Goal: Information Seeking & Learning: Learn about a topic

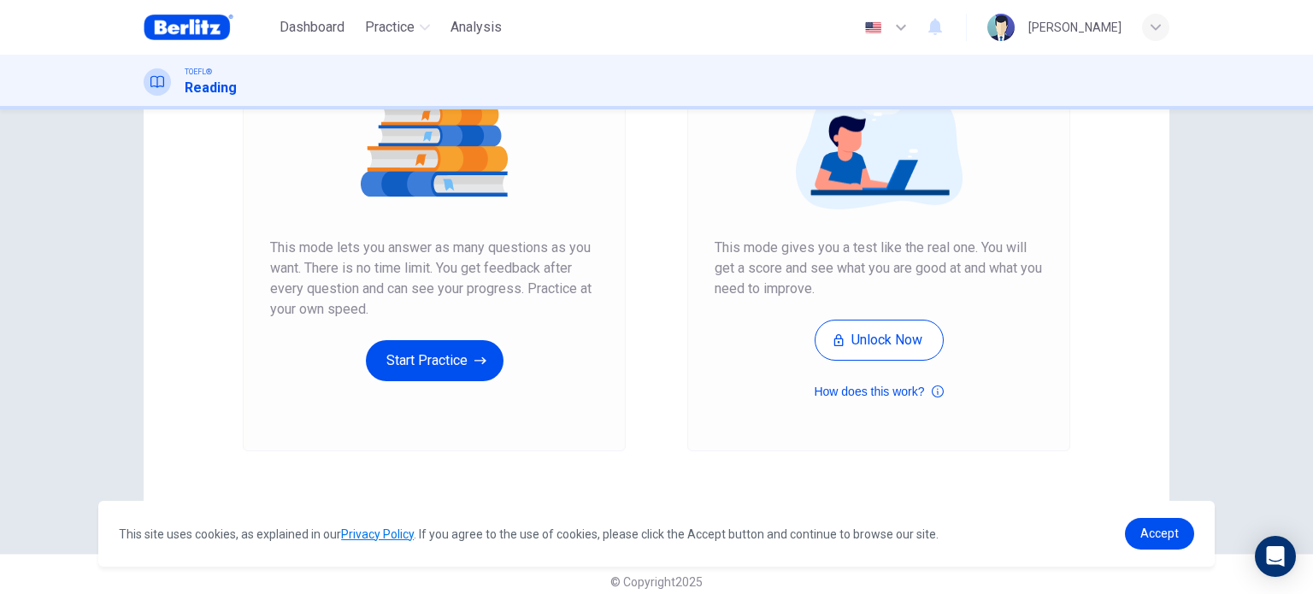
scroll to position [232, 0]
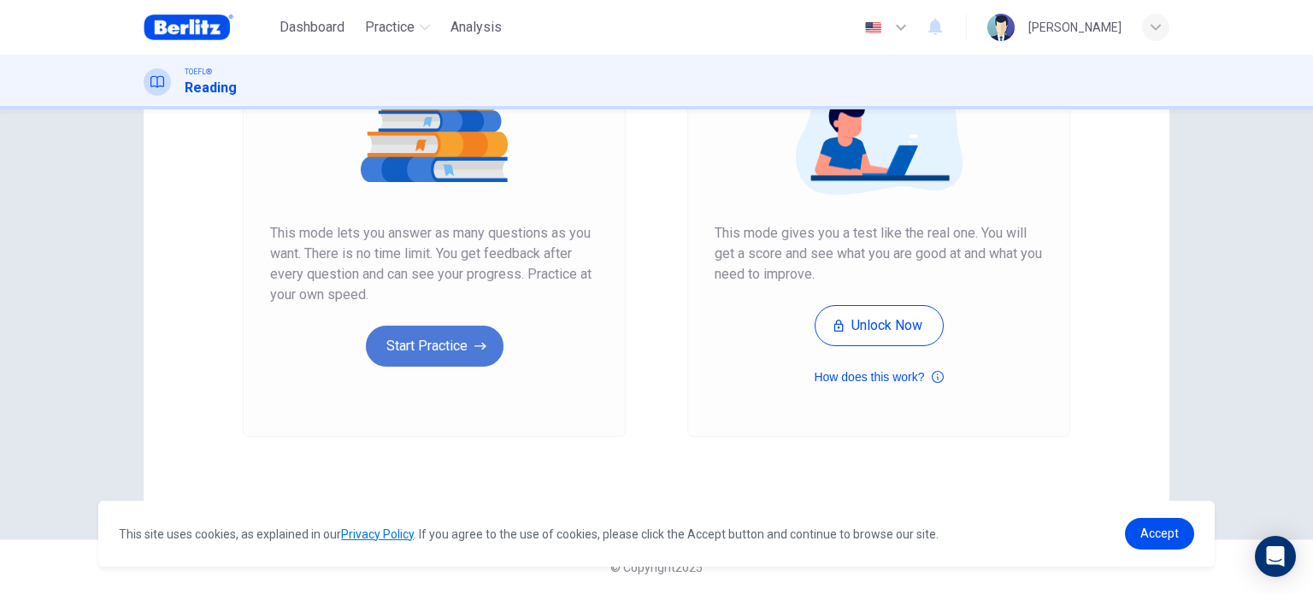
click at [468, 357] on button "Start Practice" at bounding box center [435, 346] width 138 height 41
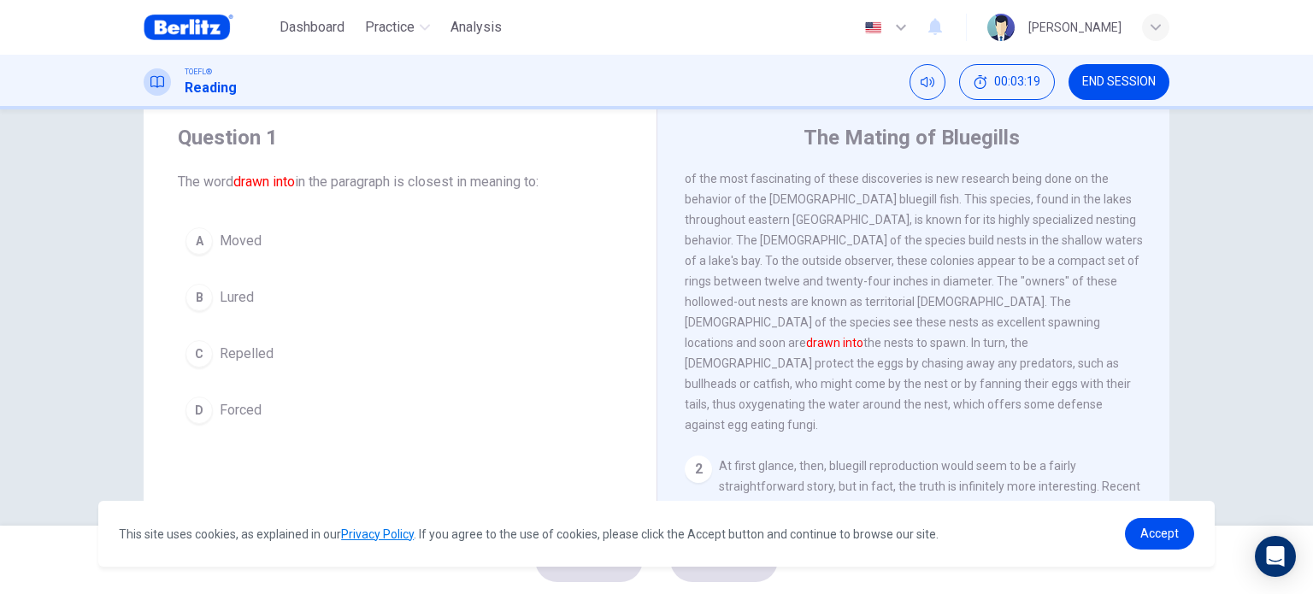
scroll to position [48, 0]
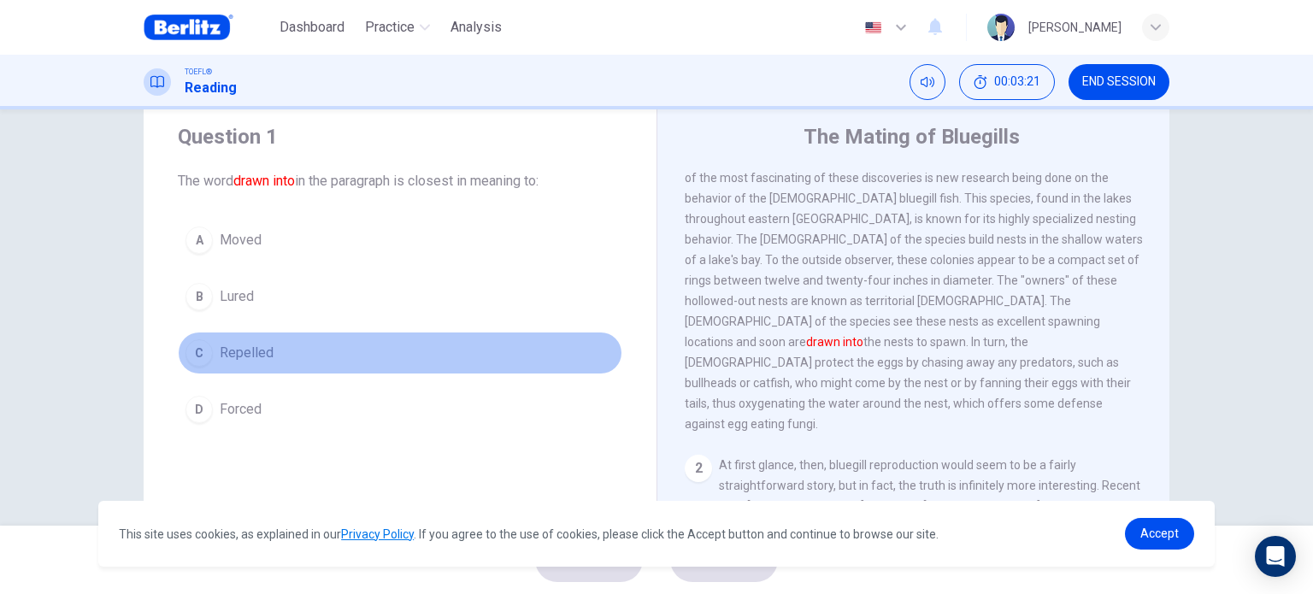
click at [226, 352] on span "Repelled" at bounding box center [247, 353] width 54 height 21
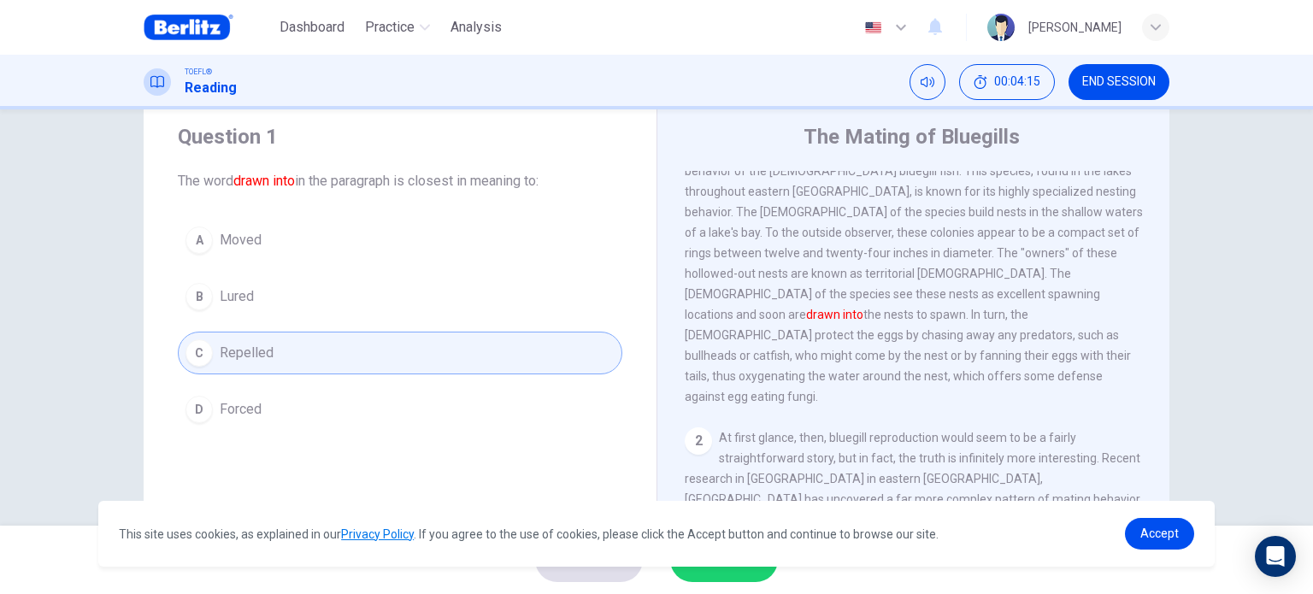
scroll to position [72, 0]
click at [1148, 537] on span "Accept" at bounding box center [1159, 533] width 38 height 14
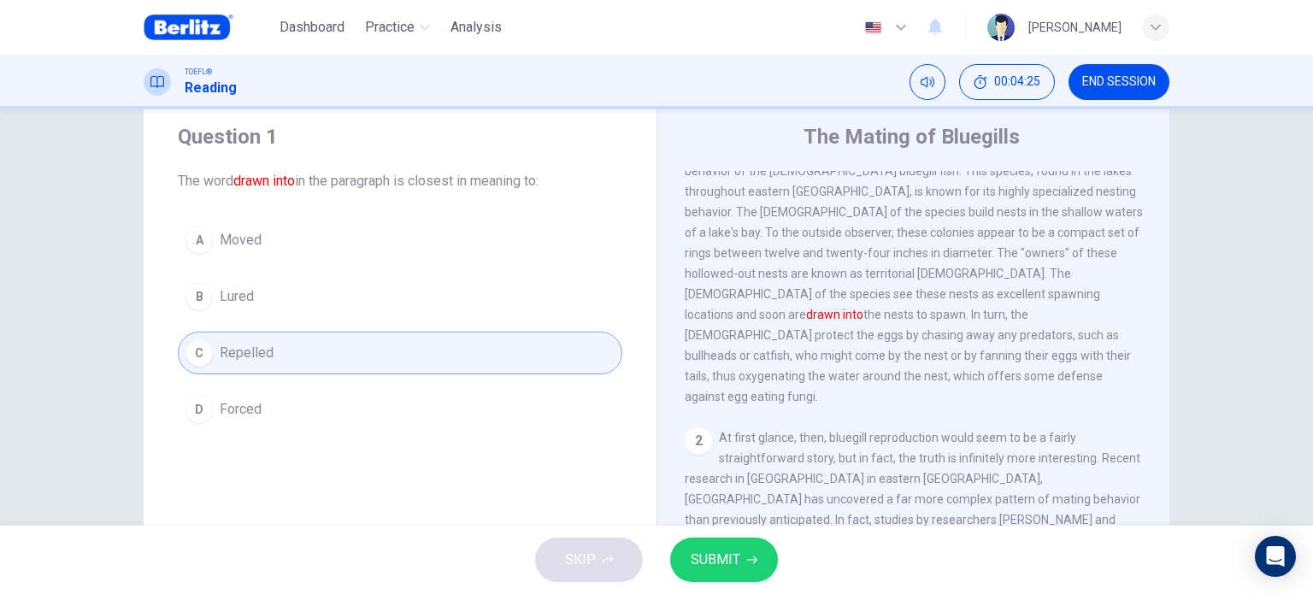
click at [726, 552] on span "SUBMIT" at bounding box center [715, 560] width 50 height 24
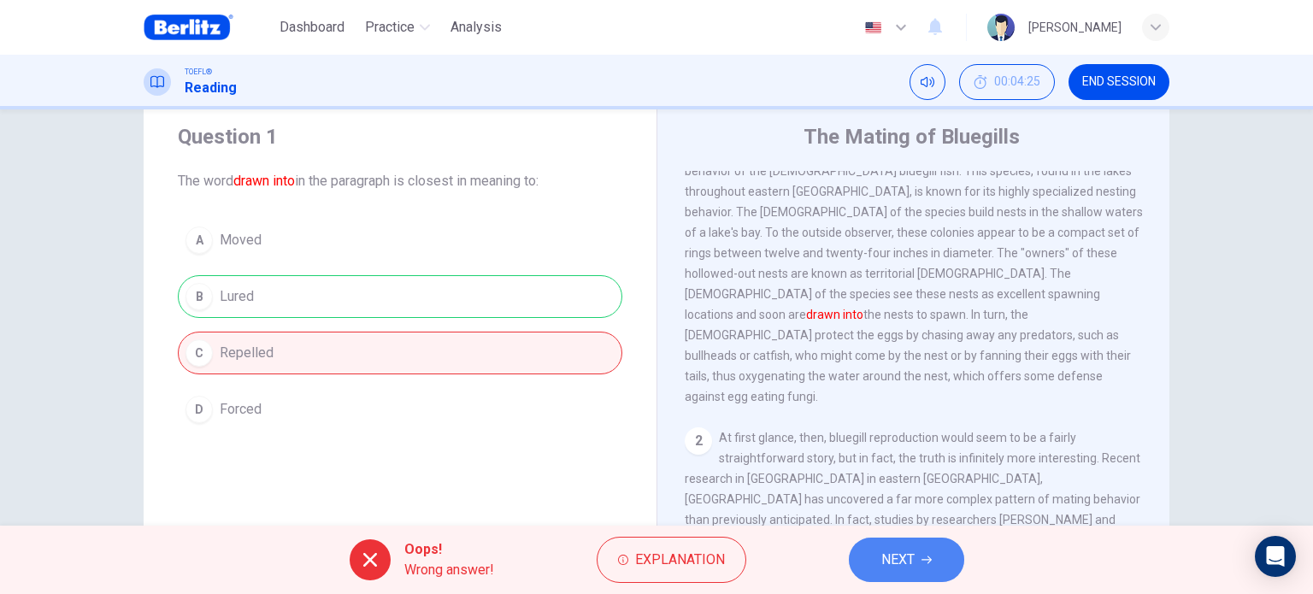
click at [908, 558] on span "NEXT" at bounding box center [897, 560] width 33 height 24
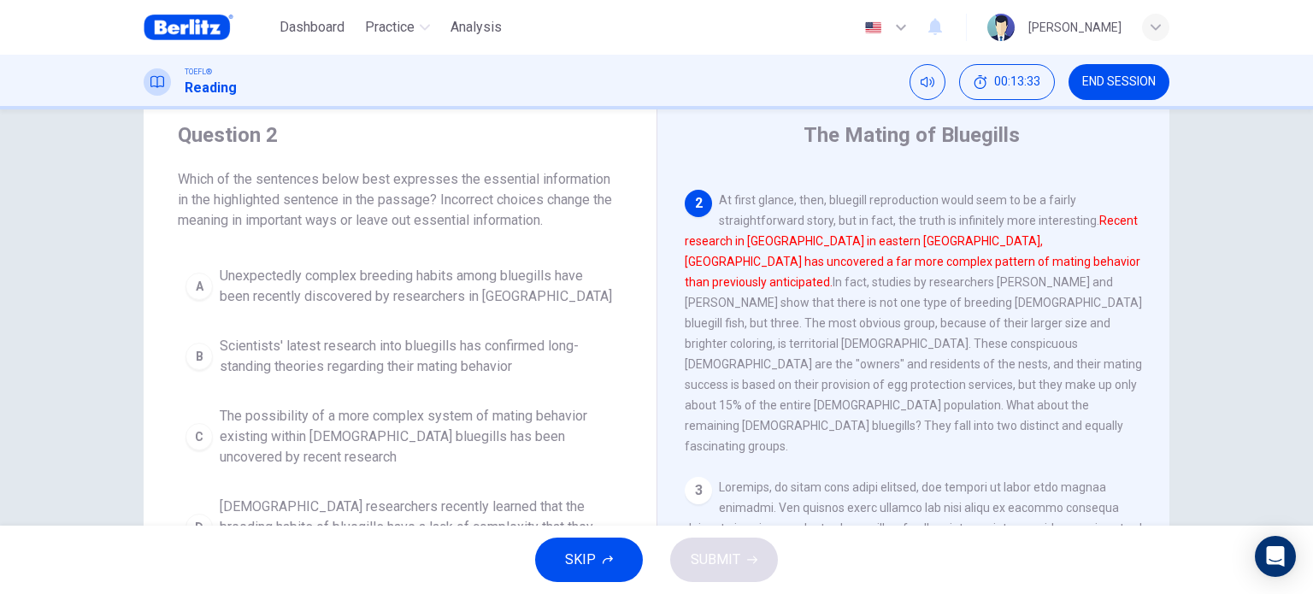
scroll to position [55, 0]
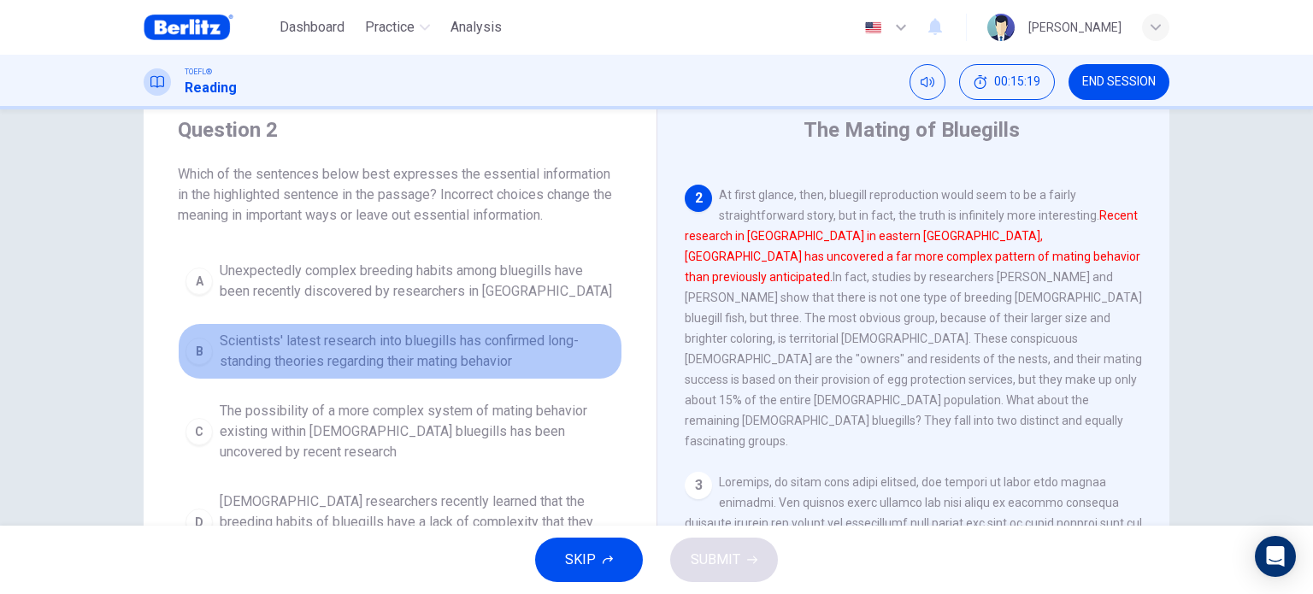
click at [508, 341] on span "Scientists' latest research into bluegills has confirmed long-standing theories…" at bounding box center [417, 351] width 395 height 41
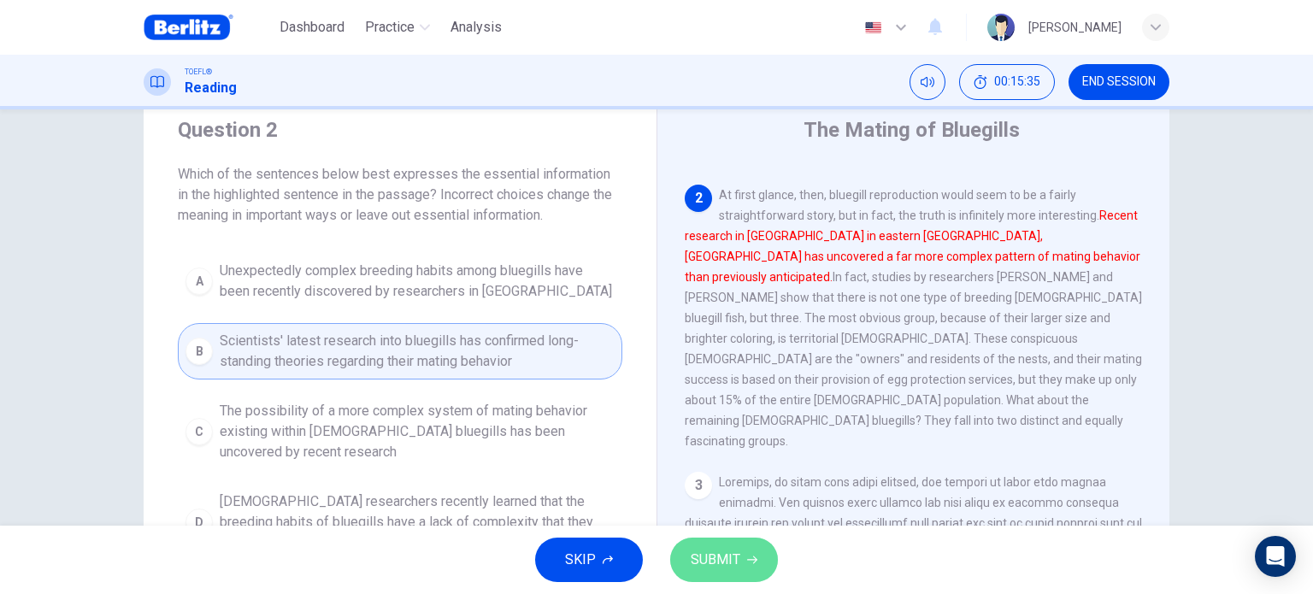
click at [728, 560] on span "SUBMIT" at bounding box center [715, 560] width 50 height 24
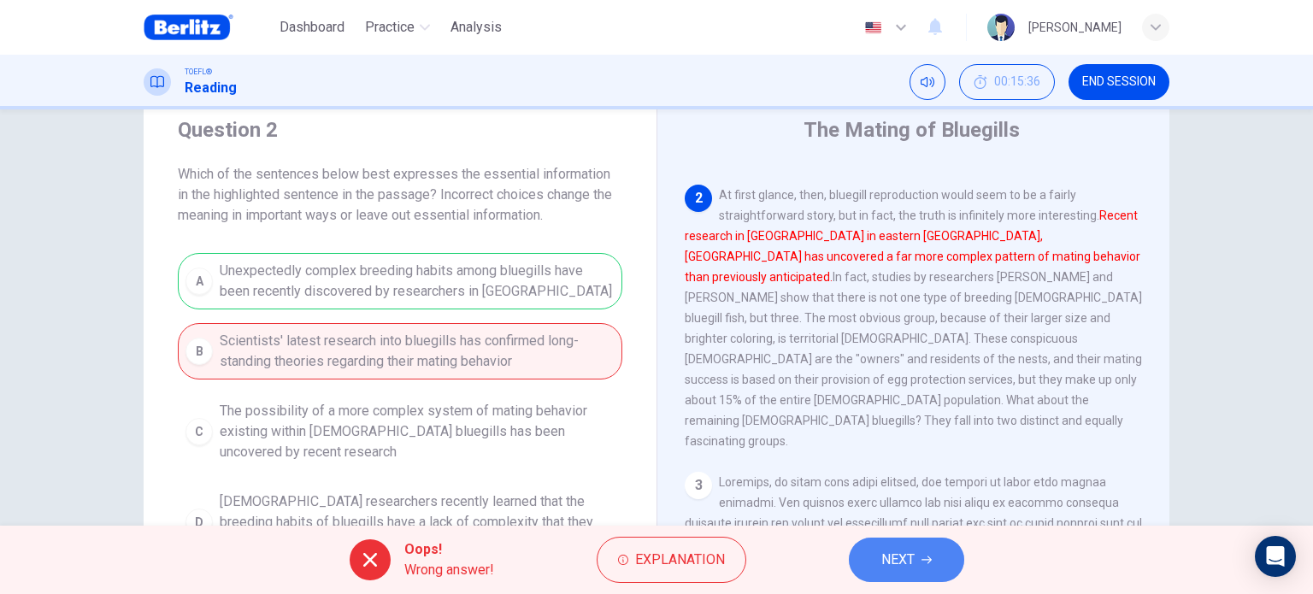
click at [947, 574] on button "NEXT" at bounding box center [906, 560] width 115 height 44
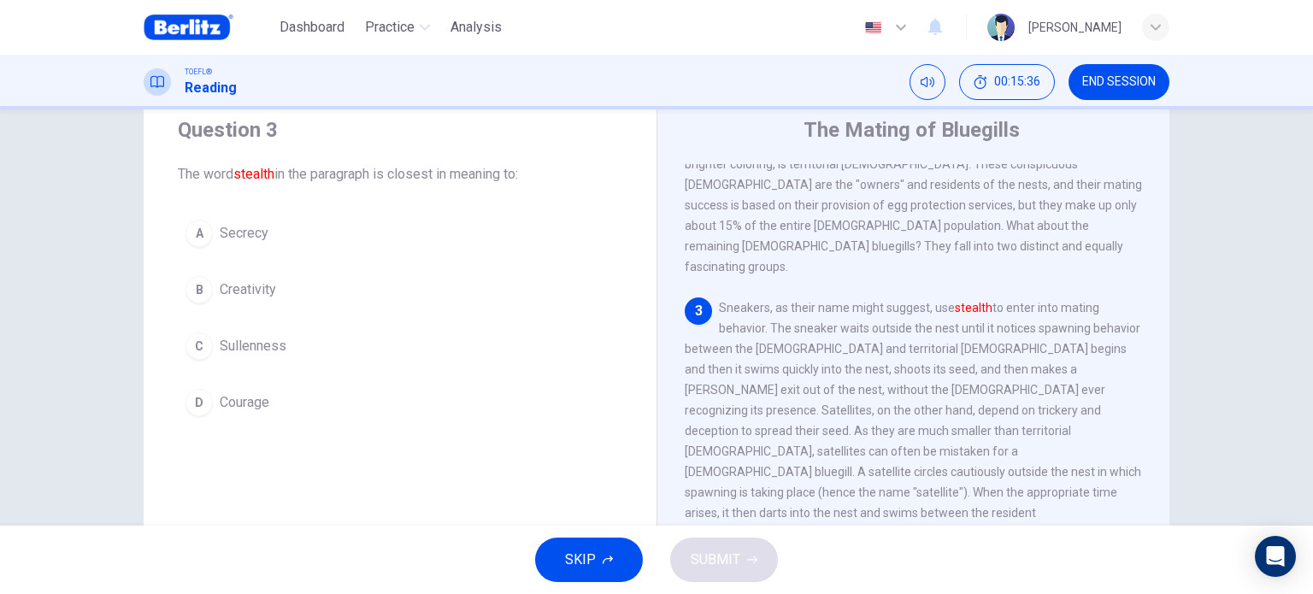
scroll to position [504, 0]
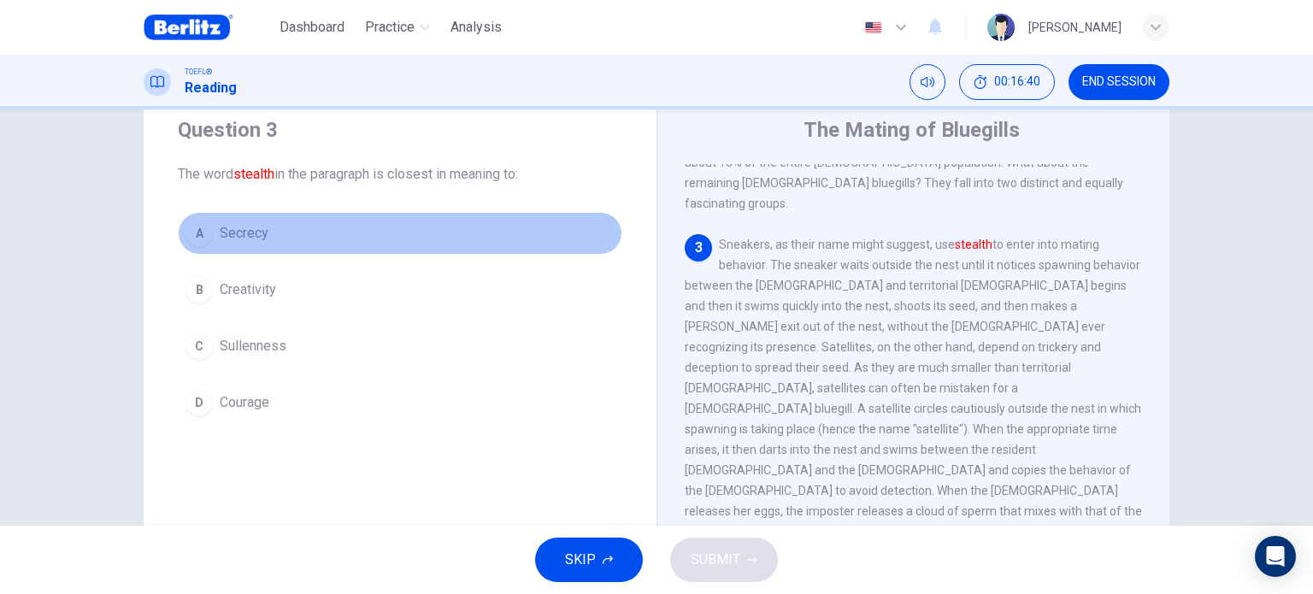
click at [261, 242] on span "Secrecy" at bounding box center [244, 233] width 49 height 21
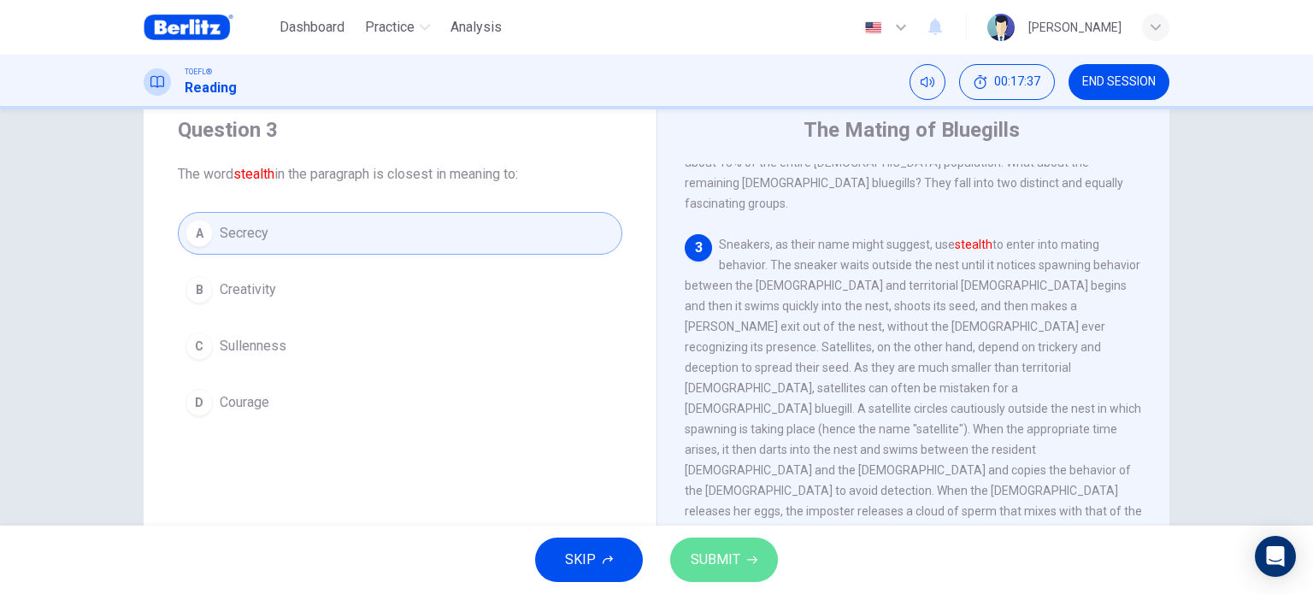
click at [749, 577] on button "SUBMIT" at bounding box center [724, 560] width 108 height 44
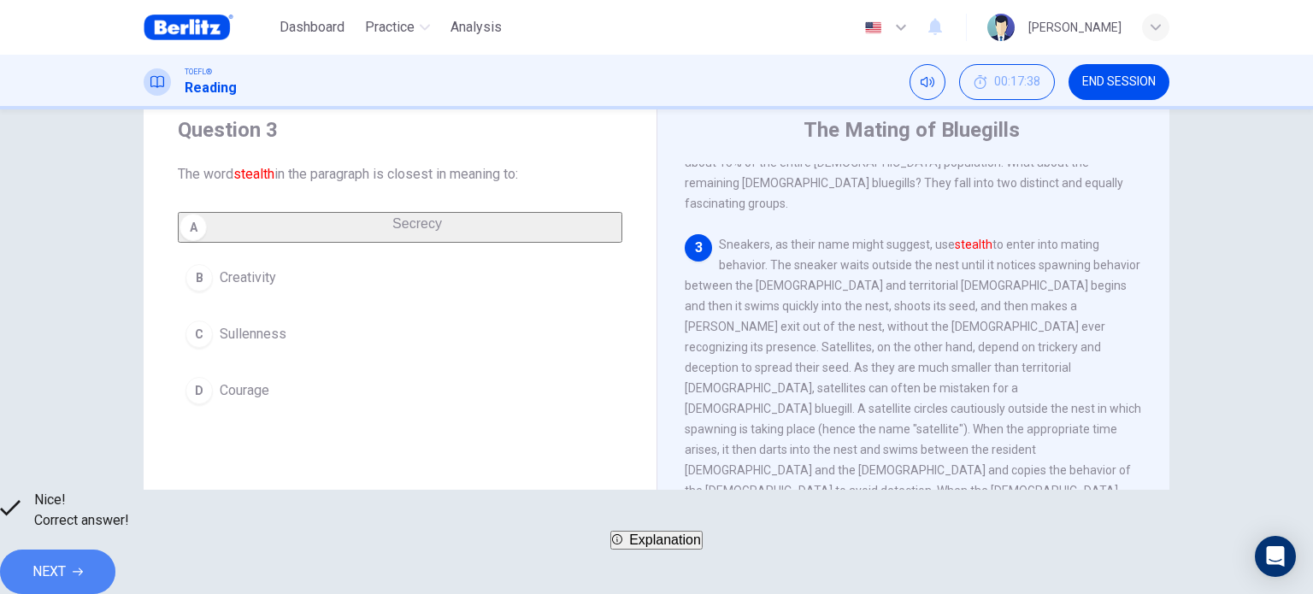
click at [66, 560] on span "NEXT" at bounding box center [48, 572] width 33 height 24
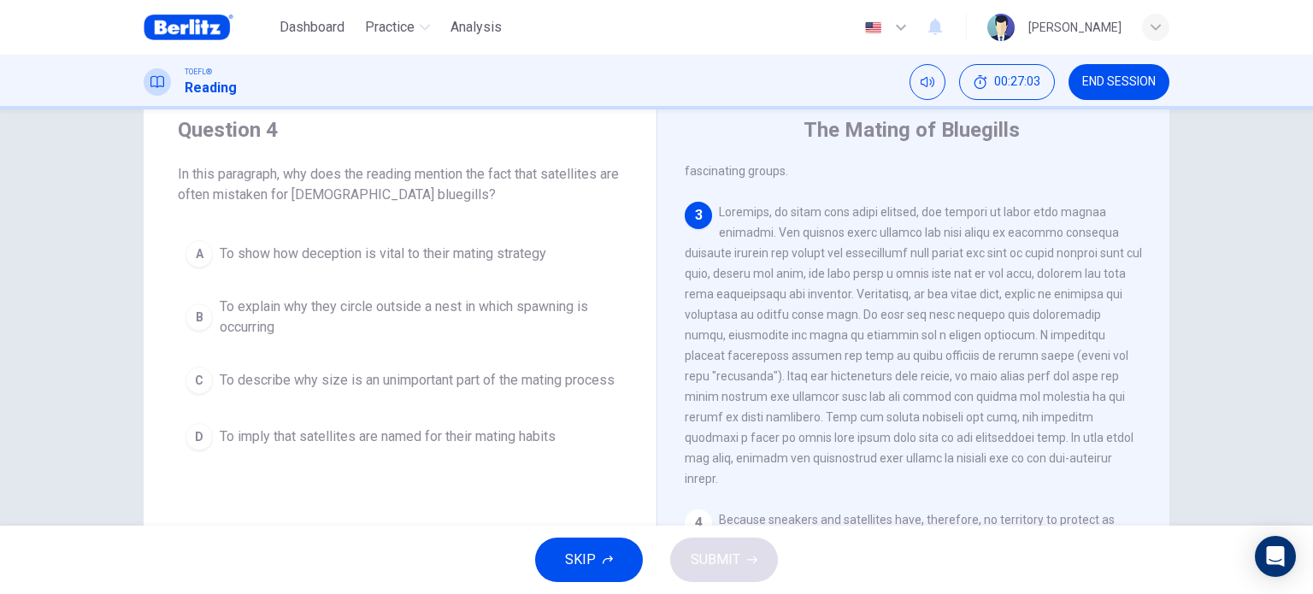
scroll to position [536, 0]
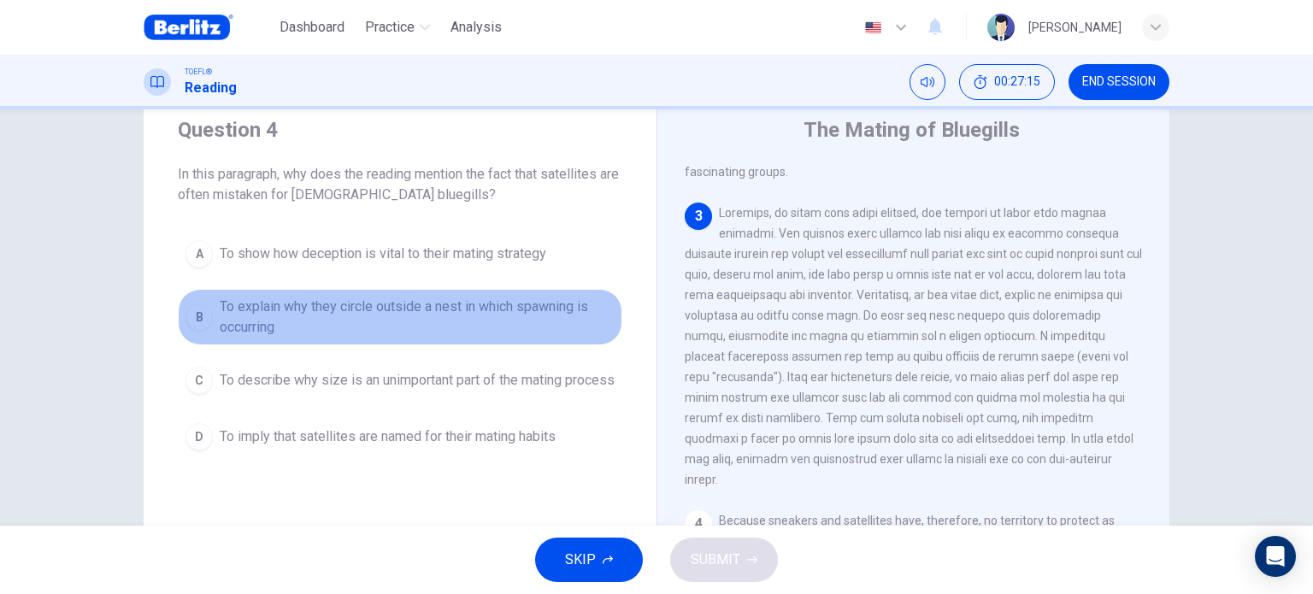
click at [503, 326] on span "To explain why they circle outside a nest in which spawning is occurring" at bounding box center [417, 317] width 395 height 41
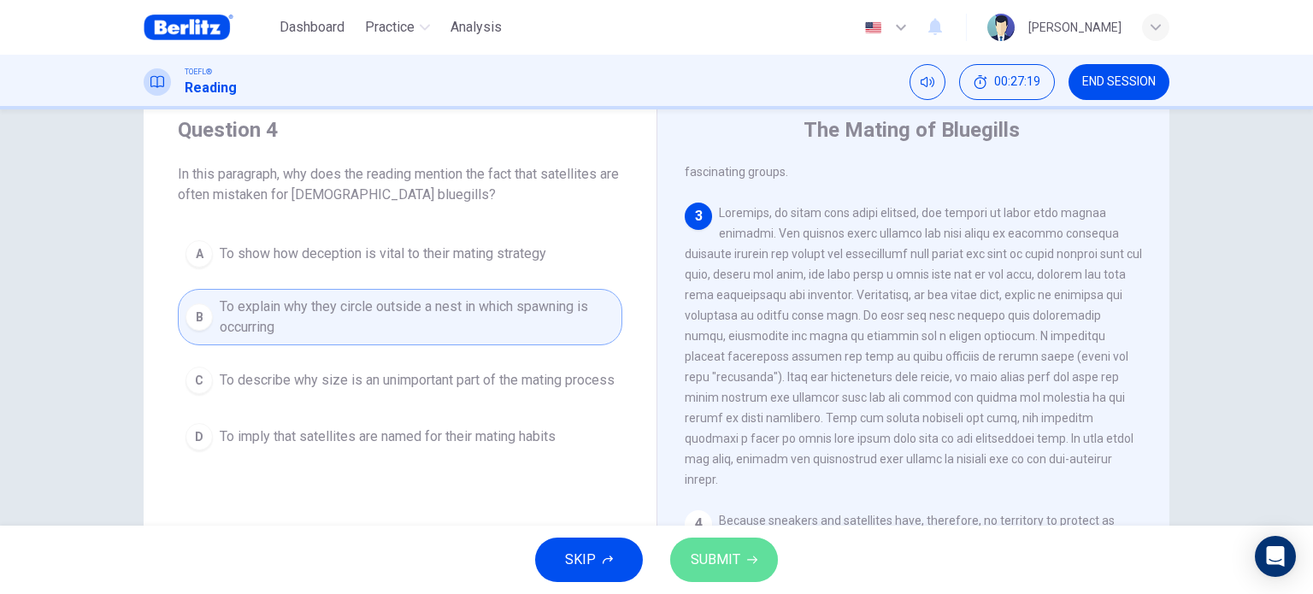
click at [718, 553] on span "SUBMIT" at bounding box center [715, 560] width 50 height 24
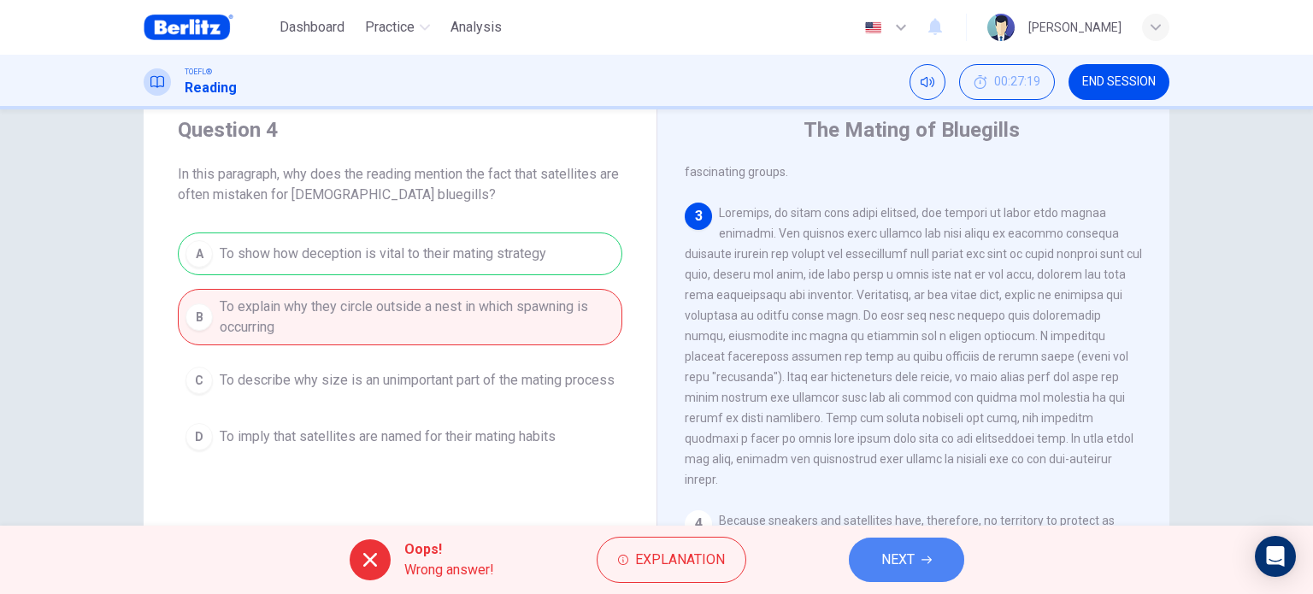
click at [908, 573] on button "NEXT" at bounding box center [906, 560] width 115 height 44
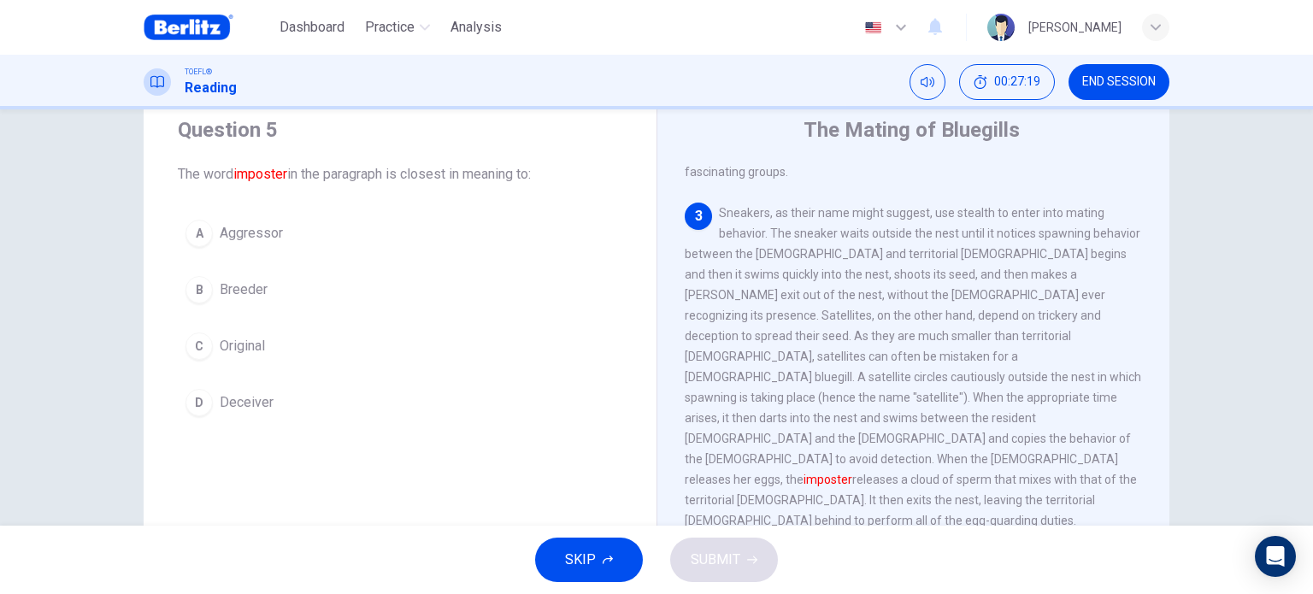
scroll to position [549, 0]
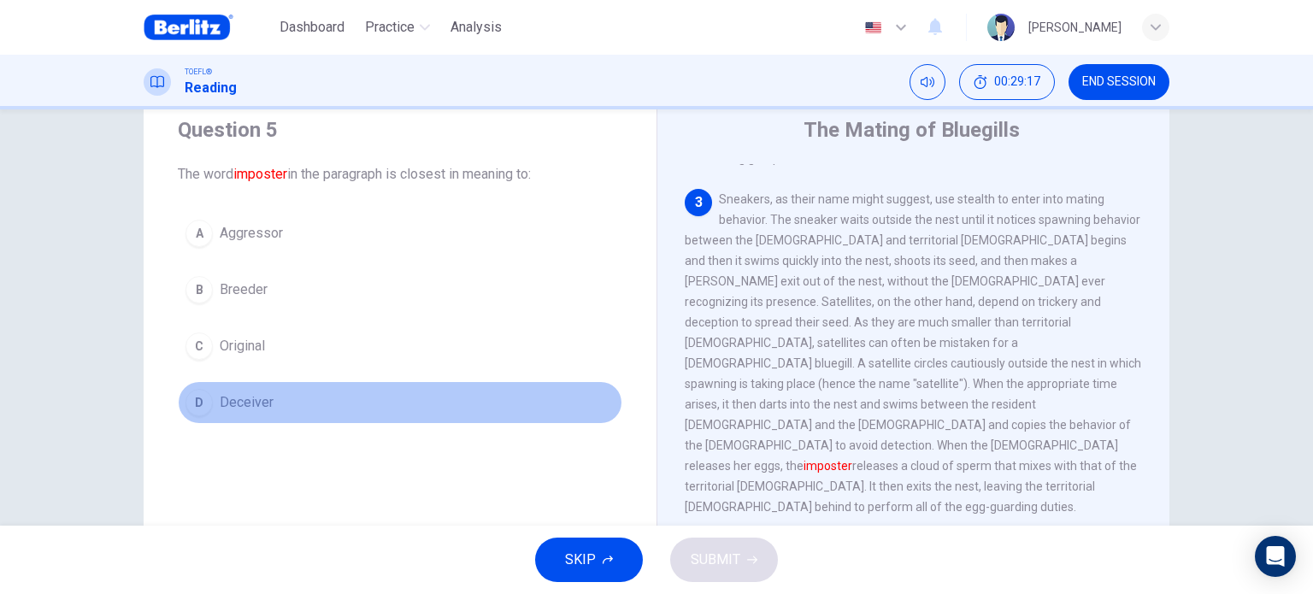
click at [253, 400] on span "Deceiver" at bounding box center [247, 402] width 54 height 21
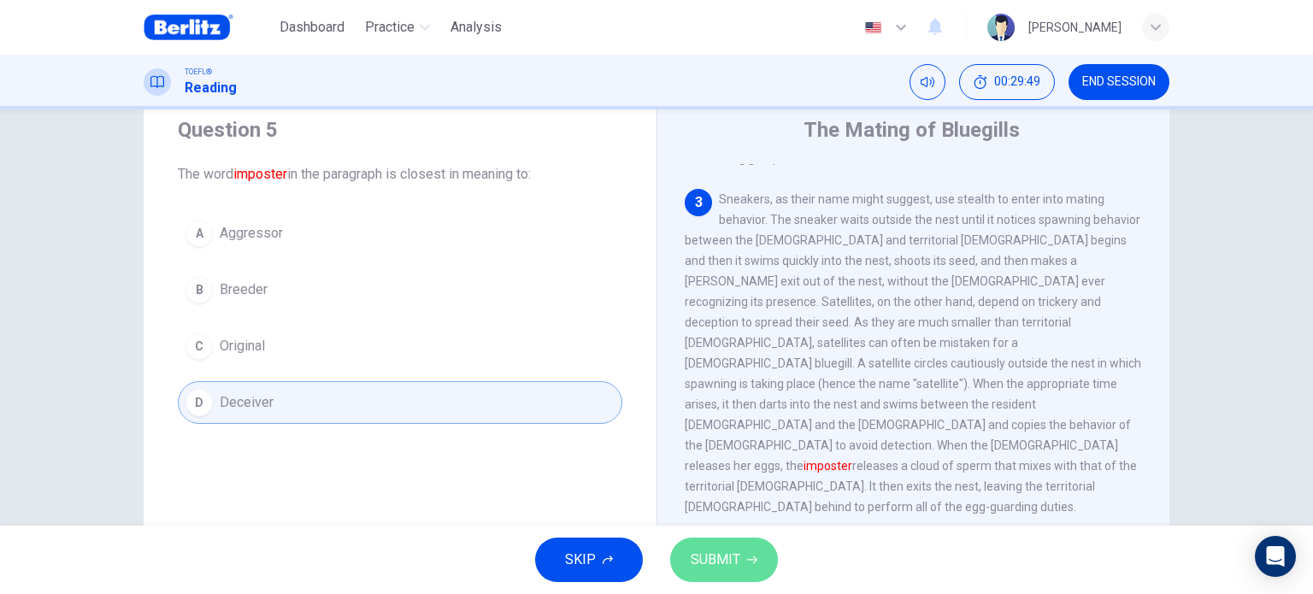
click at [708, 552] on span "SUBMIT" at bounding box center [715, 560] width 50 height 24
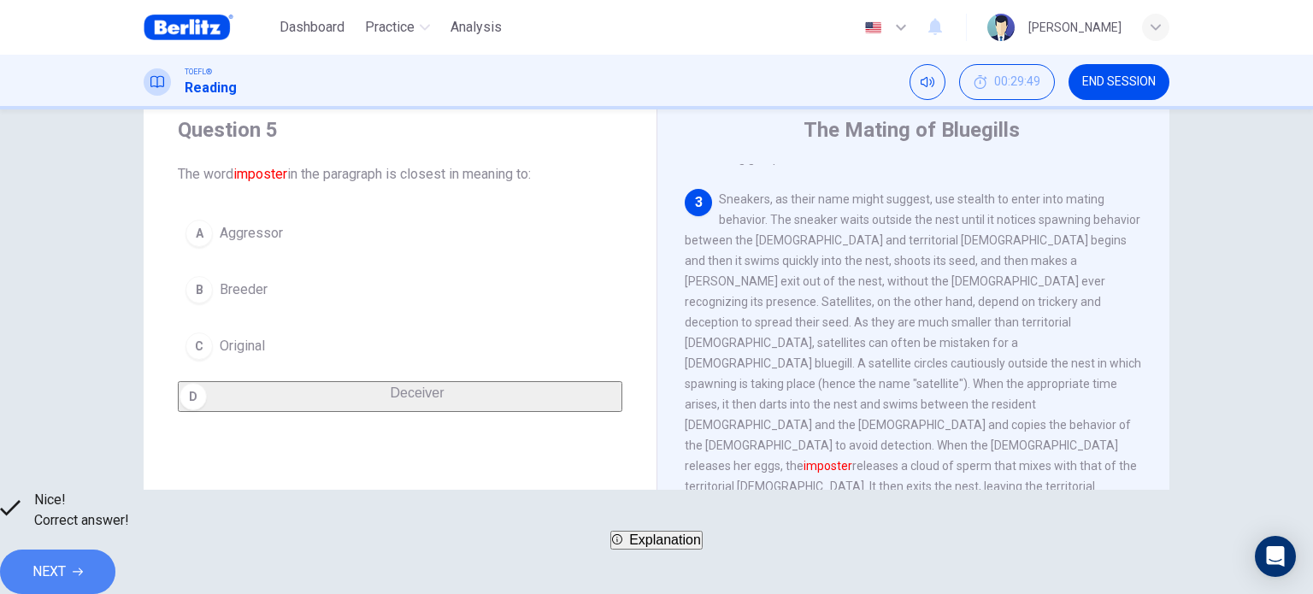
click at [115, 550] on button "NEXT" at bounding box center [57, 571] width 115 height 44
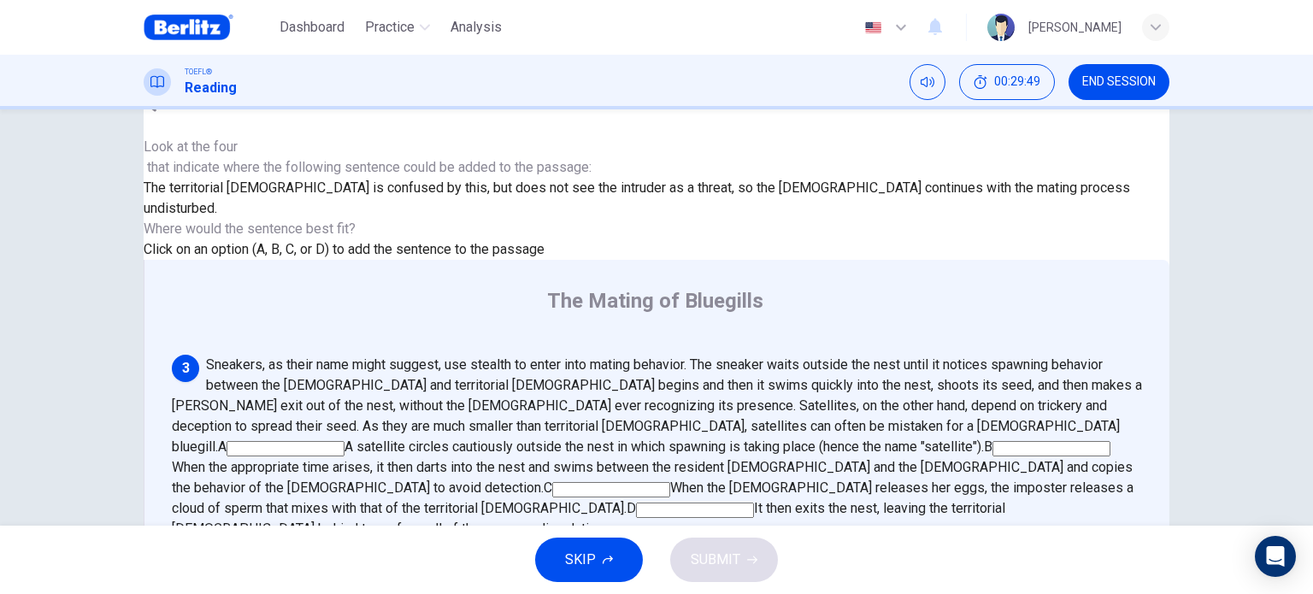
scroll to position [543, 0]
click at [344, 441] on input at bounding box center [285, 448] width 118 height 15
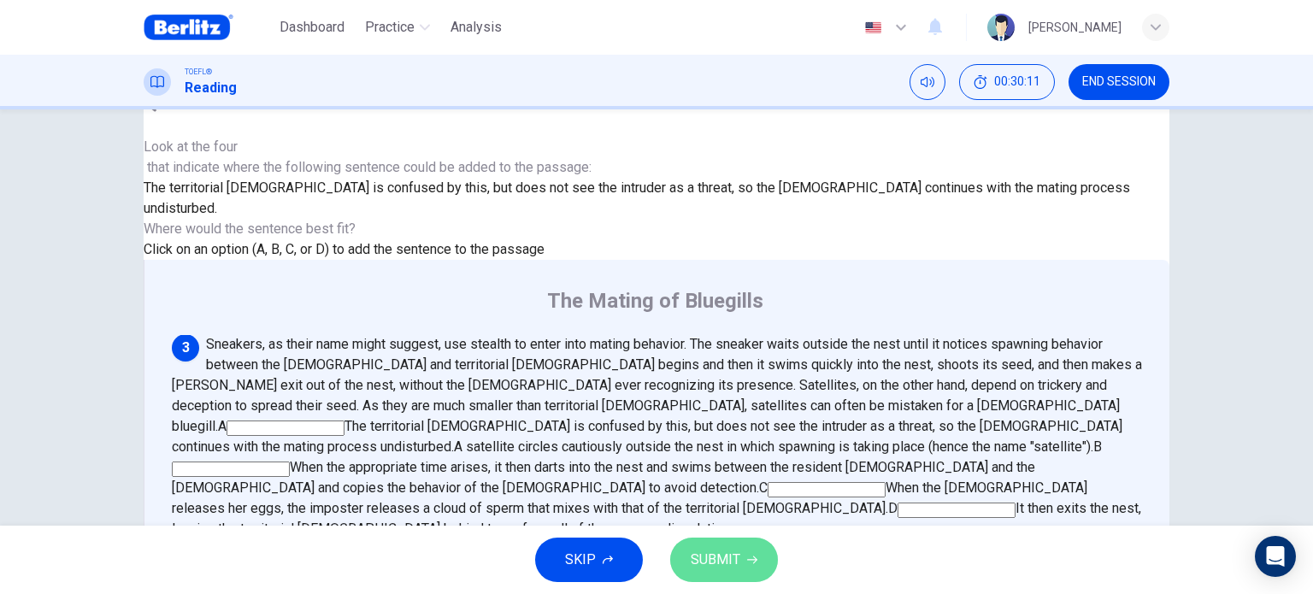
click at [743, 549] on button "SUBMIT" at bounding box center [724, 560] width 108 height 44
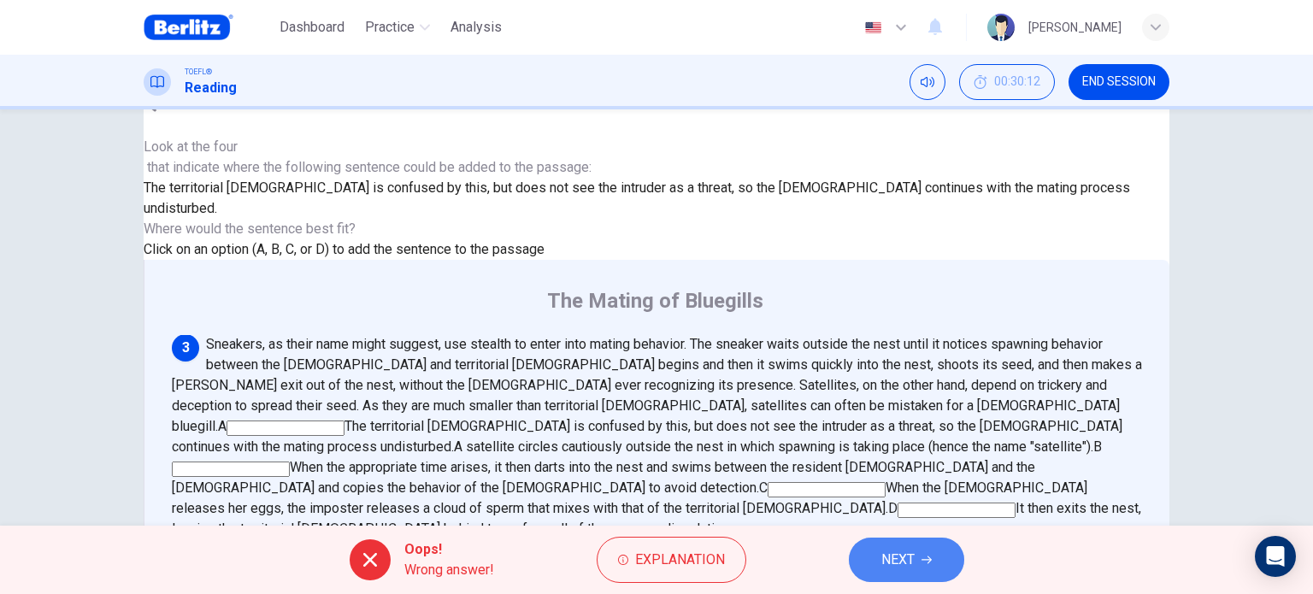
click at [923, 560] on icon "button" at bounding box center [926, 560] width 10 height 10
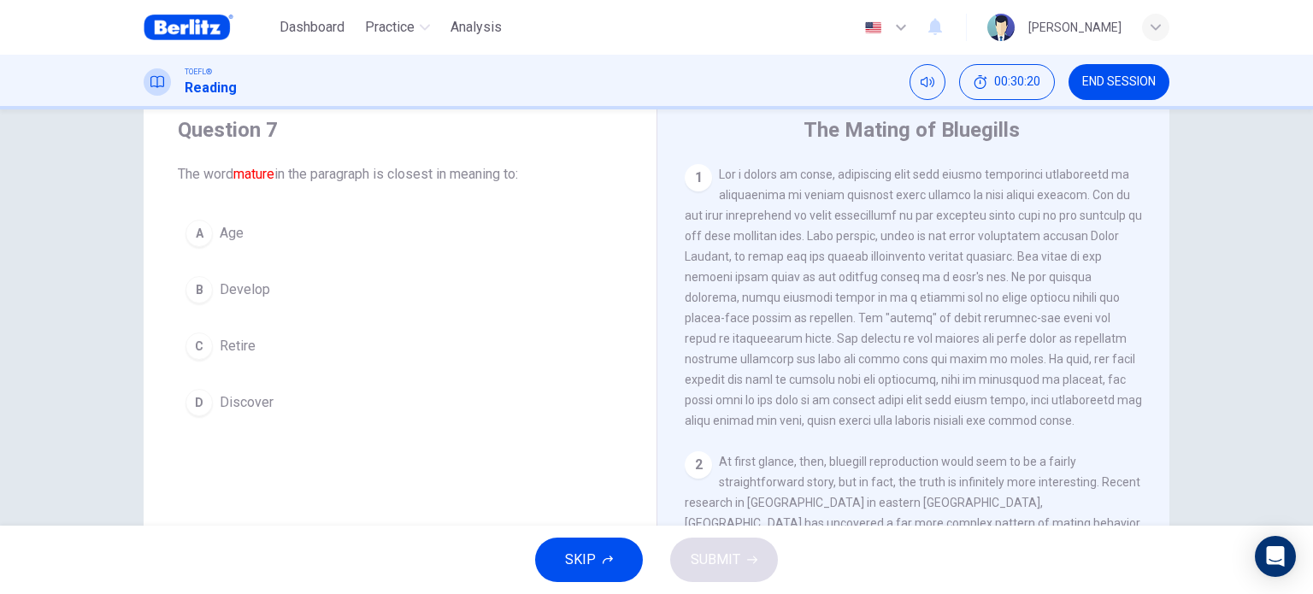
click at [1114, 88] on span "END SESSION" at bounding box center [1118, 82] width 73 height 14
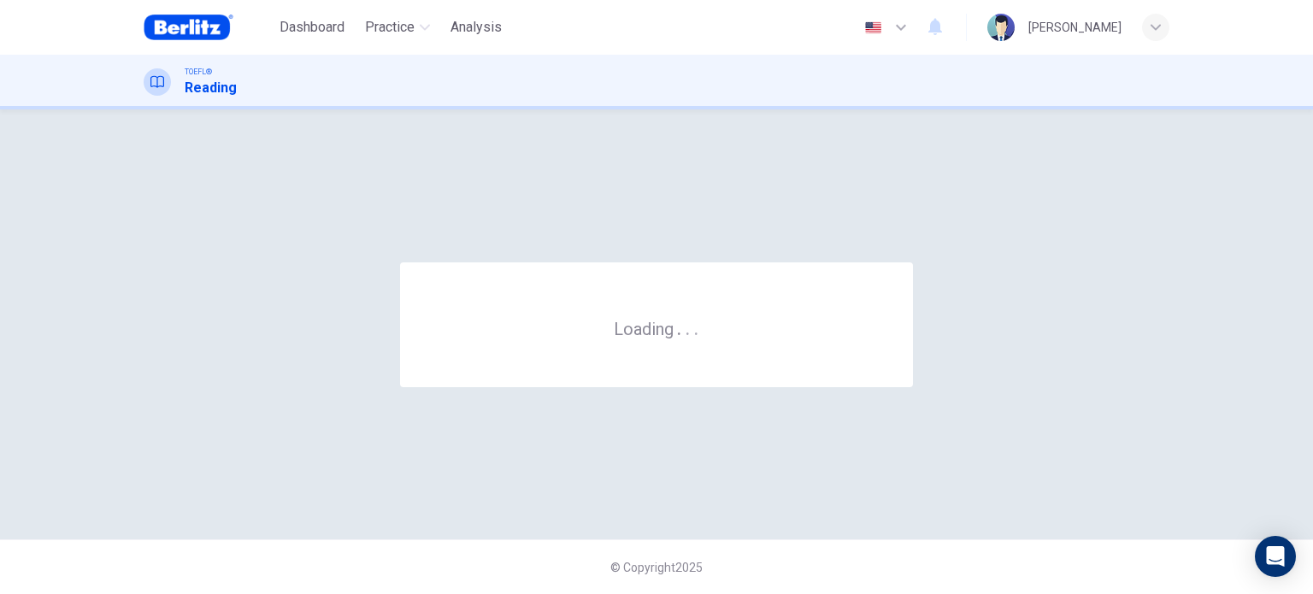
scroll to position [0, 0]
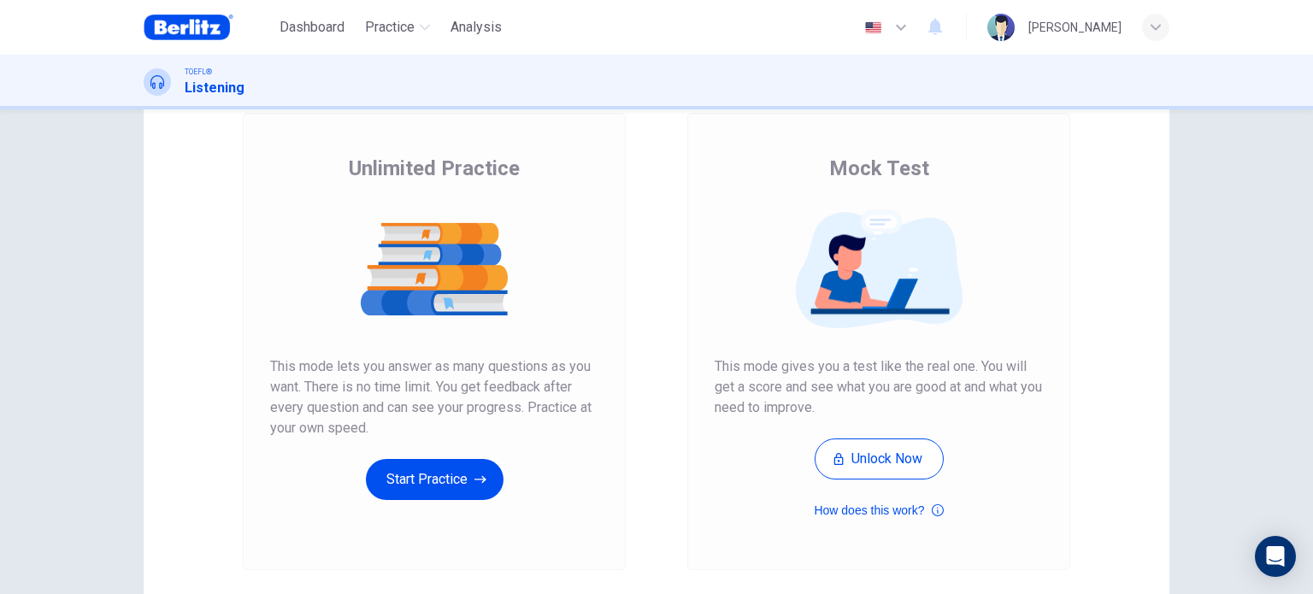
scroll to position [101, 0]
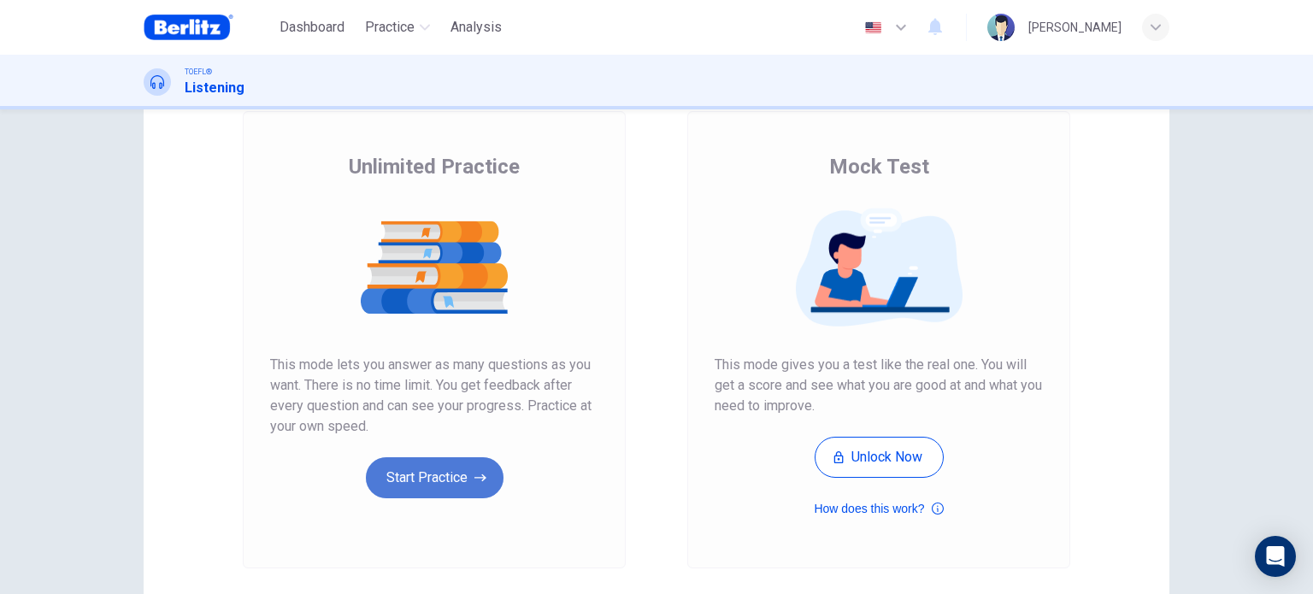
click at [482, 461] on button "Start Practice" at bounding box center [435, 477] width 138 height 41
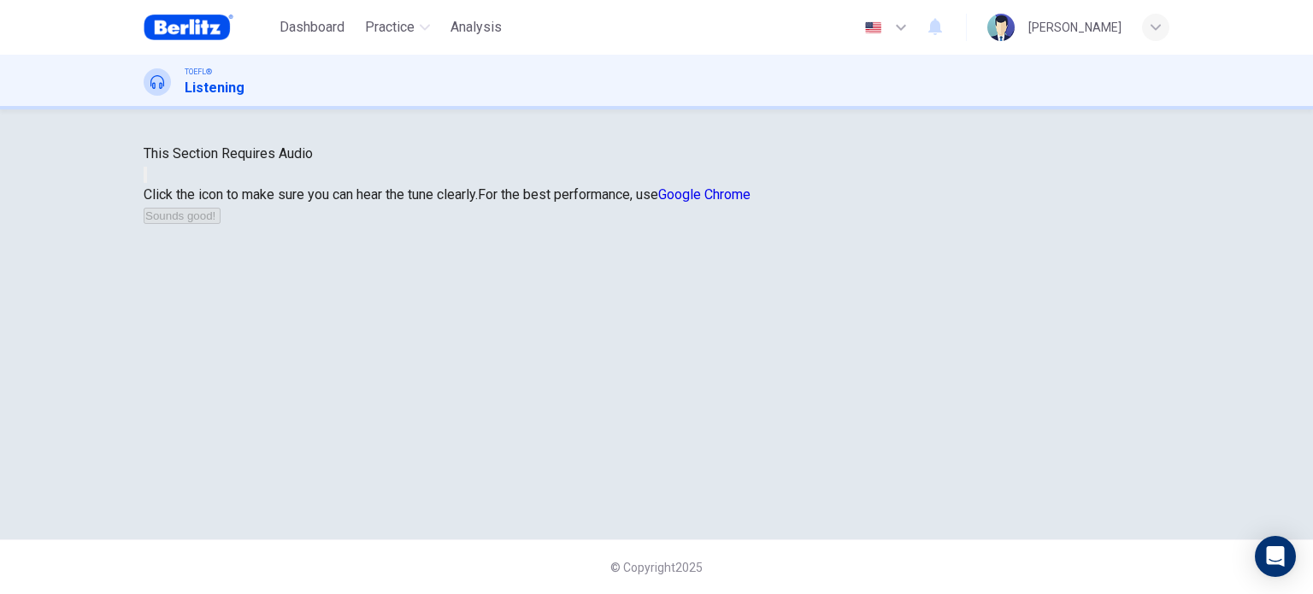
click at [147, 183] on button "button" at bounding box center [145, 175] width 3 height 16
click at [220, 224] on button "Sounds good!" at bounding box center [182, 216] width 77 height 16
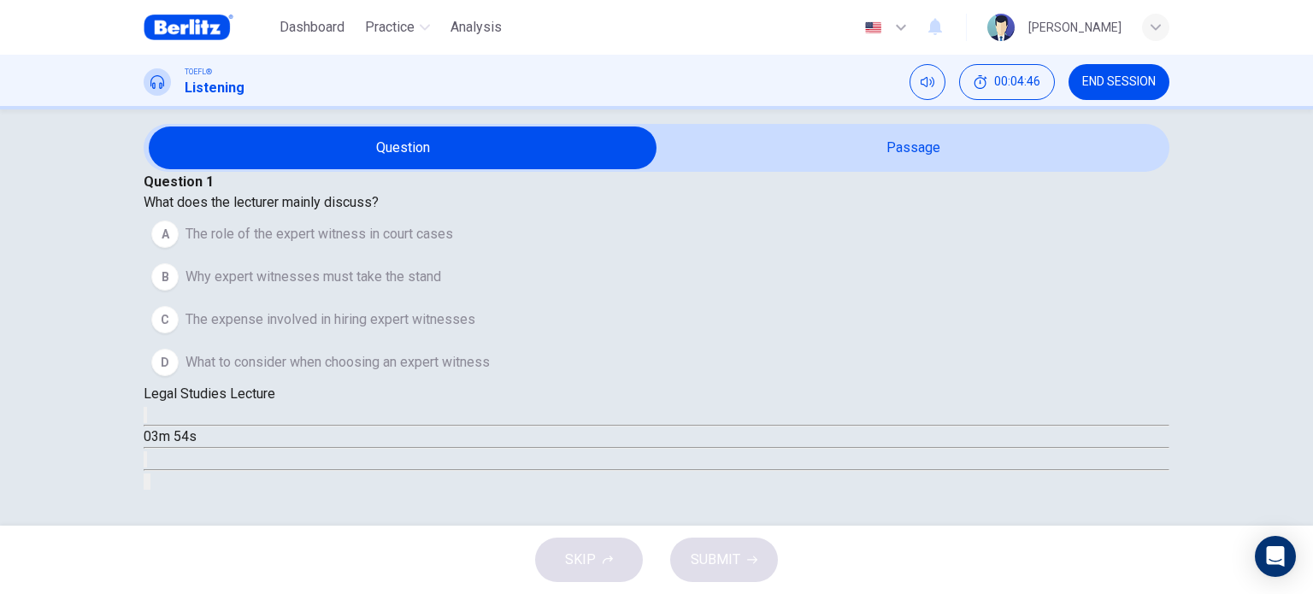
scroll to position [36, 0]
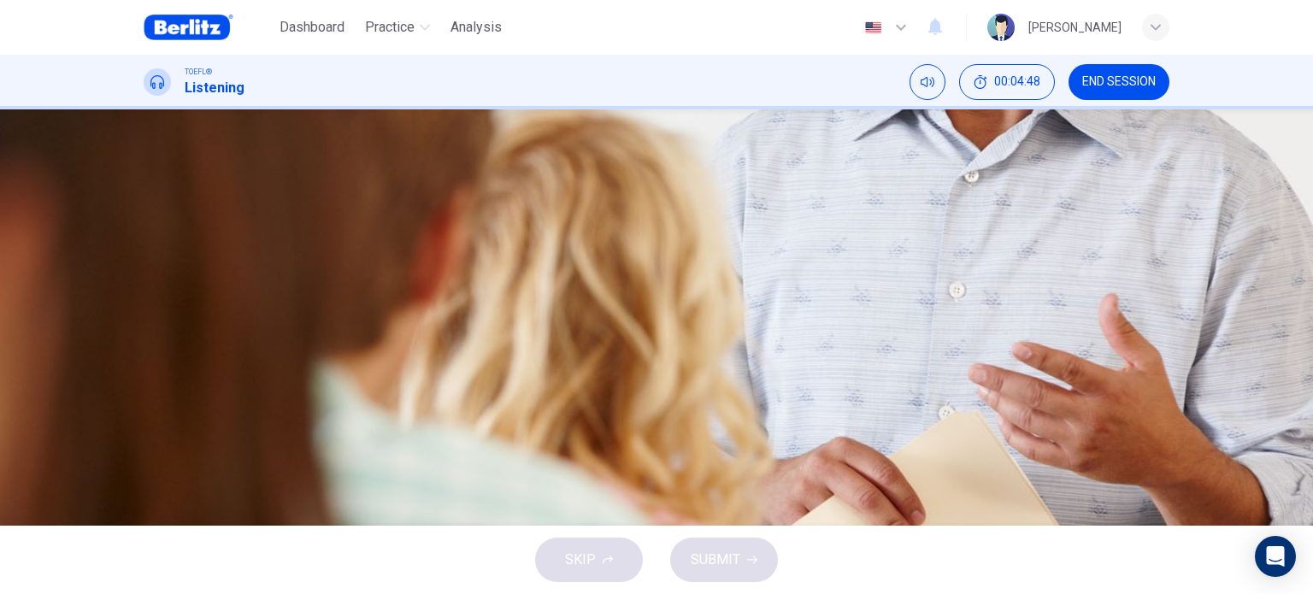
click at [147, 407] on button "button" at bounding box center [145, 415] width 3 height 16
click at [147, 451] on button "Click to see the audio transcription" at bounding box center [145, 459] width 3 height 16
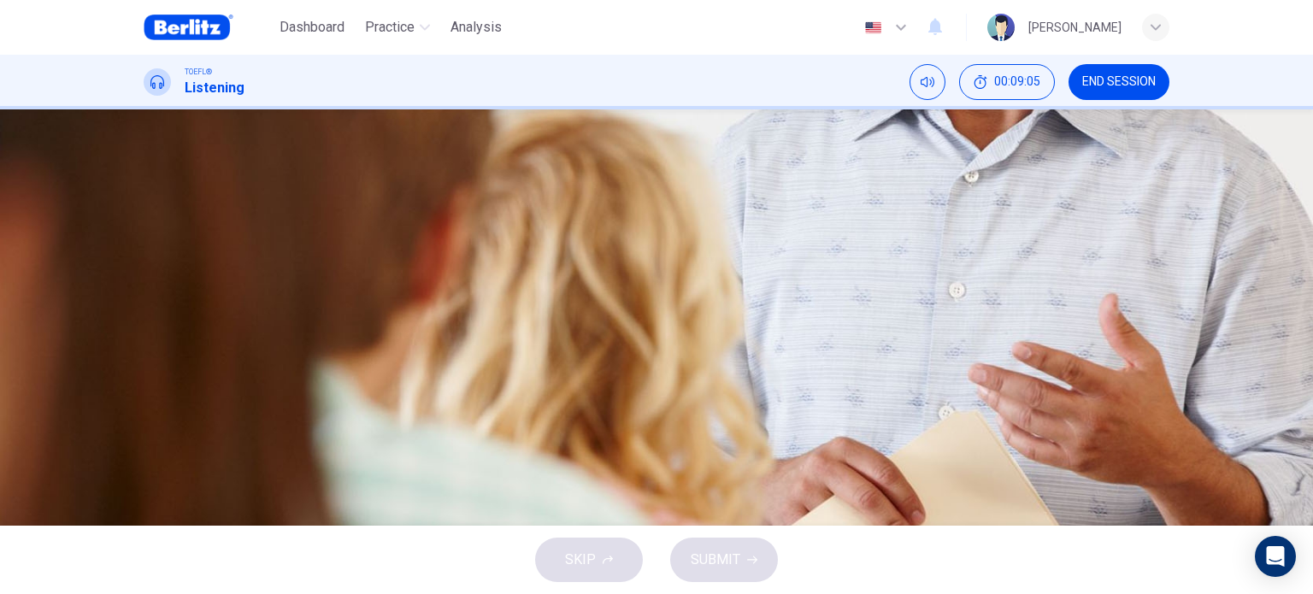
click at [818, 384] on button "D What to consider when choosing an expert witness" at bounding box center [656, 362] width 1025 height 43
click at [731, 553] on span "SUBMIT" at bounding box center [715, 560] width 50 height 24
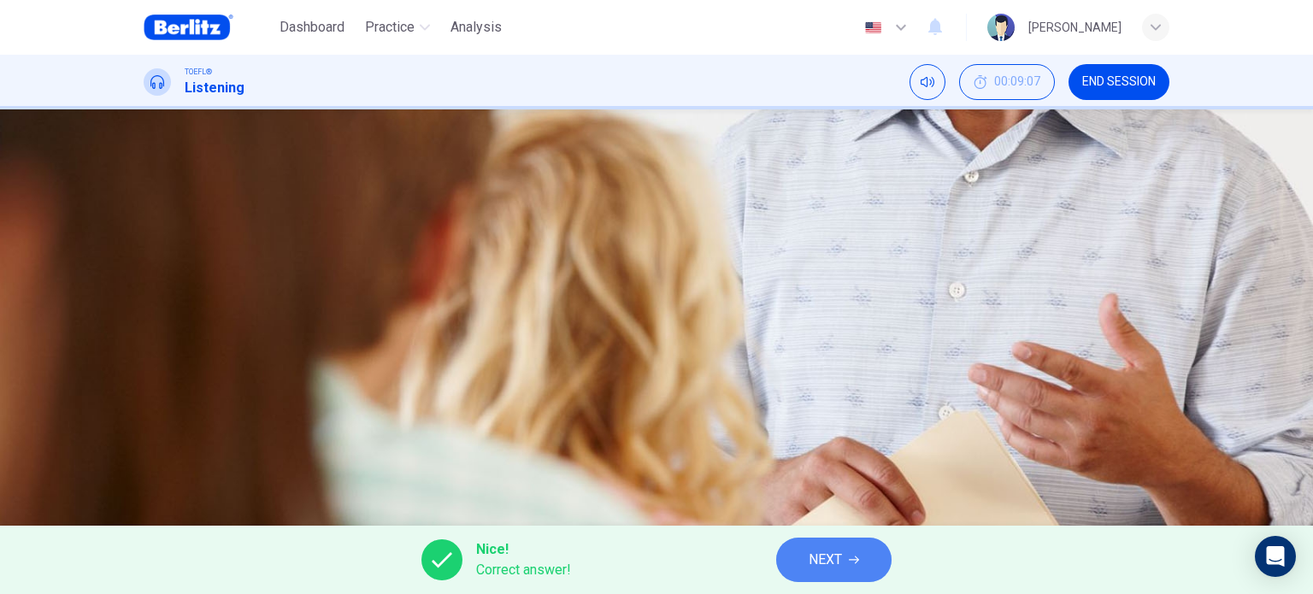
click at [878, 567] on button "NEXT" at bounding box center [833, 560] width 115 height 44
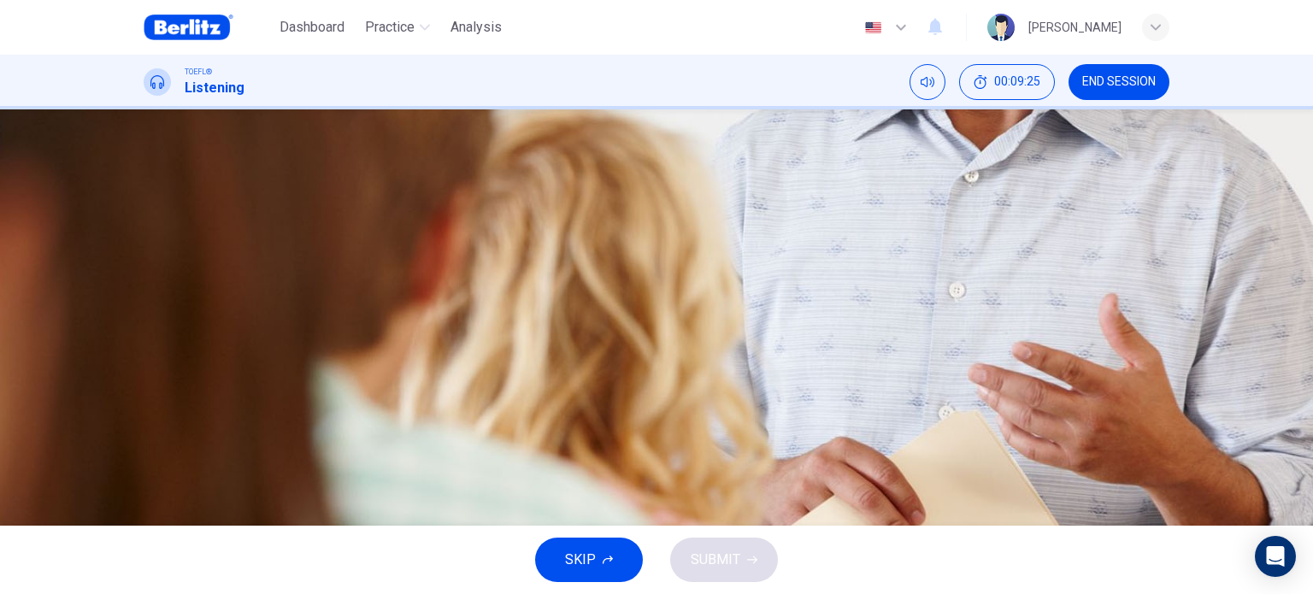
scroll to position [53, 0]
click at [519, 373] on span "Because jurors need to get along with expert witnesses" at bounding box center [351, 362] width 333 height 21
click at [145, 419] on icon "button" at bounding box center [145, 419] width 0 height 0
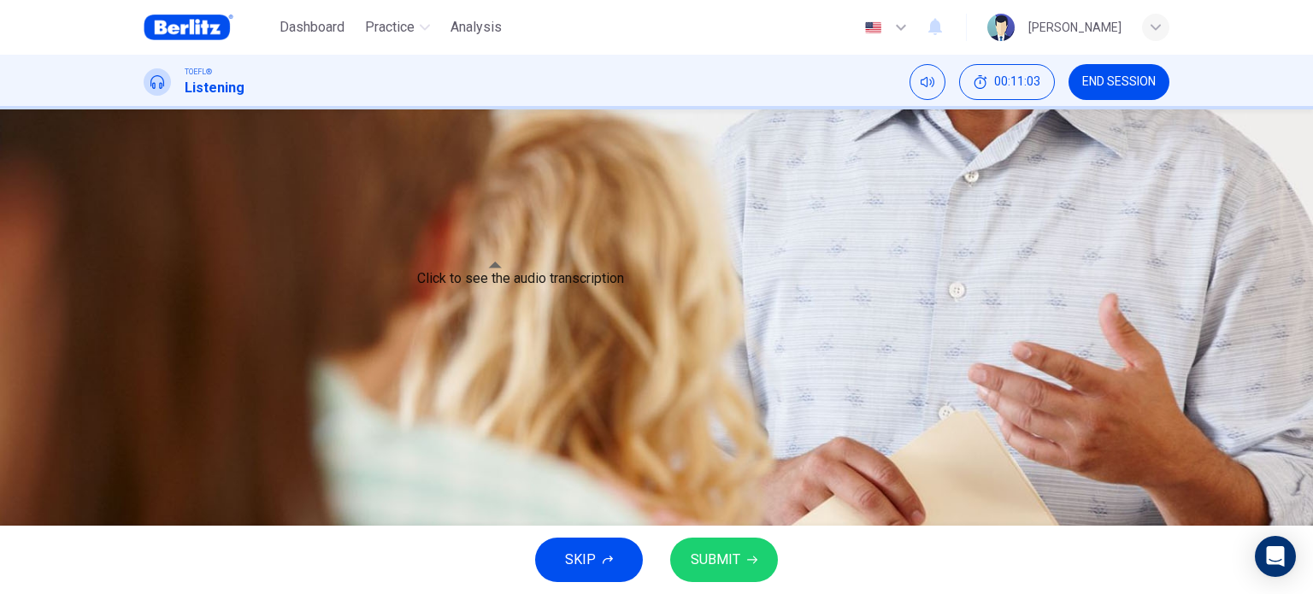
click at [164, 463] on icon "Click to see the audio transcription" at bounding box center [154, 473] width 19 height 21
click at [147, 407] on button "button" at bounding box center [145, 415] width 3 height 16
click at [147, 451] on button "Click to see the audio transcription" at bounding box center [145, 459] width 3 height 16
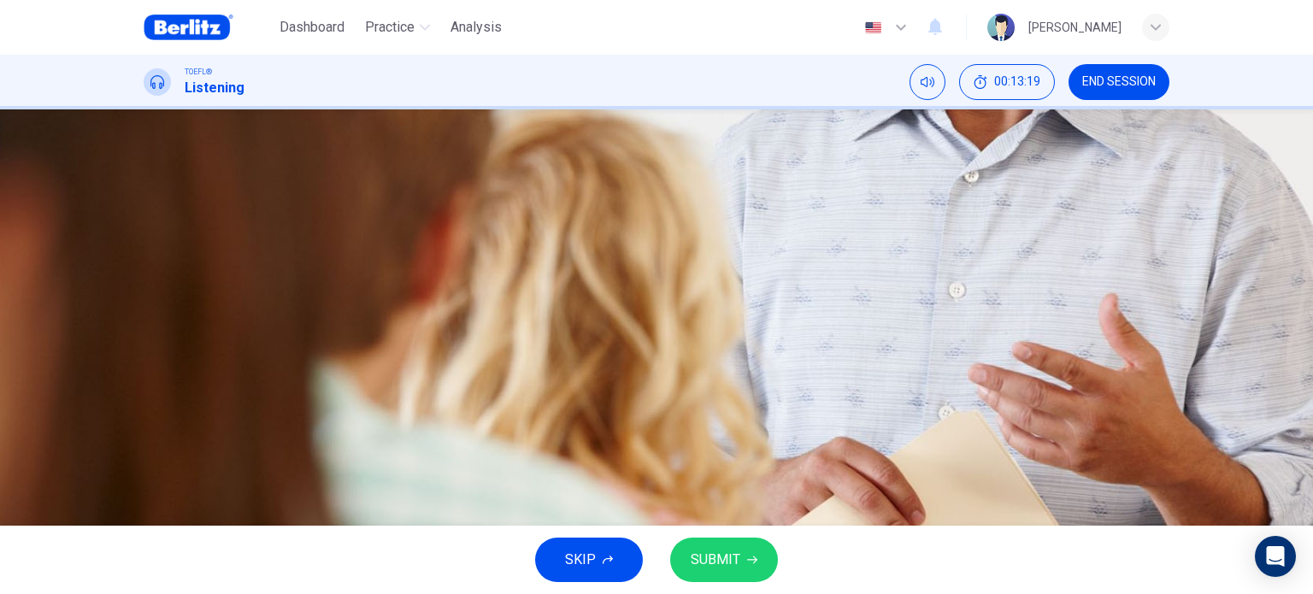
drag, startPoint x: 840, startPoint y: 401, endPoint x: 780, endPoint y: 451, distance: 78.2
click at [780, 384] on div "A Because expert witnesses do not usually talk with jurors B Because jurors may…" at bounding box center [656, 298] width 1025 height 171
click at [519, 373] on span "Because jurors need to get along with expert witnesses" at bounding box center [351, 362] width 333 height 21
click at [755, 539] on button "SUBMIT" at bounding box center [724, 560] width 108 height 44
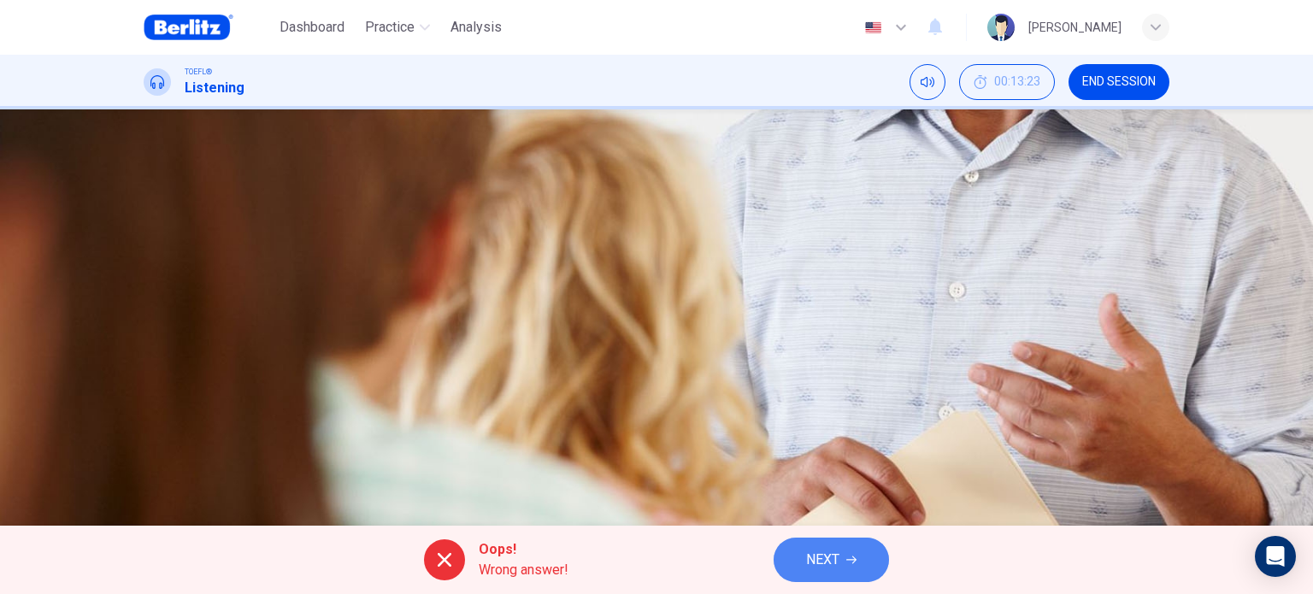
click at [883, 550] on button "NEXT" at bounding box center [830, 560] width 115 height 44
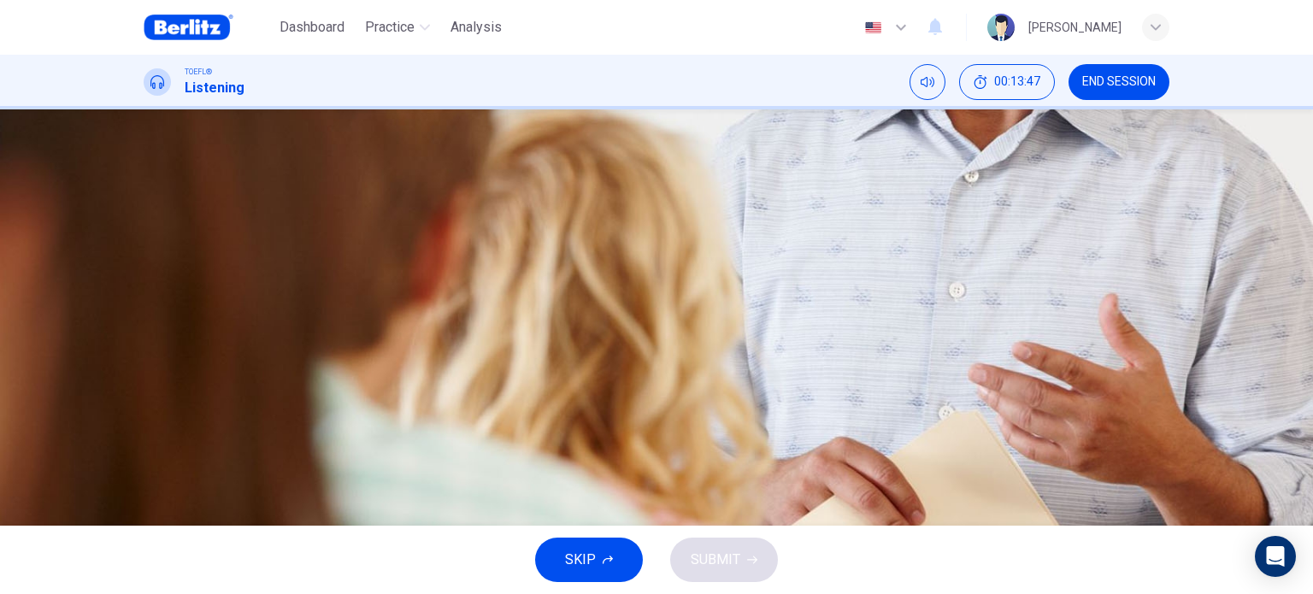
drag, startPoint x: 257, startPoint y: 252, endPoint x: 131, endPoint y: 267, distance: 127.4
click at [131, 267] on div "Question 3 What does the professor NOT say about using doctors as expert witnes…" at bounding box center [656, 307] width 1080 height 367
click at [147, 407] on button "button" at bounding box center [145, 415] width 3 height 16
click at [145, 463] on icon "Click to see the audio transcription" at bounding box center [145, 463] width 0 height 0
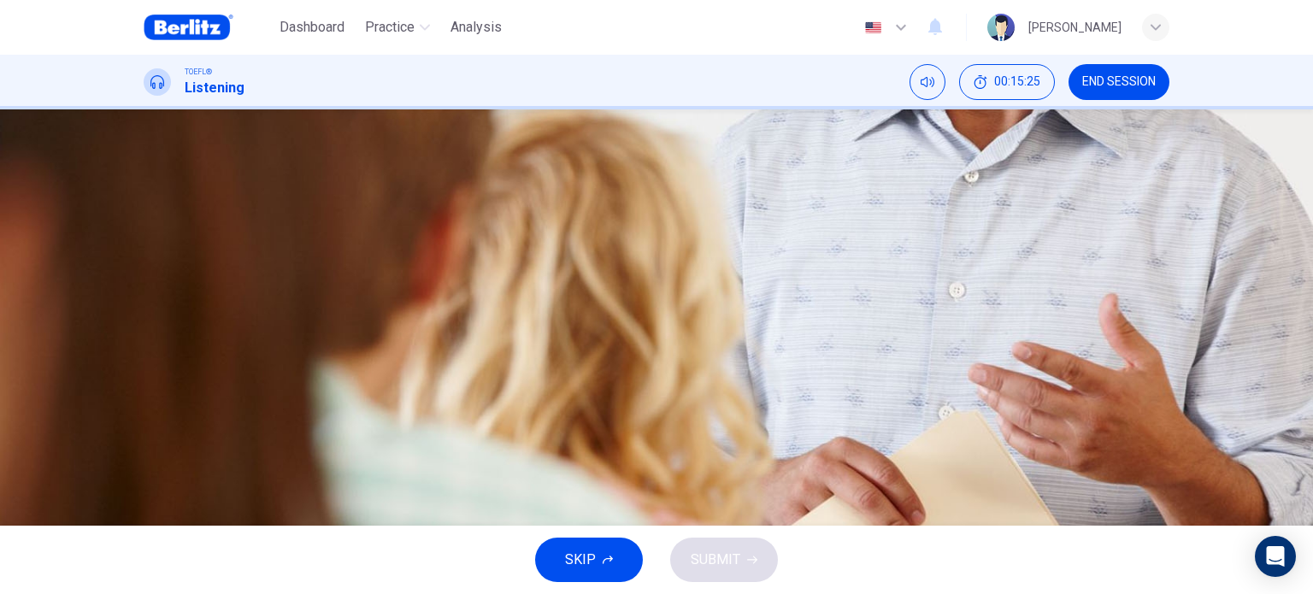
click at [145, 419] on icon "button" at bounding box center [145, 419] width 0 height 0
click at [164, 463] on icon "Click to see the audio transcription" at bounding box center [154, 473] width 19 height 21
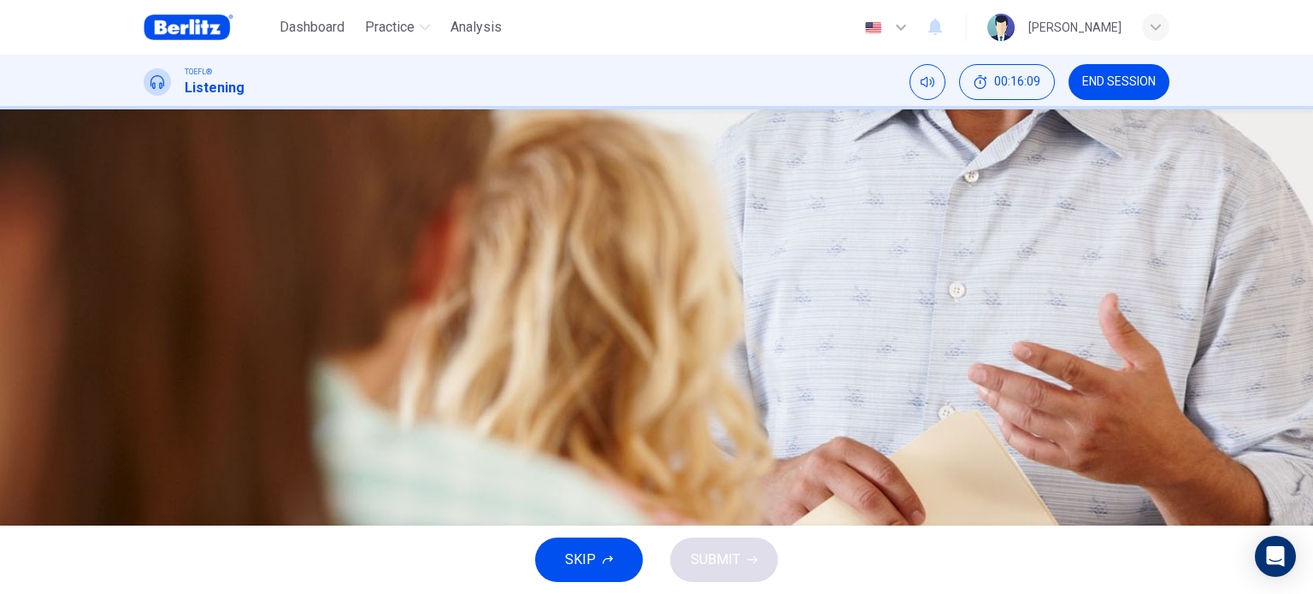
click at [469, 244] on span "The more impressive the credentials, the better" at bounding box center [327, 234] width 284 height 21
click at [727, 554] on span "SUBMIT" at bounding box center [715, 560] width 50 height 24
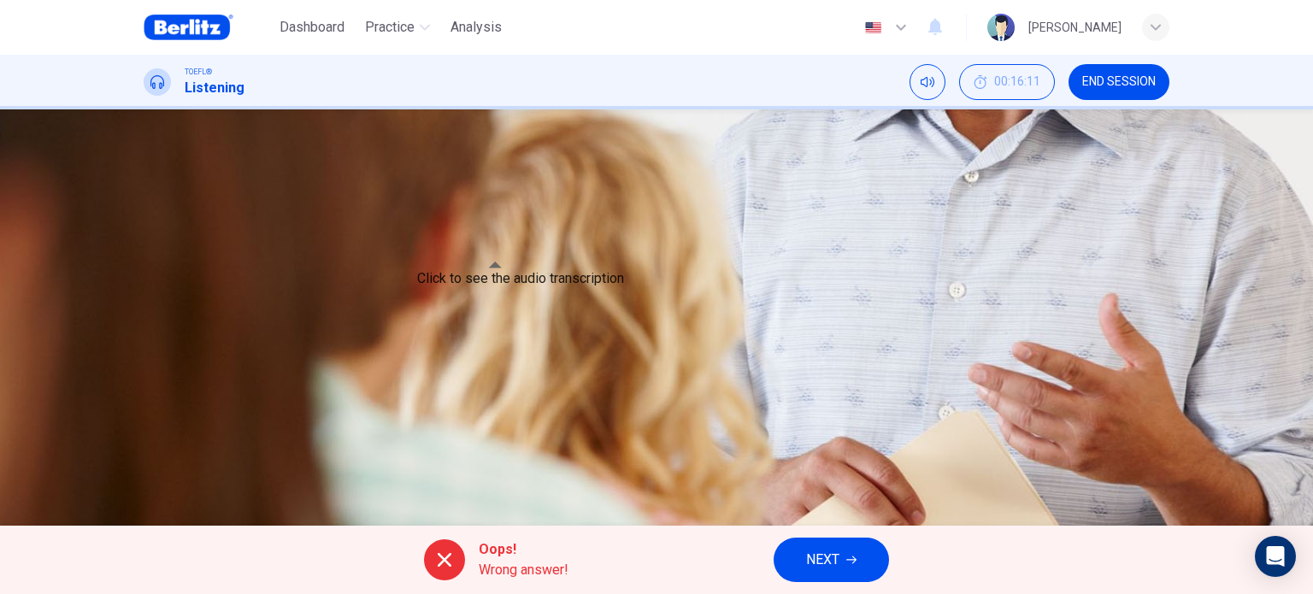
click at [164, 463] on icon "Click to see the audio transcription" at bounding box center [154, 473] width 19 height 21
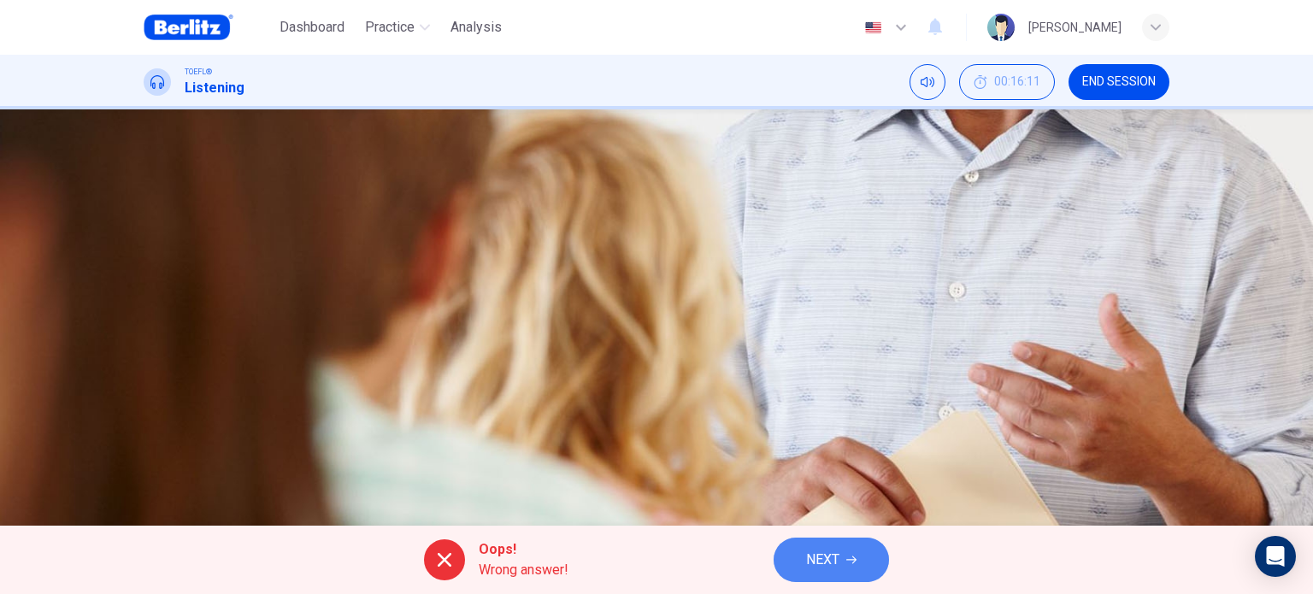
click at [852, 563] on icon "button" at bounding box center [851, 560] width 10 height 10
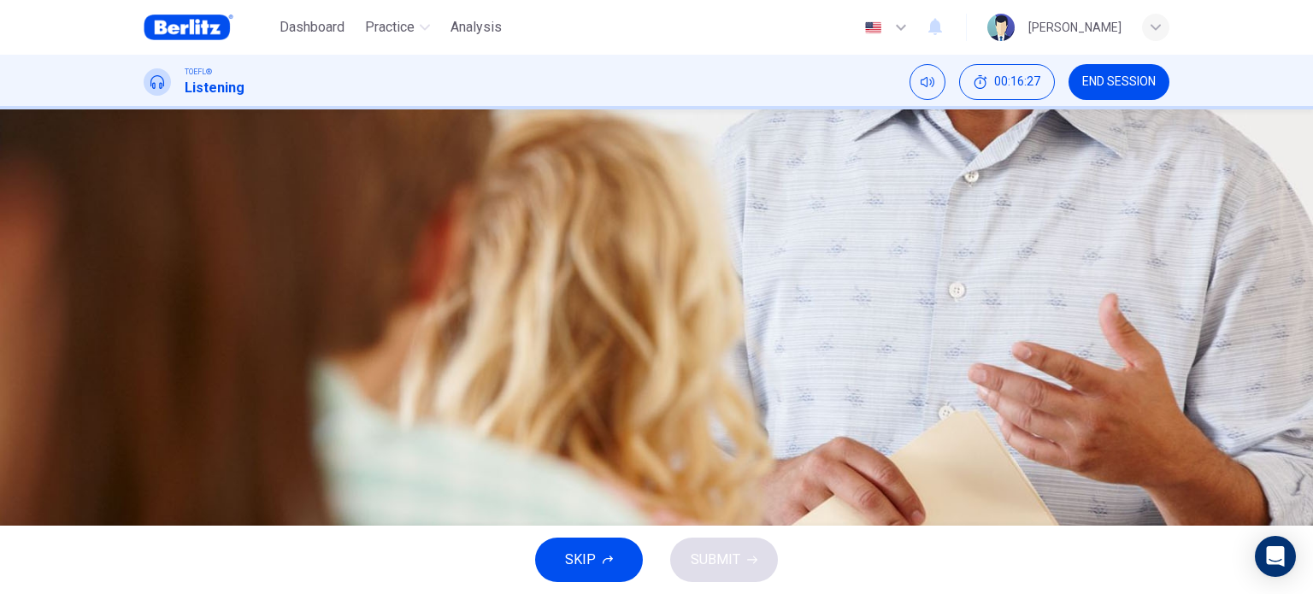
drag, startPoint x: 286, startPoint y: 244, endPoint x: 148, endPoint y: 258, distance: 139.2
click at [148, 404] on div "03m 54s" at bounding box center [656, 447] width 1025 height 87
click at [145, 463] on icon "Click to see the audio transcription" at bounding box center [145, 463] width 0 height 0
click at [145, 419] on icon "button" at bounding box center [145, 419] width 0 height 0
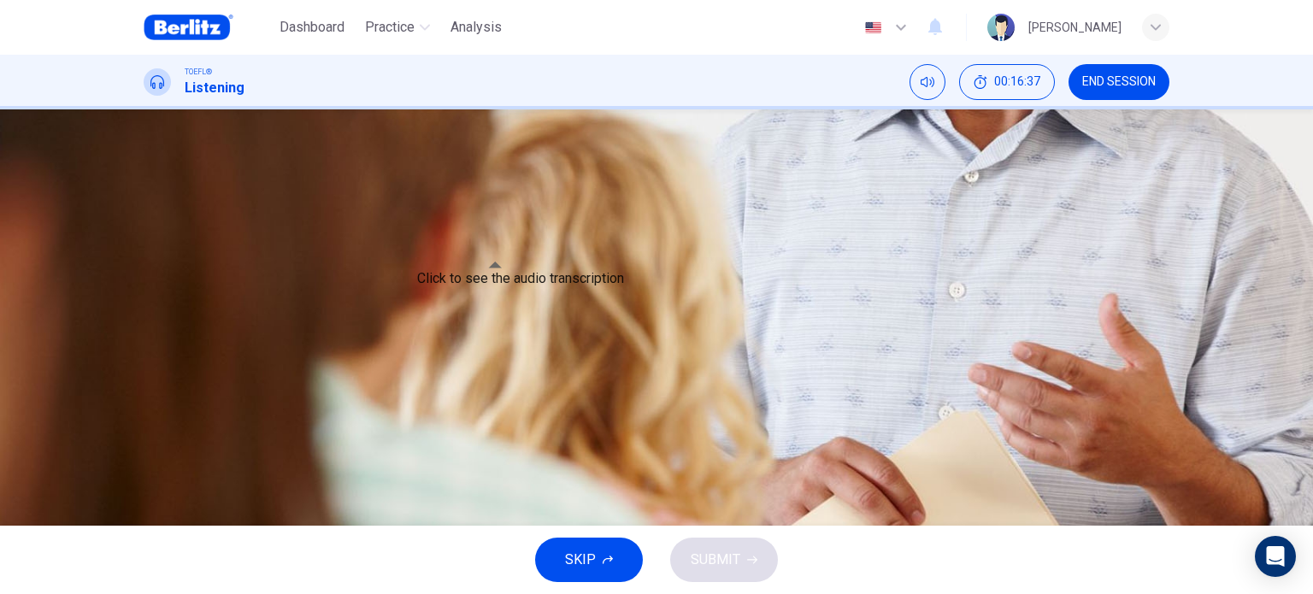
click at [145, 463] on icon "Click to see the audio transcription" at bounding box center [145, 463] width 0 height 0
type input "*"
click at [364, 287] on span "They can be expensive to hire" at bounding box center [274, 277] width 179 height 21
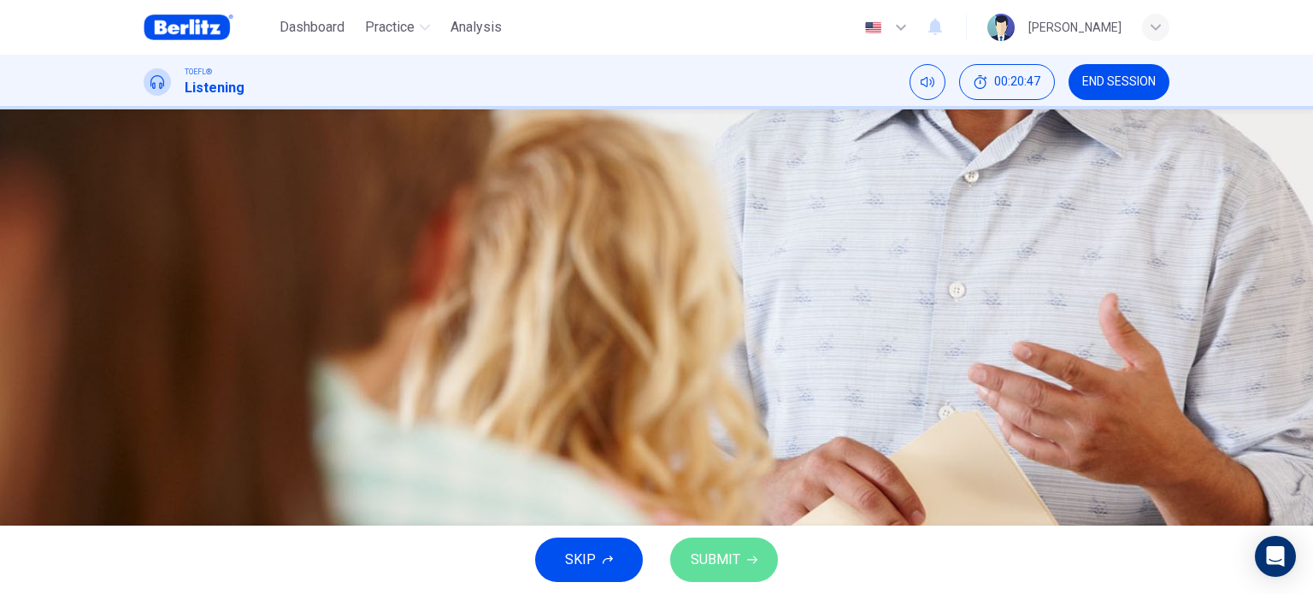
click at [742, 538] on button "SUBMIT" at bounding box center [724, 560] width 108 height 44
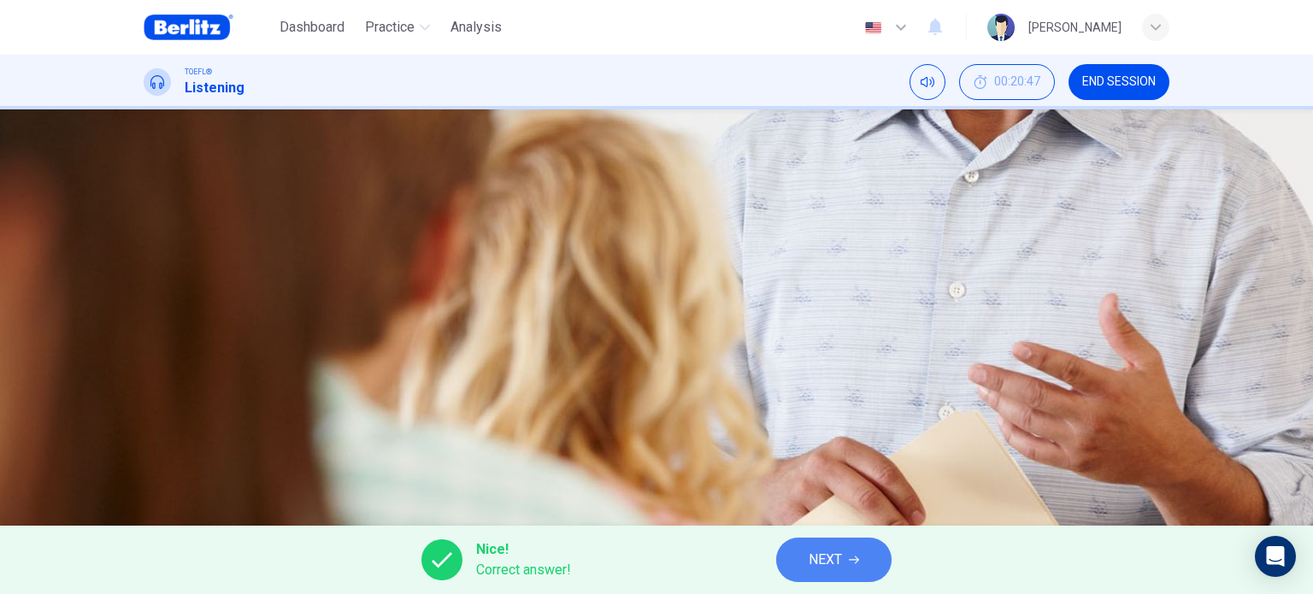
click at [856, 567] on button "NEXT" at bounding box center [833, 560] width 115 height 44
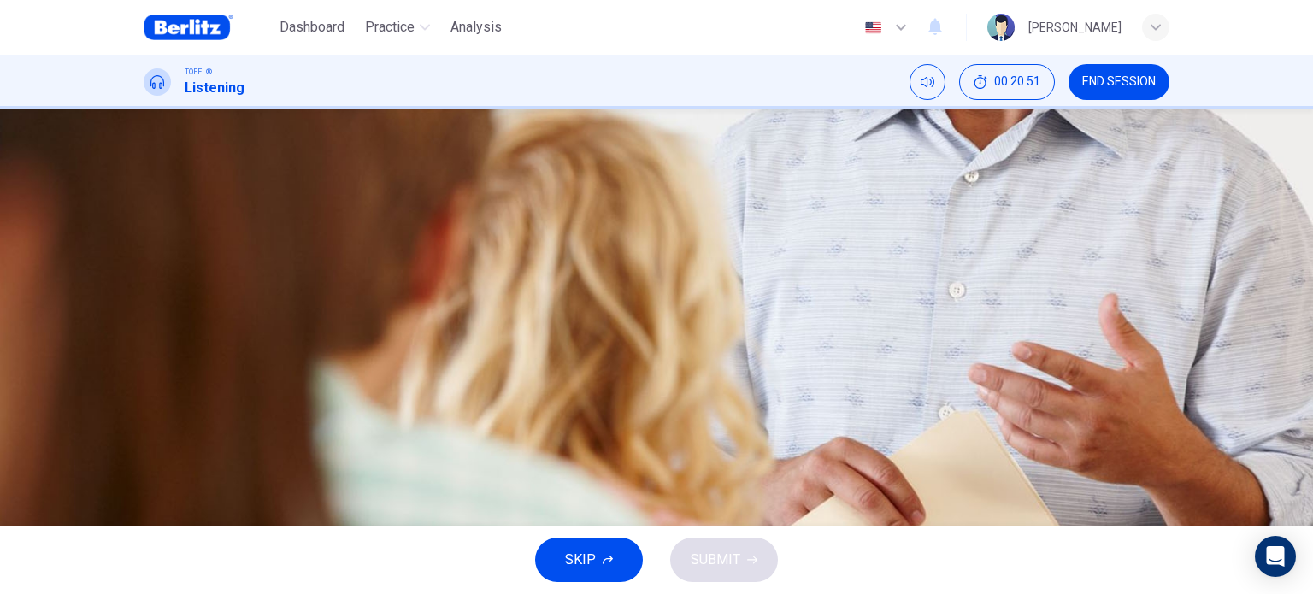
click at [147, 198] on button "button" at bounding box center [145, 190] width 3 height 16
type input "*"
click at [145, 517] on icon "Click to see the audio transcription" at bounding box center [145, 517] width 0 height 0
click at [562, 297] on span "Because he thinks the students can identify with juror reactions" at bounding box center [373, 288] width 377 height 21
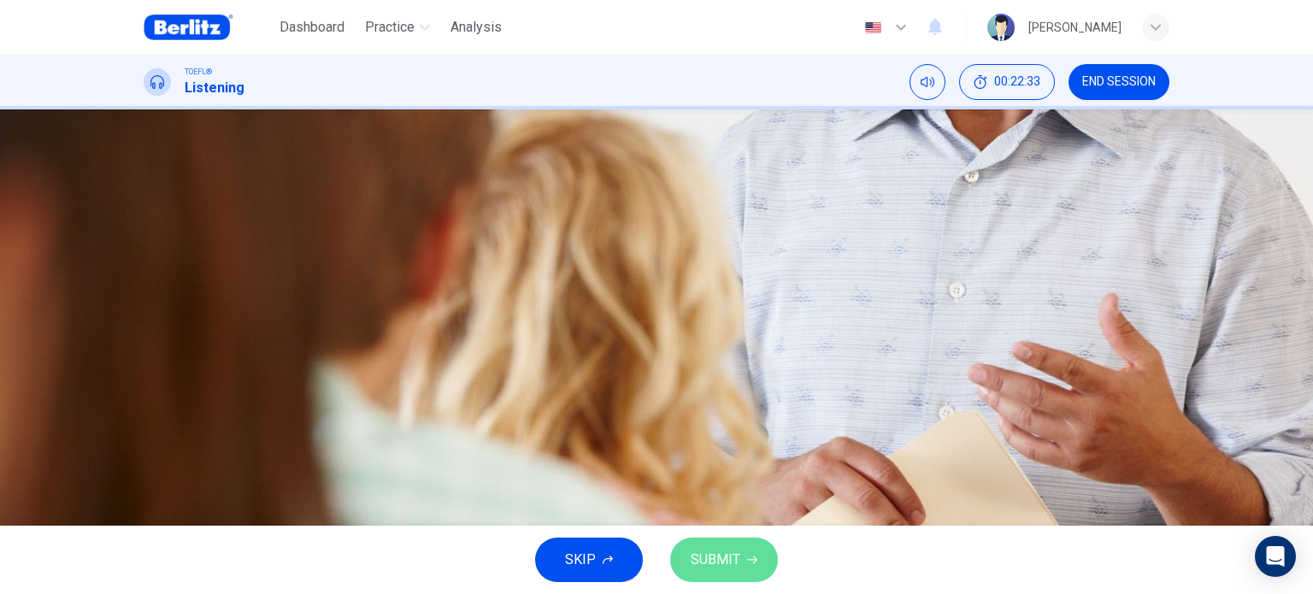
click at [753, 562] on icon "button" at bounding box center [752, 560] width 10 height 8
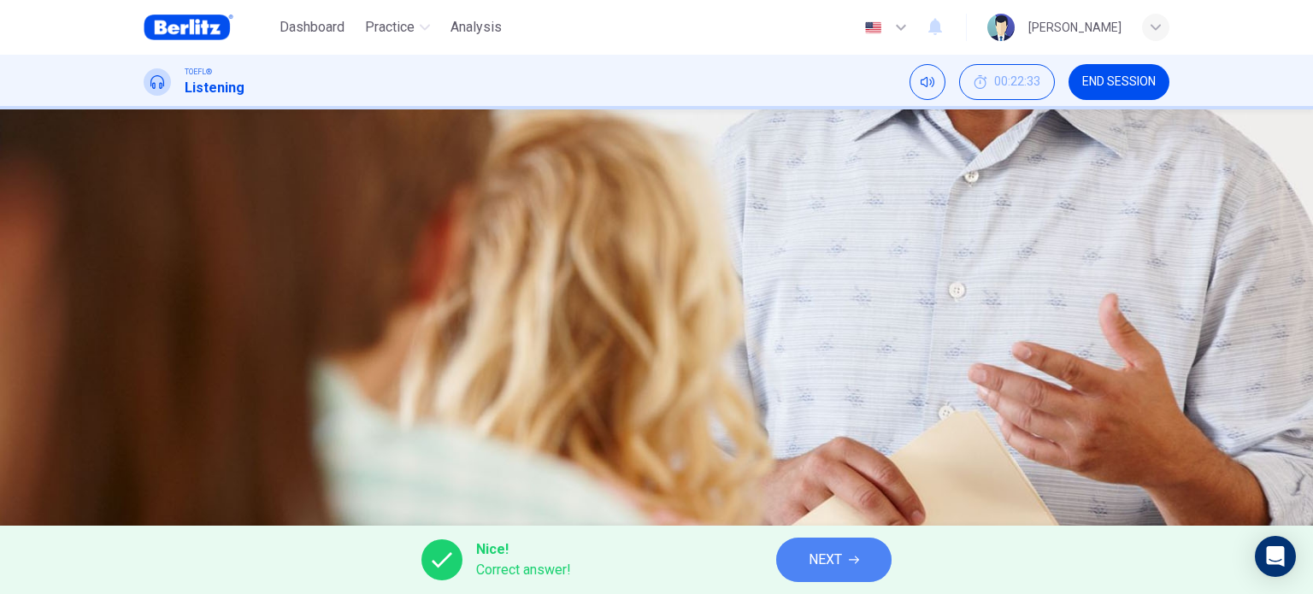
click at [861, 567] on button "NEXT" at bounding box center [833, 560] width 115 height 44
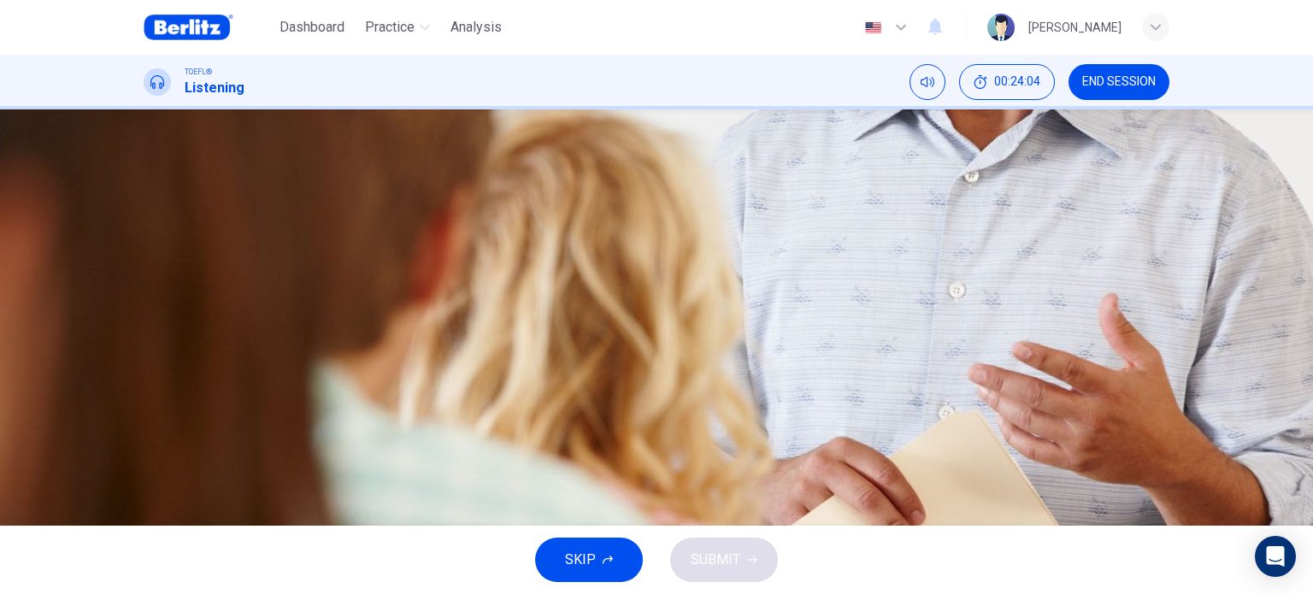
scroll to position [75, 0]
click at [628, 373] on span "Depending on the type of trial, a witness need not have advanced degrees" at bounding box center [406, 362] width 443 height 21
click at [892, 384] on button "D Depending on the type of trial, a witness need not have advanced degrees" at bounding box center [656, 362] width 1025 height 43
click at [628, 373] on span "Depending on the type of trial, a witness need not have advanced degrees" at bounding box center [406, 362] width 443 height 21
click at [145, 463] on icon "Click to see the audio transcription" at bounding box center [145, 463] width 0 height 0
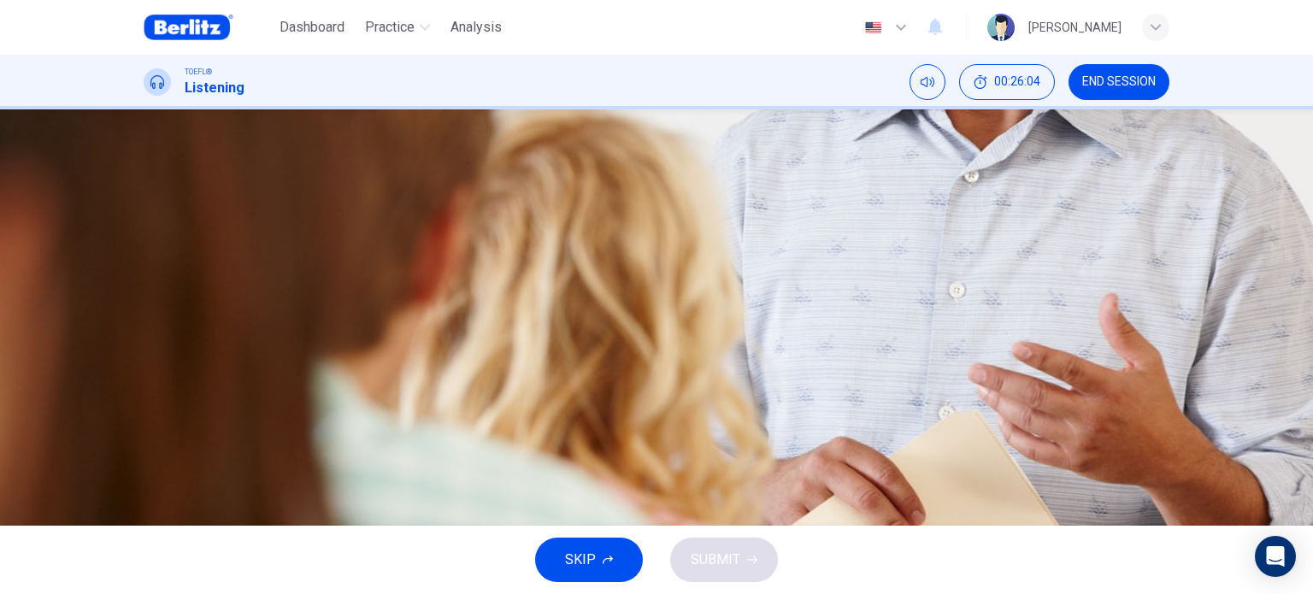
scroll to position [32, 0]
click at [674, 287] on span "It is a problem if the witness has written something that contradicts the testi…" at bounding box center [429, 277] width 489 height 21
click at [750, 565] on button "SUBMIT" at bounding box center [724, 560] width 108 height 44
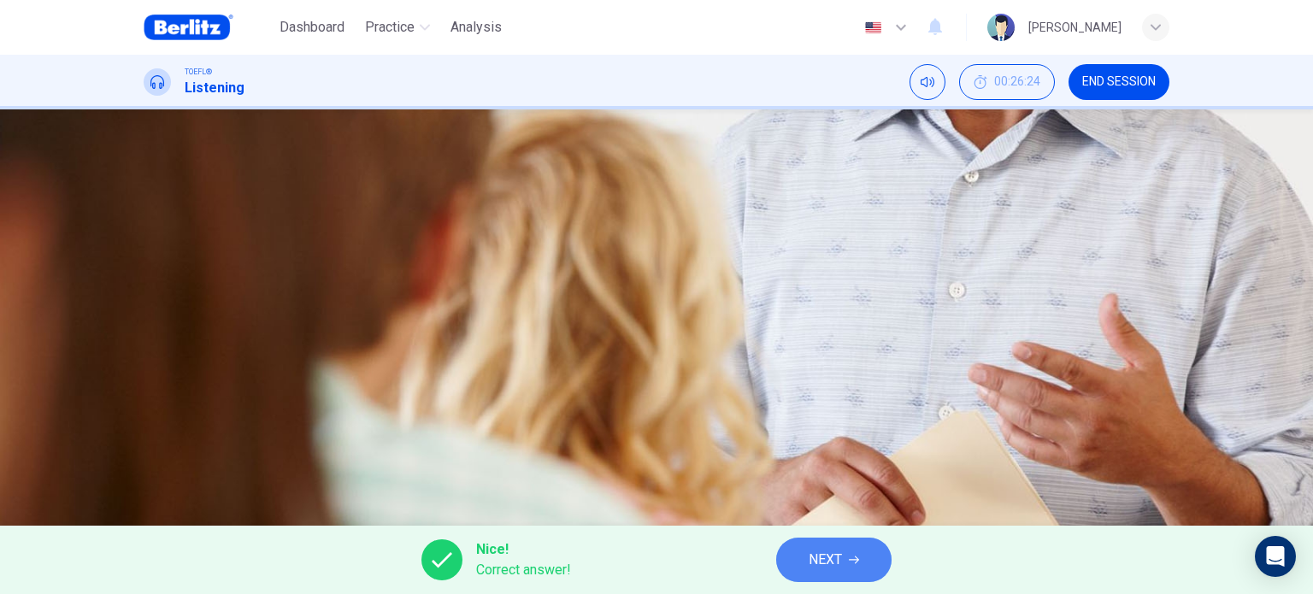
click at [827, 567] on span "NEXT" at bounding box center [824, 560] width 33 height 24
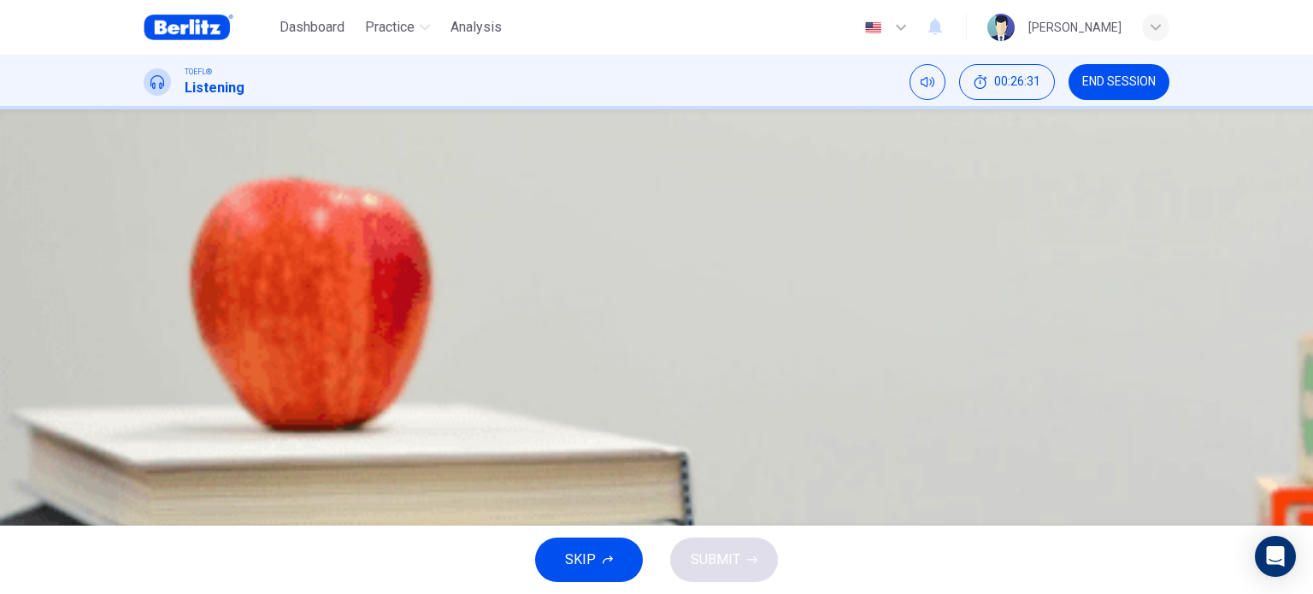
scroll to position [31, 0]
click at [147, 407] on button "button" at bounding box center [145, 415] width 3 height 16
click at [147, 451] on button "Click to see the audio transcription" at bounding box center [145, 459] width 3 height 16
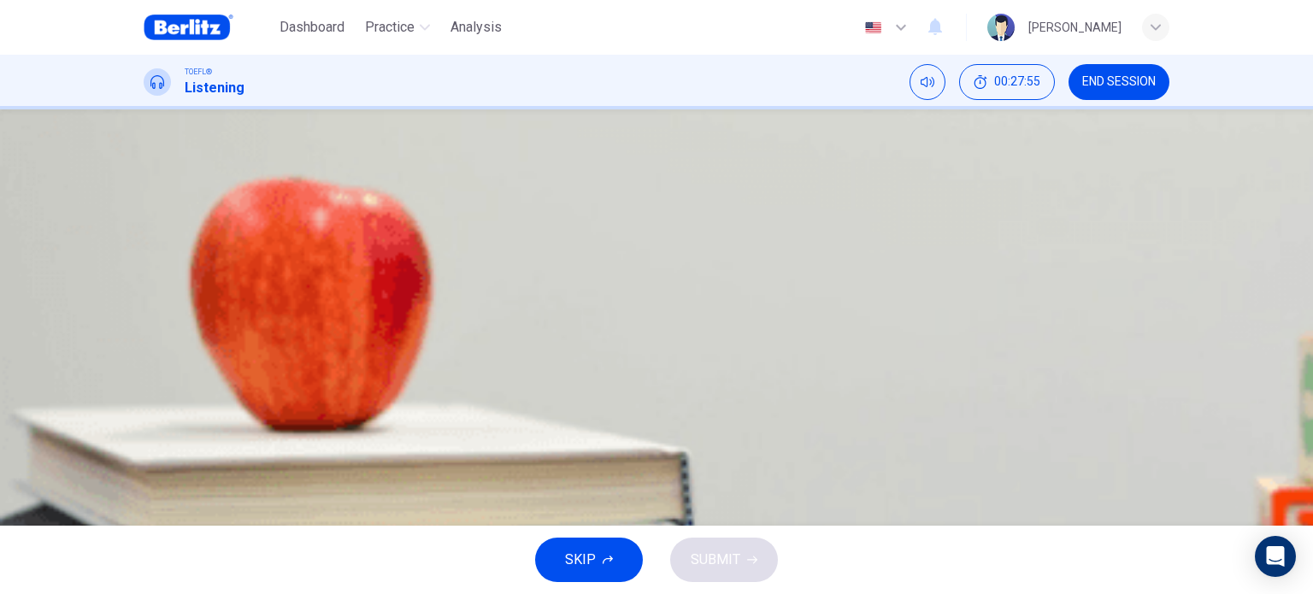
drag, startPoint x: 249, startPoint y: 267, endPoint x: 150, endPoint y: 276, distance: 98.6
click at [150, 404] on div "04m 49s" at bounding box center [656, 447] width 1025 height 87
click at [145, 463] on icon "Click to see the audio transcription" at bounding box center [145, 463] width 0 height 0
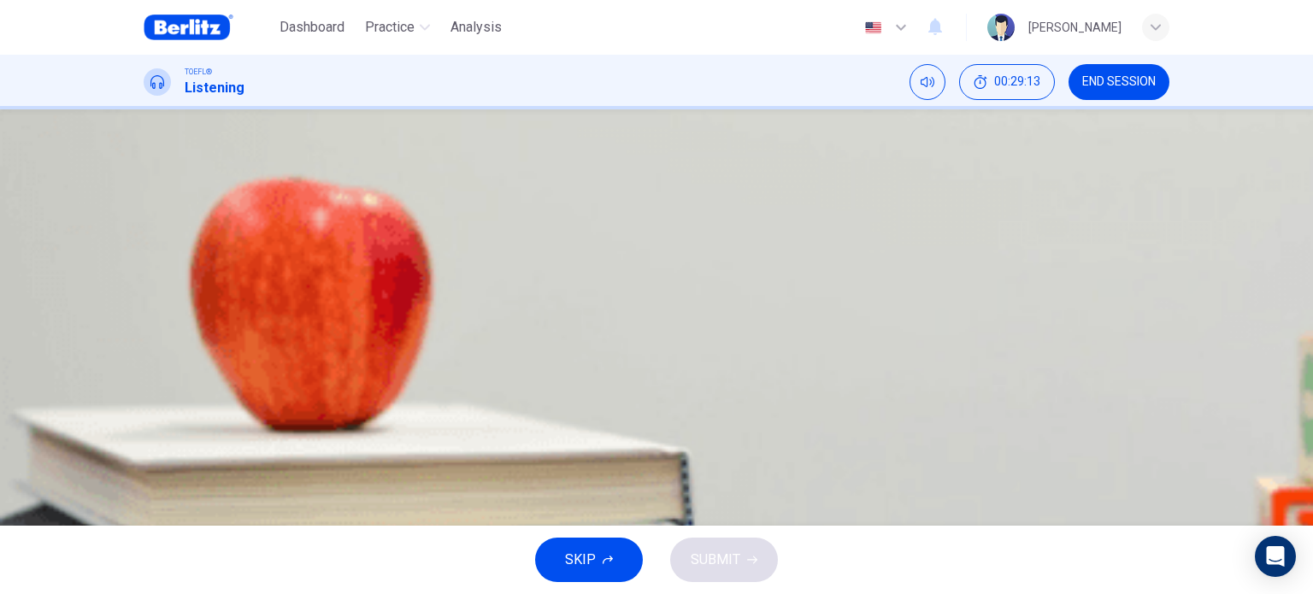
drag, startPoint x: 260, startPoint y: 273, endPoint x: 133, endPoint y: 260, distance: 127.2
click at [133, 260] on div "Question 7 What is the lecture mainly about? A Different means of collecting da…" at bounding box center [656, 307] width 1080 height 367
click at [145, 463] on icon "Click to see the audio transcription" at bounding box center [145, 463] width 0 height 0
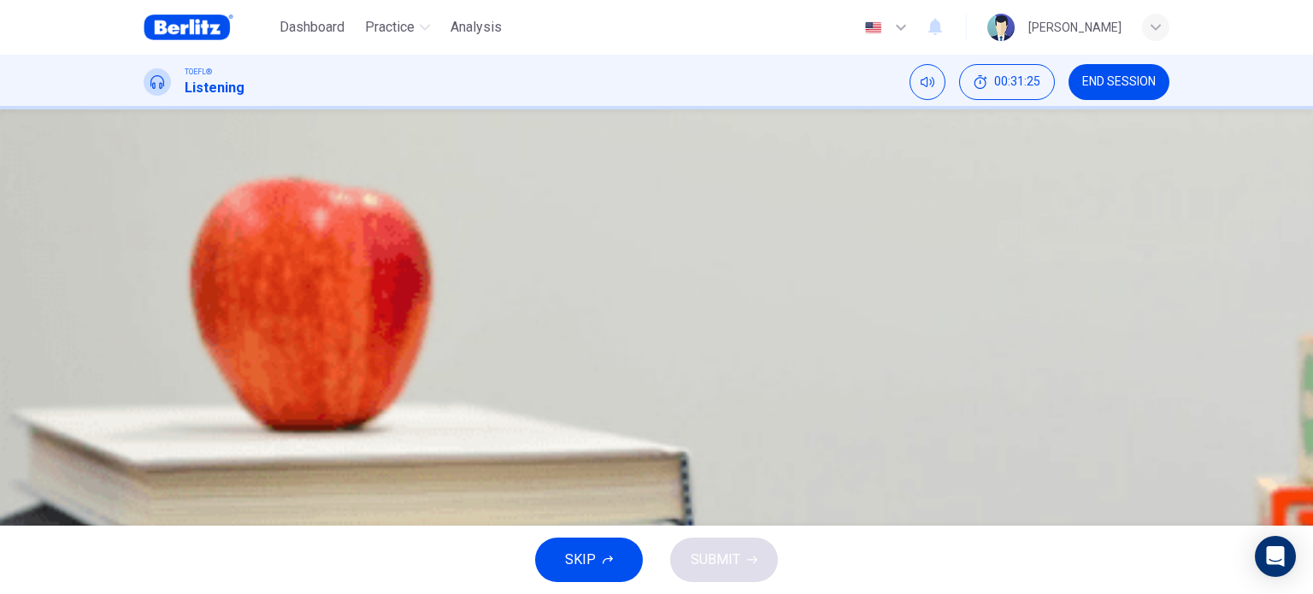
click at [147, 407] on button "button" at bounding box center [145, 415] width 3 height 16
click at [147, 451] on button "Click to see the audio transcription" at bounding box center [145, 459] width 3 height 16
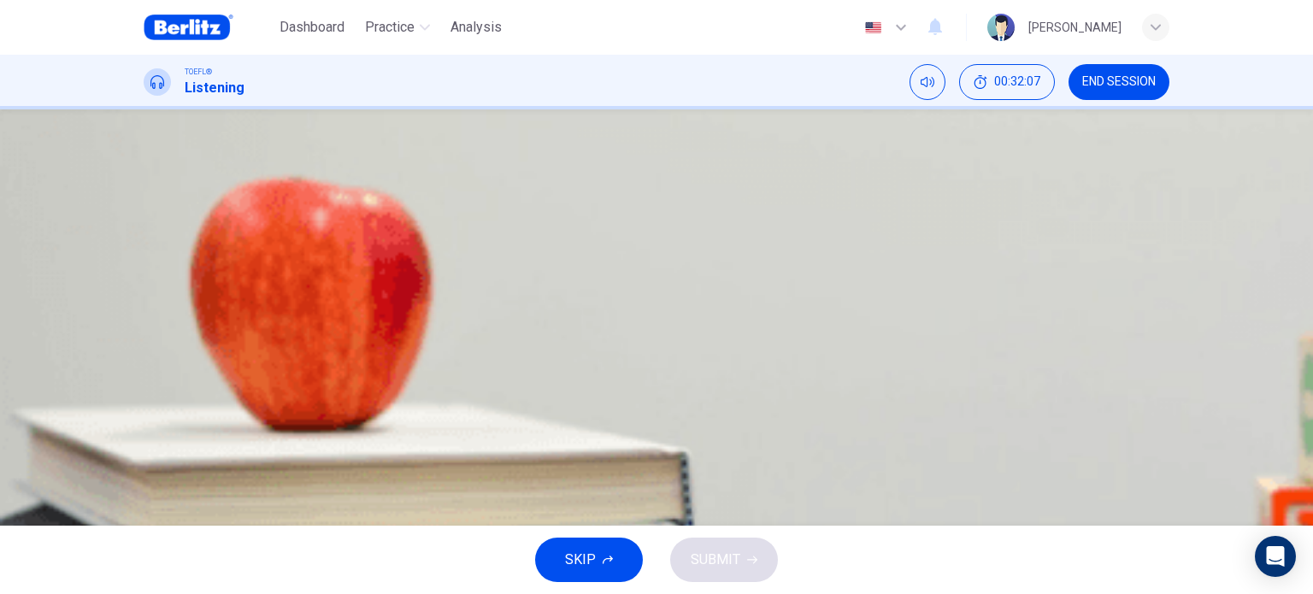
click at [561, 269] on span "How water has shaped the landscape on Mars" at bounding box center [372, 277] width 375 height 21
click at [648, 373] on span "What the U.S. Mars Global Surveyor has taught us about Mars" at bounding box center [416, 362] width 462 height 21
click at [708, 574] on button "SUBMIT" at bounding box center [724, 560] width 108 height 44
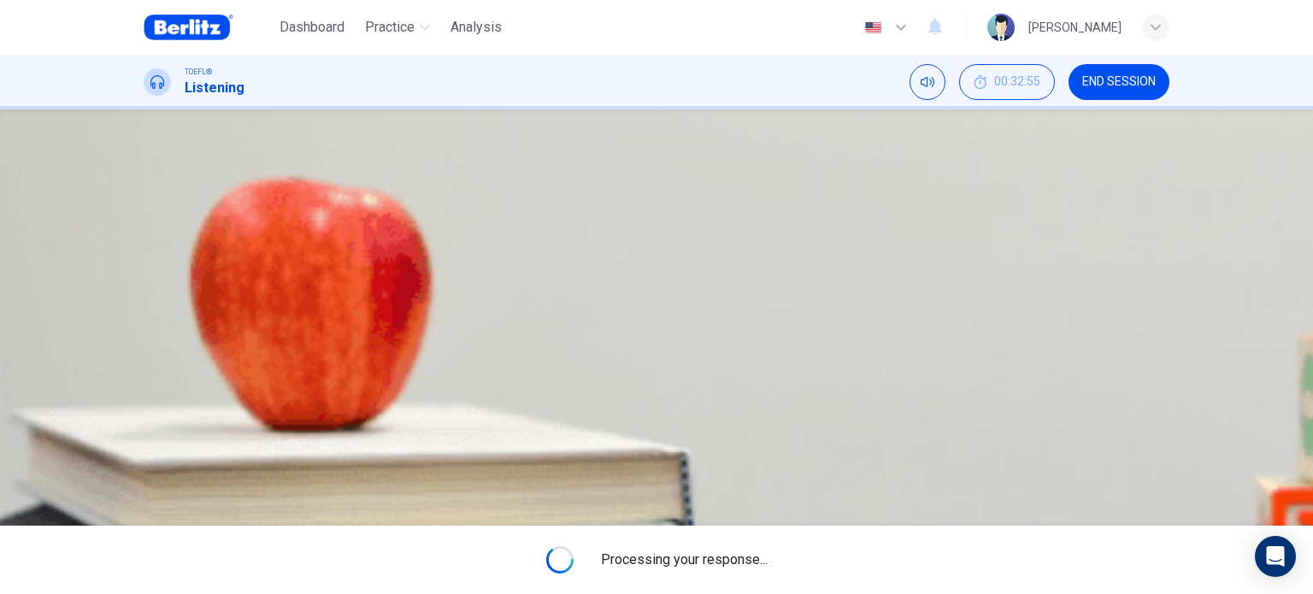
type input "**"
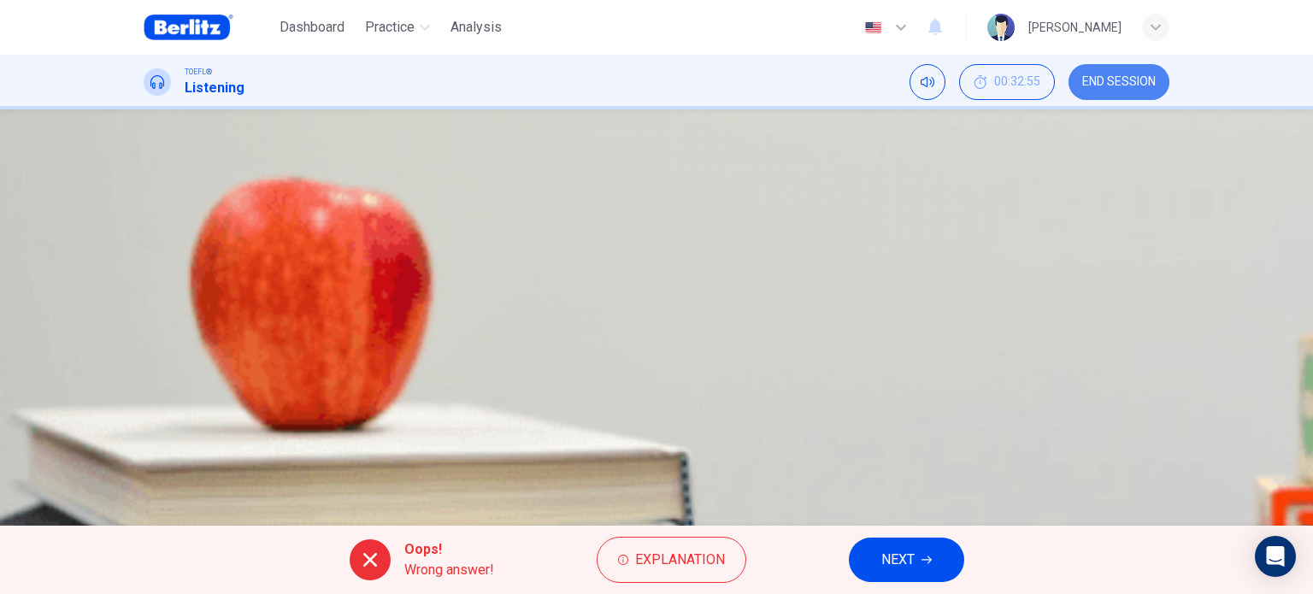
click at [1117, 75] on span "END SESSION" at bounding box center [1118, 82] width 73 height 14
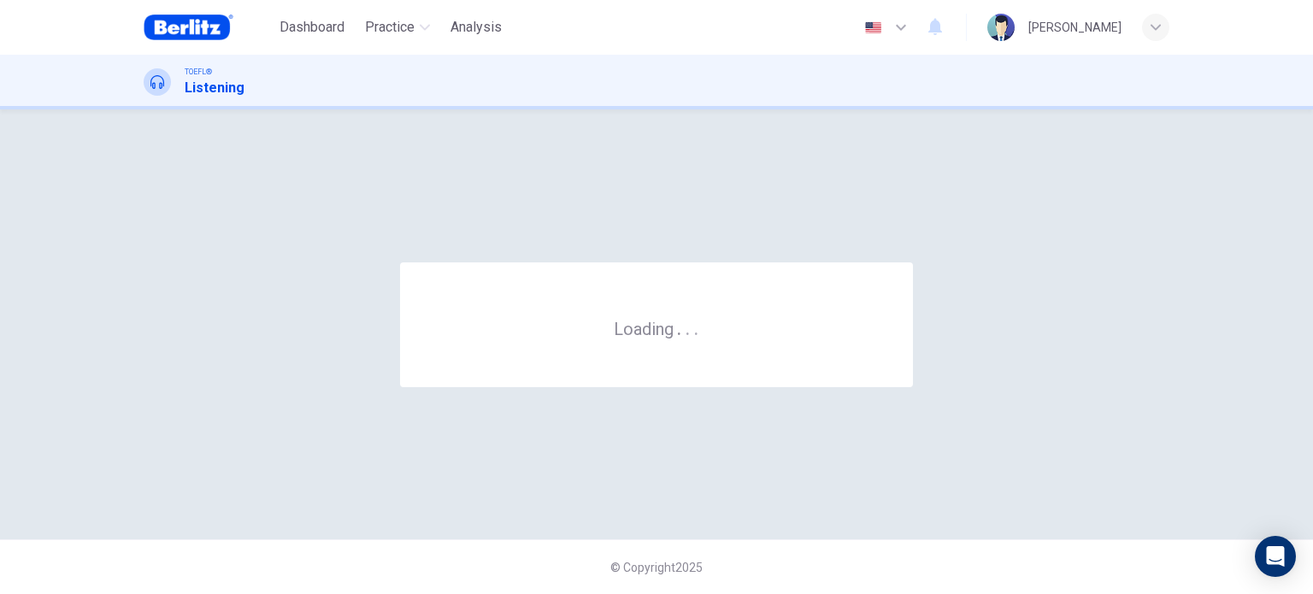
scroll to position [0, 0]
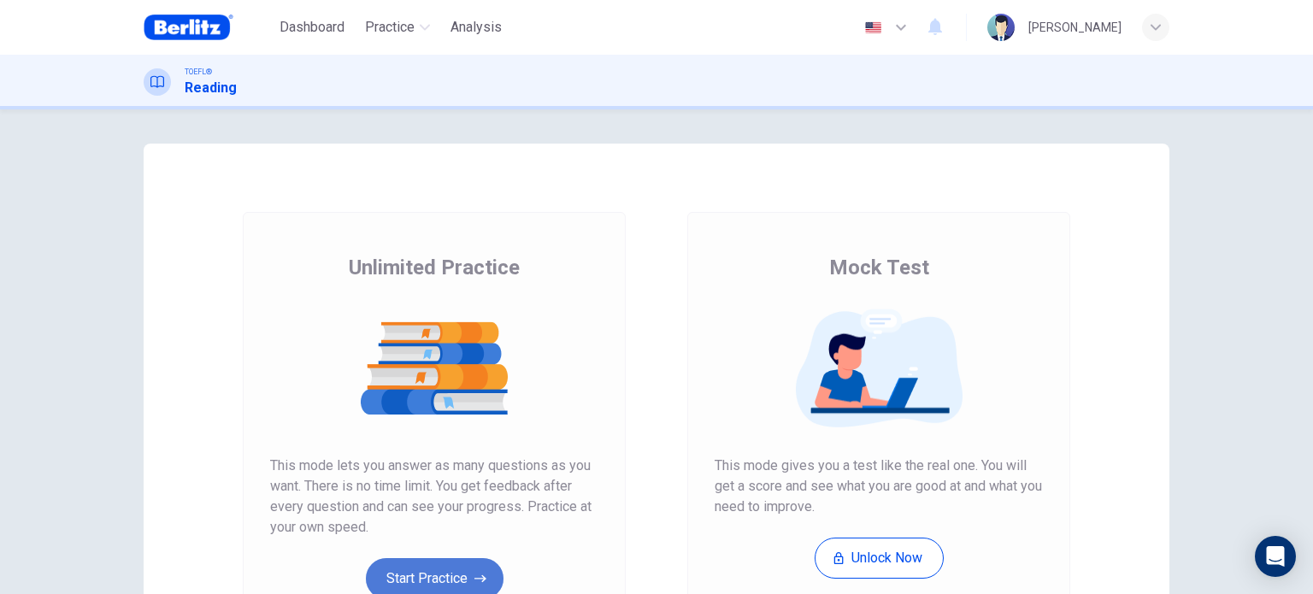
click at [408, 575] on button "Start Practice" at bounding box center [435, 578] width 138 height 41
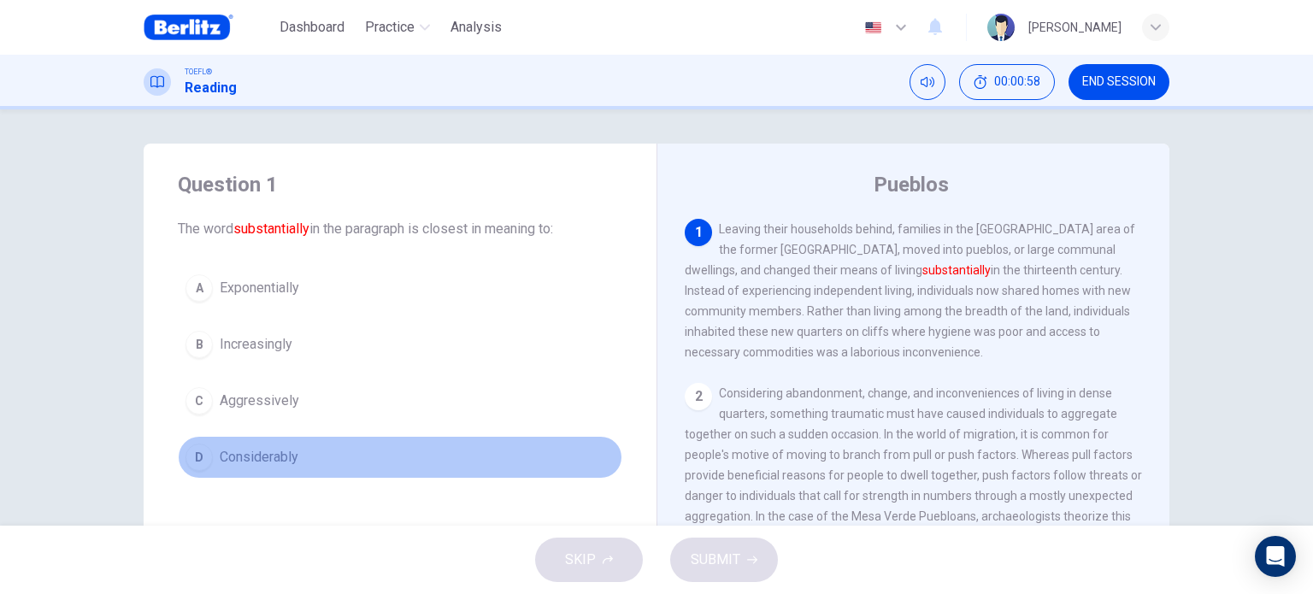
click at [291, 469] on button "D Considerably" at bounding box center [400, 457] width 444 height 43
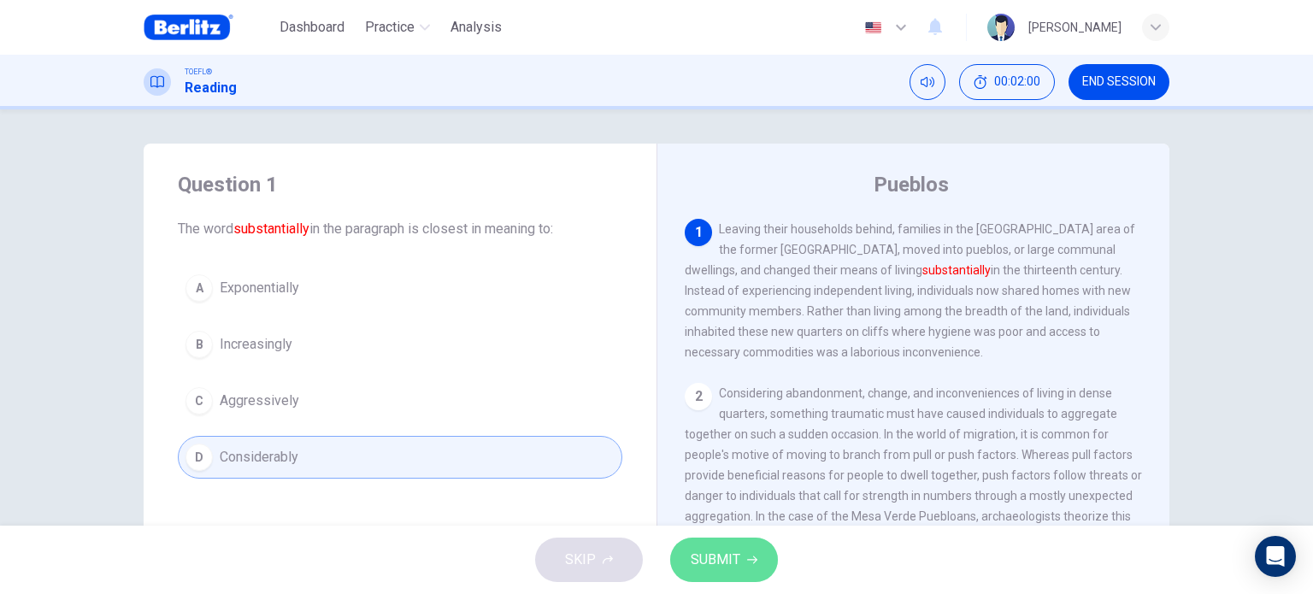
click at [766, 566] on button "SUBMIT" at bounding box center [724, 560] width 108 height 44
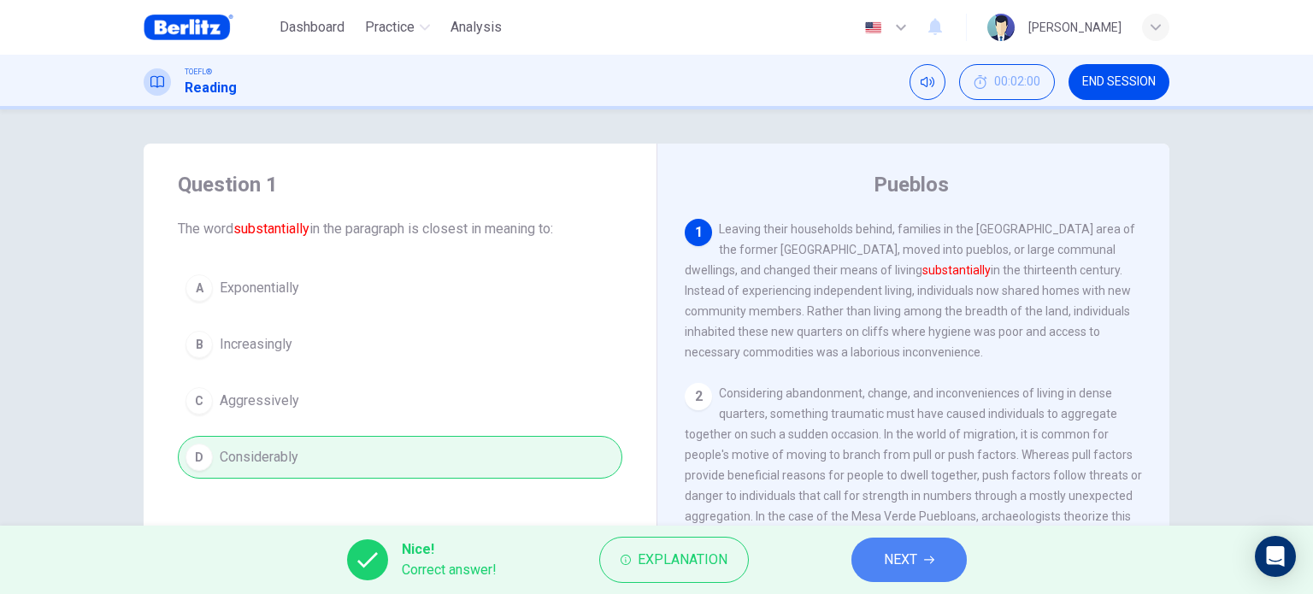
click at [933, 552] on button "NEXT" at bounding box center [908, 560] width 115 height 44
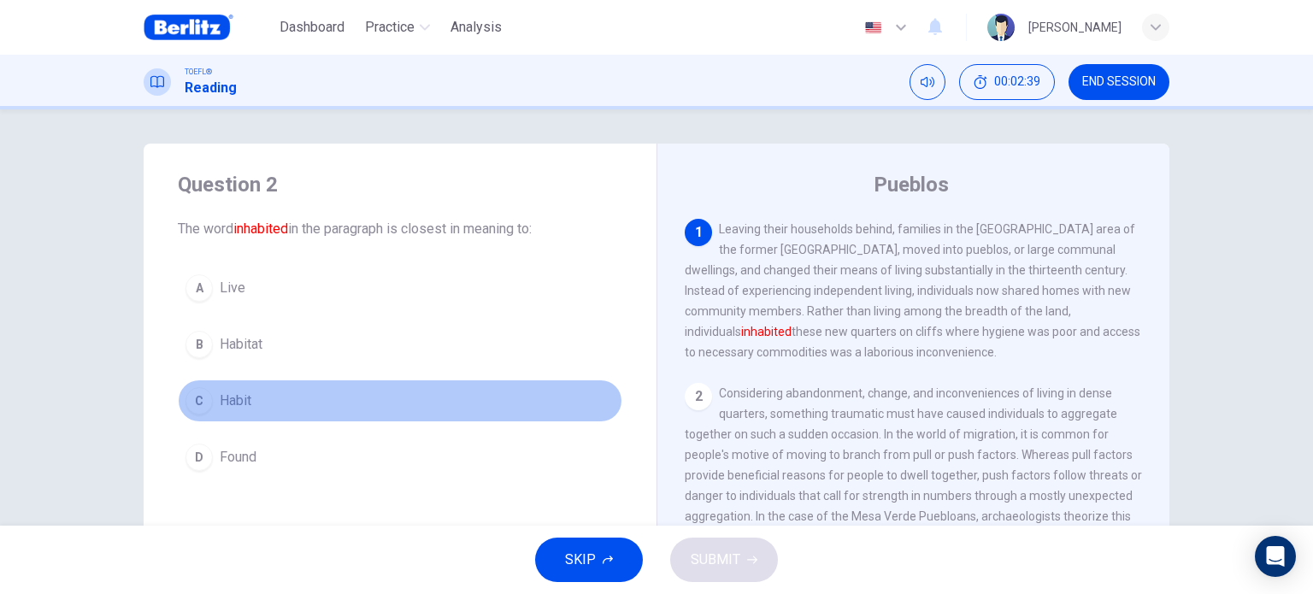
click at [241, 414] on button "C Habit" at bounding box center [400, 400] width 444 height 43
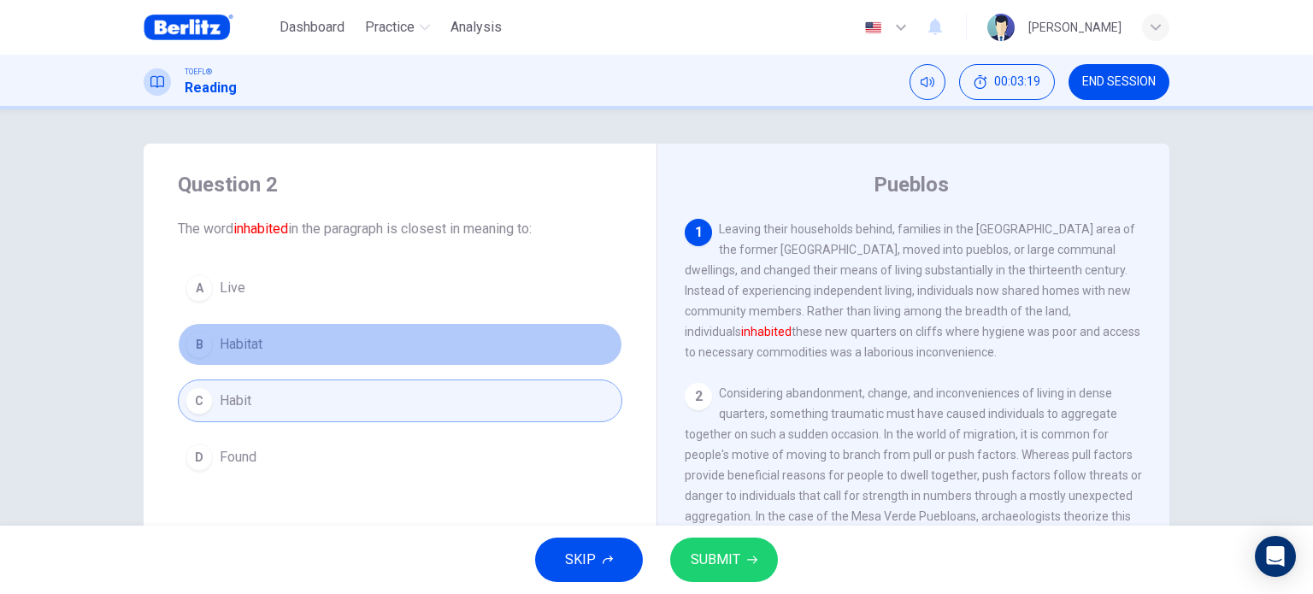
click at [285, 338] on button "B Habitat" at bounding box center [400, 344] width 444 height 43
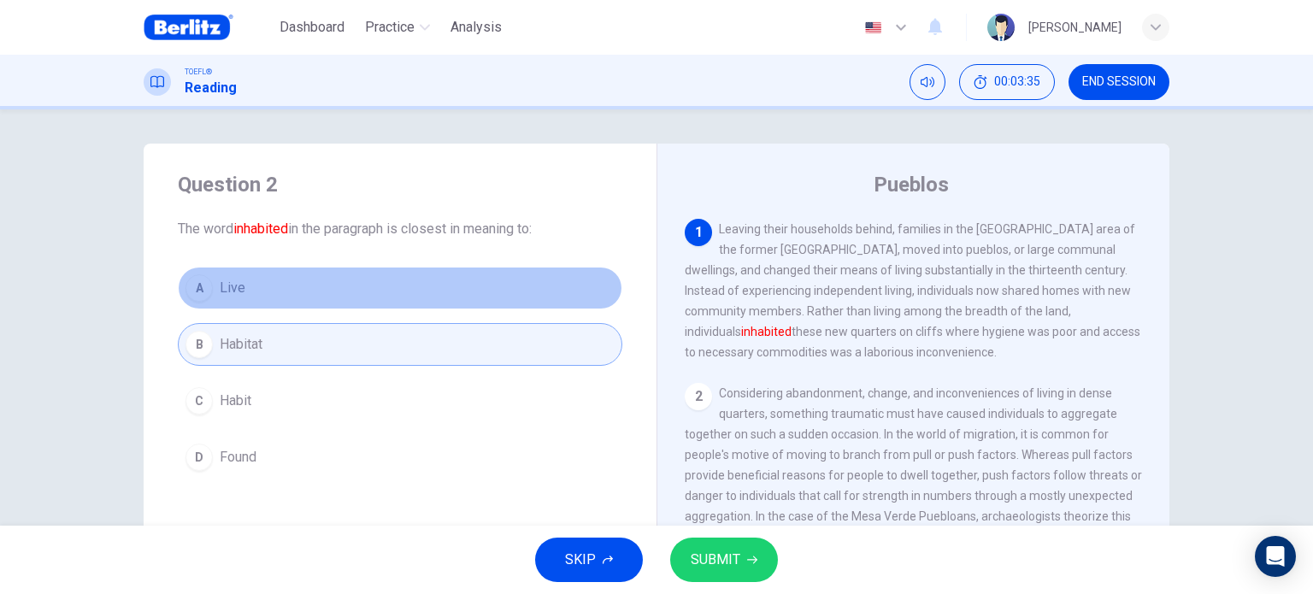
click at [242, 280] on button "A Live" at bounding box center [400, 288] width 444 height 43
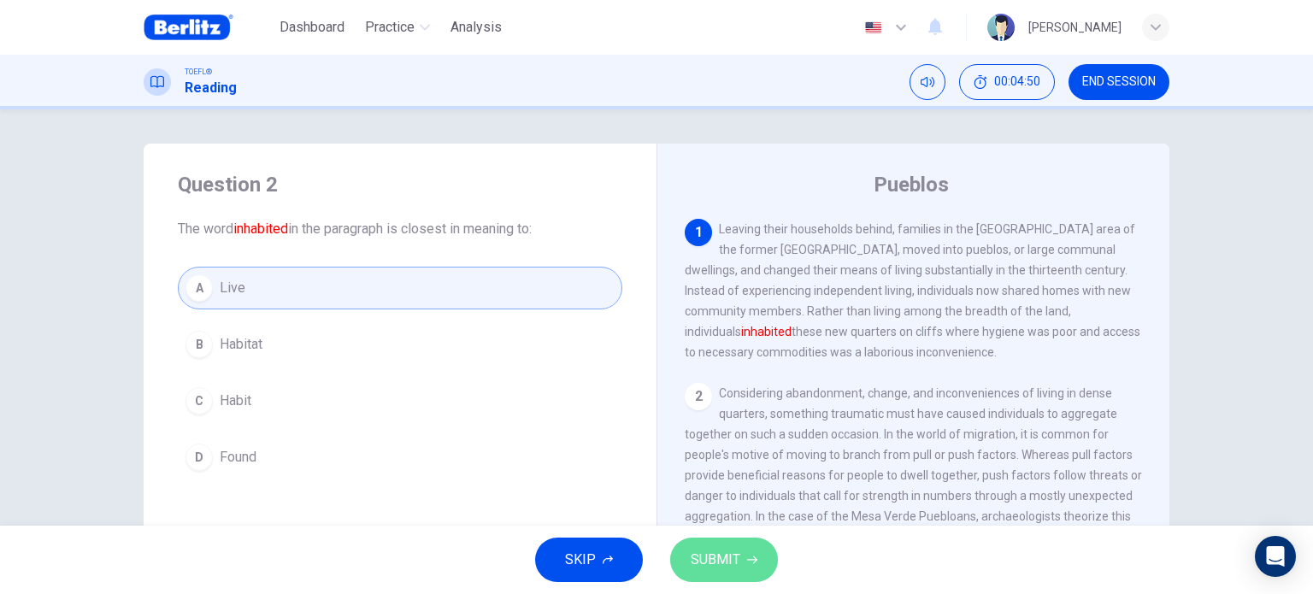
click at [714, 549] on span "SUBMIT" at bounding box center [715, 560] width 50 height 24
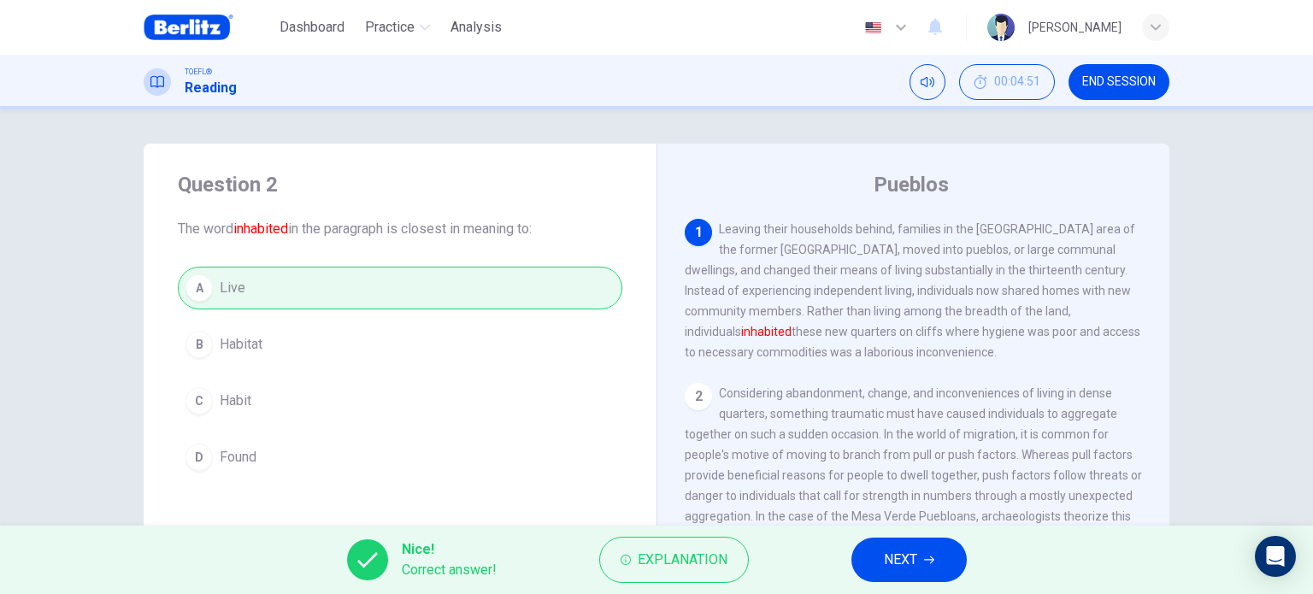
click at [873, 556] on button "NEXT" at bounding box center [908, 560] width 115 height 44
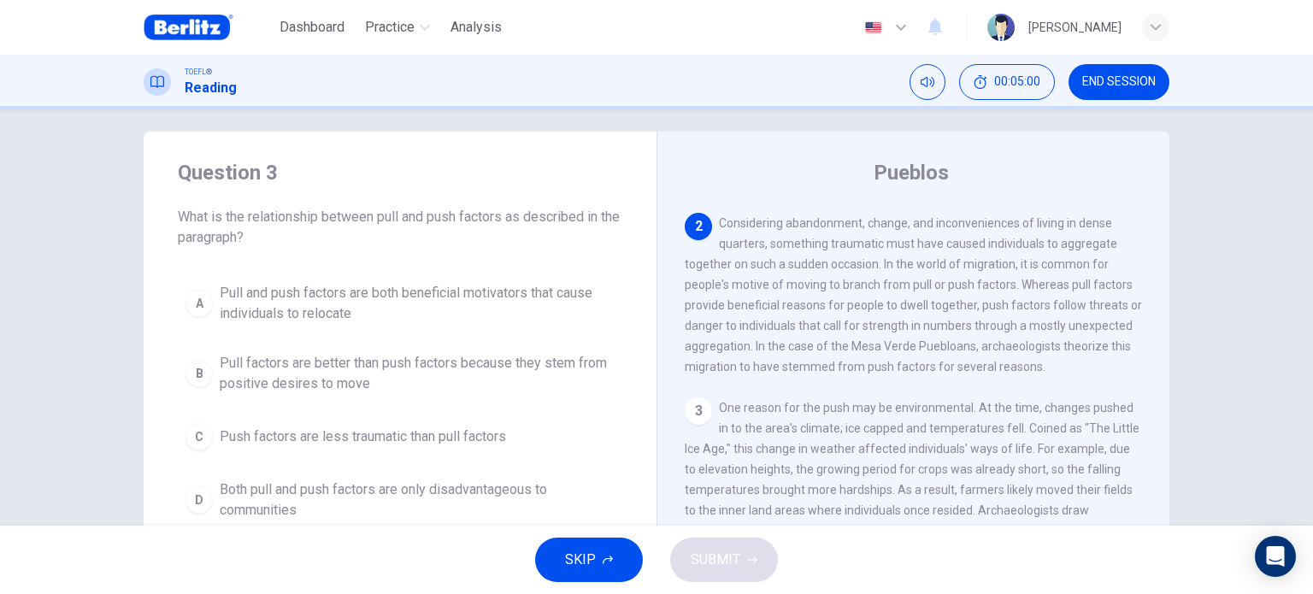
scroll to position [157, 0]
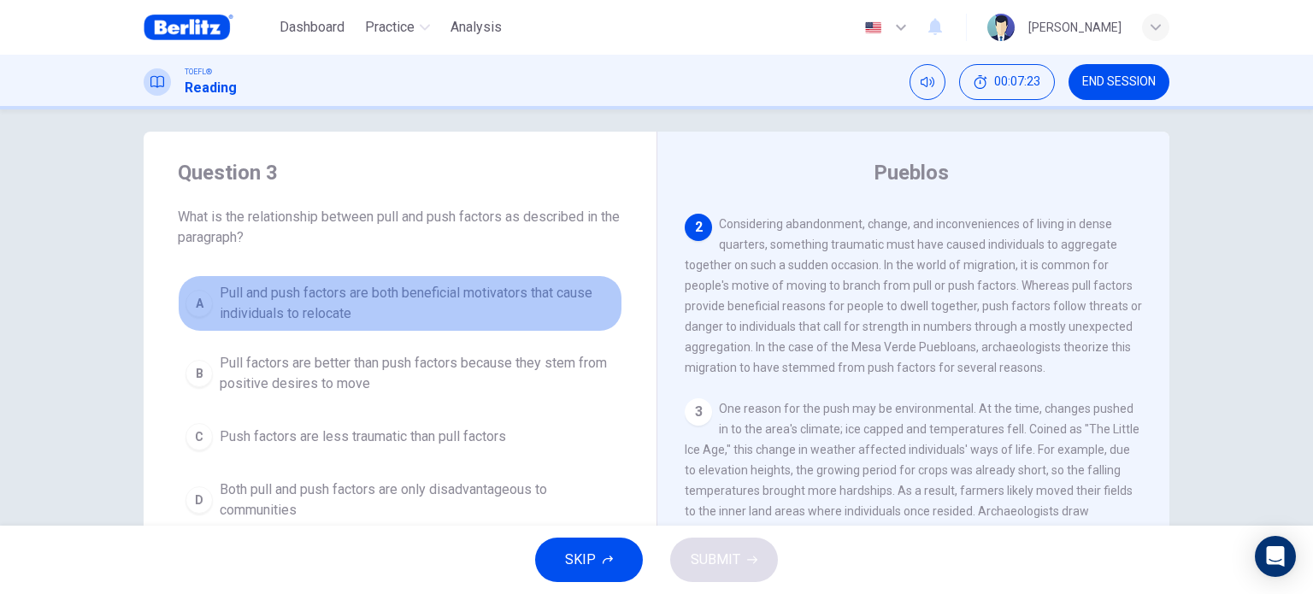
click at [355, 317] on span "Pull and push factors are both beneficial motivators that cause individuals to …" at bounding box center [417, 303] width 395 height 41
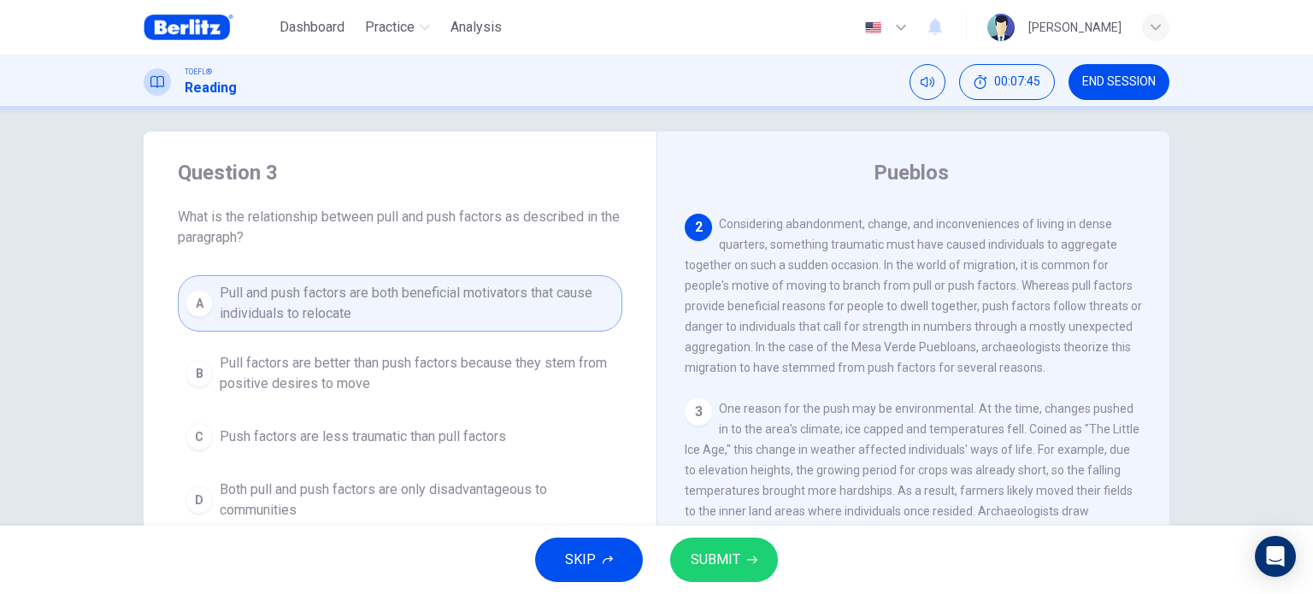
scroll to position [160, 0]
click at [1118, 314] on span "Considering abandonment, change, and inconveniences of living in dense quarters…" at bounding box center [912, 292] width 457 height 157
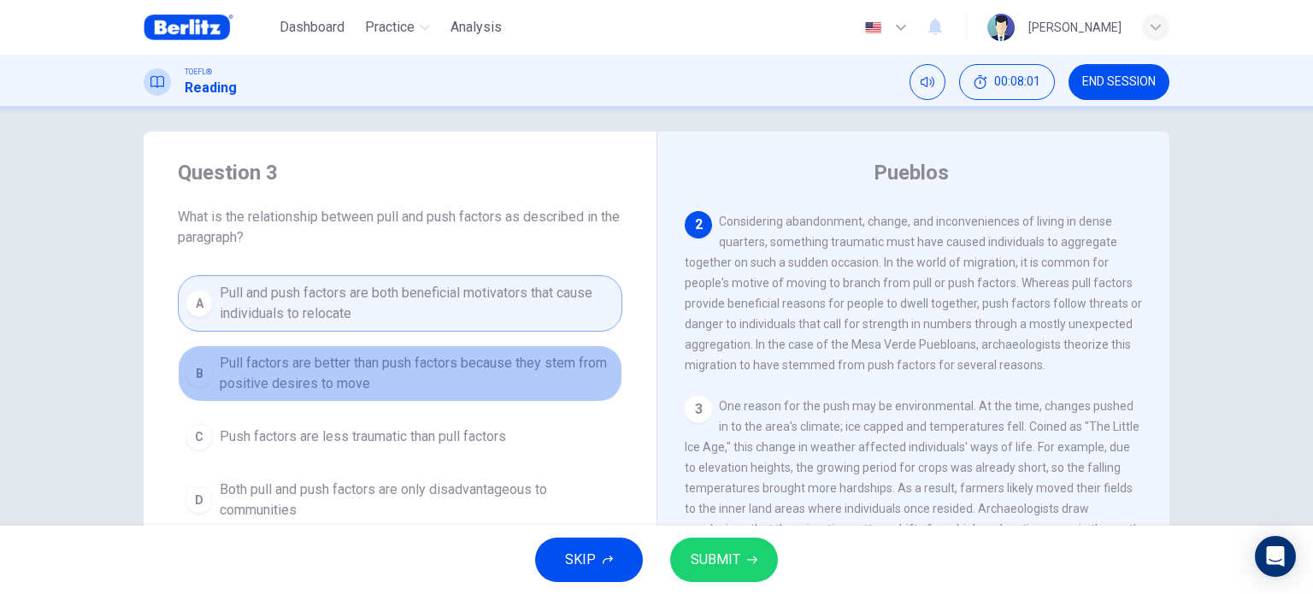
click at [462, 372] on span "Pull factors are better than push factors because they stem from positive desir…" at bounding box center [417, 373] width 395 height 41
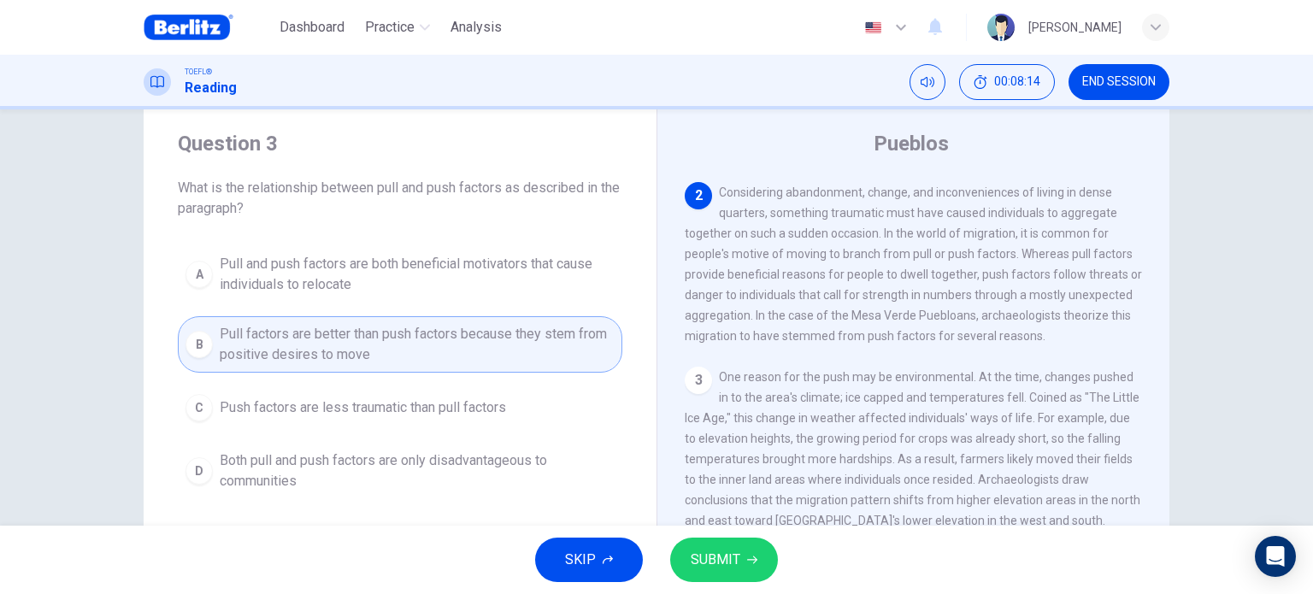
scroll to position [43, 0]
click at [743, 551] on button "SUBMIT" at bounding box center [724, 560] width 108 height 44
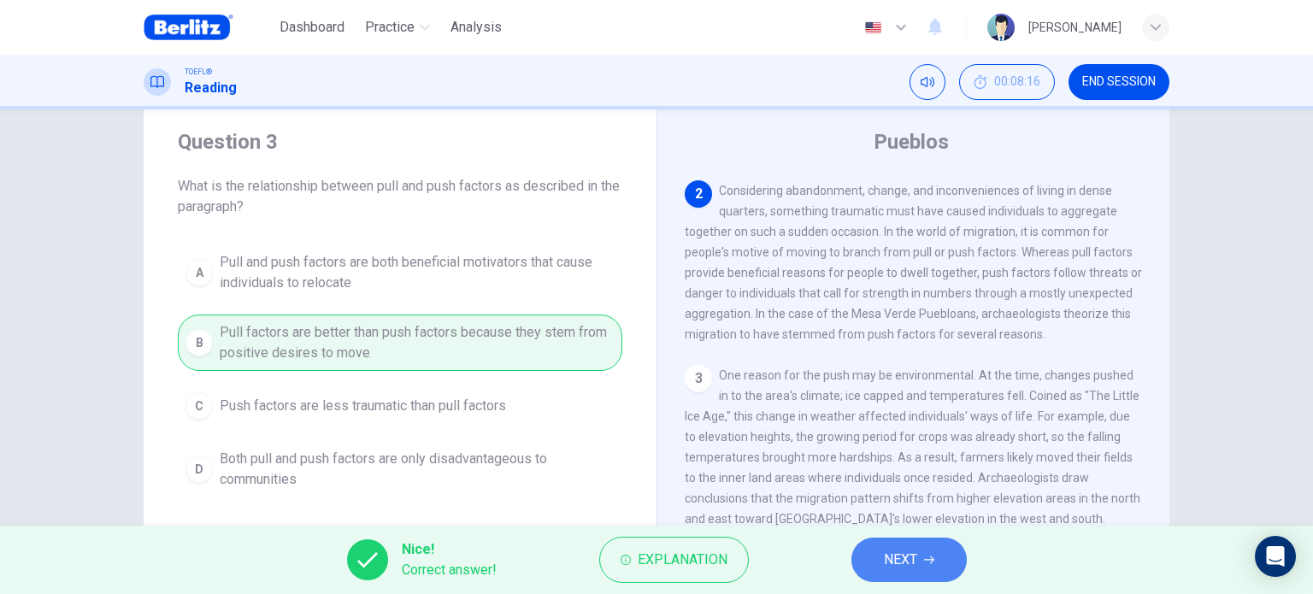
click at [896, 569] on span "NEXT" at bounding box center [900, 560] width 33 height 24
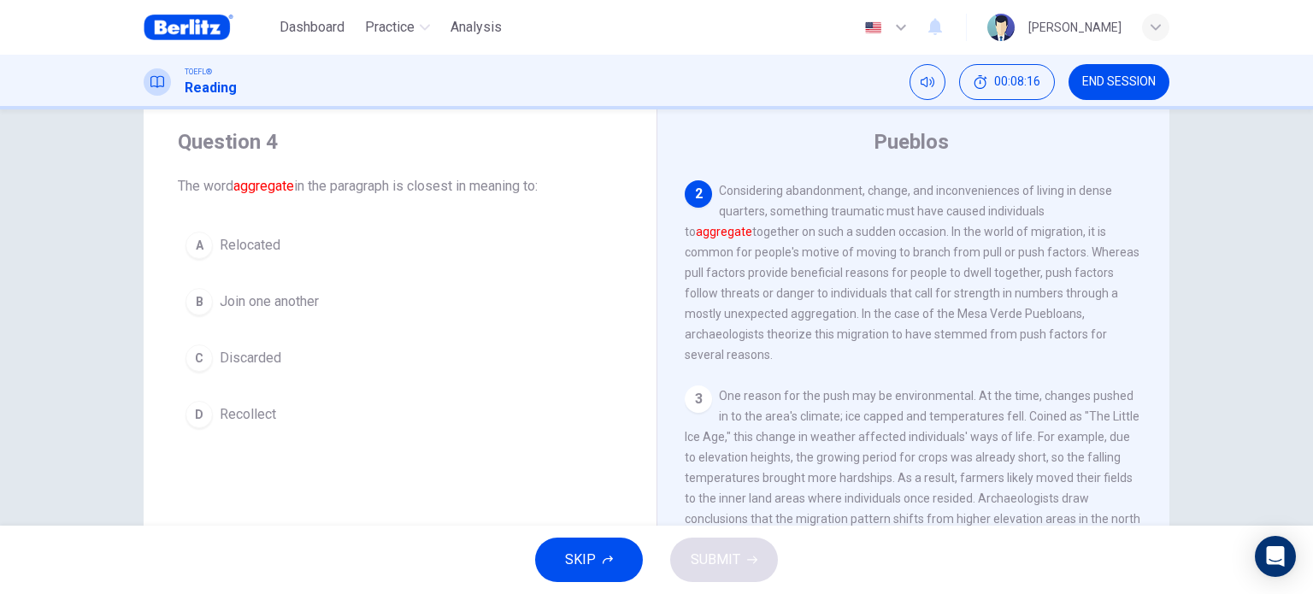
scroll to position [167, 0]
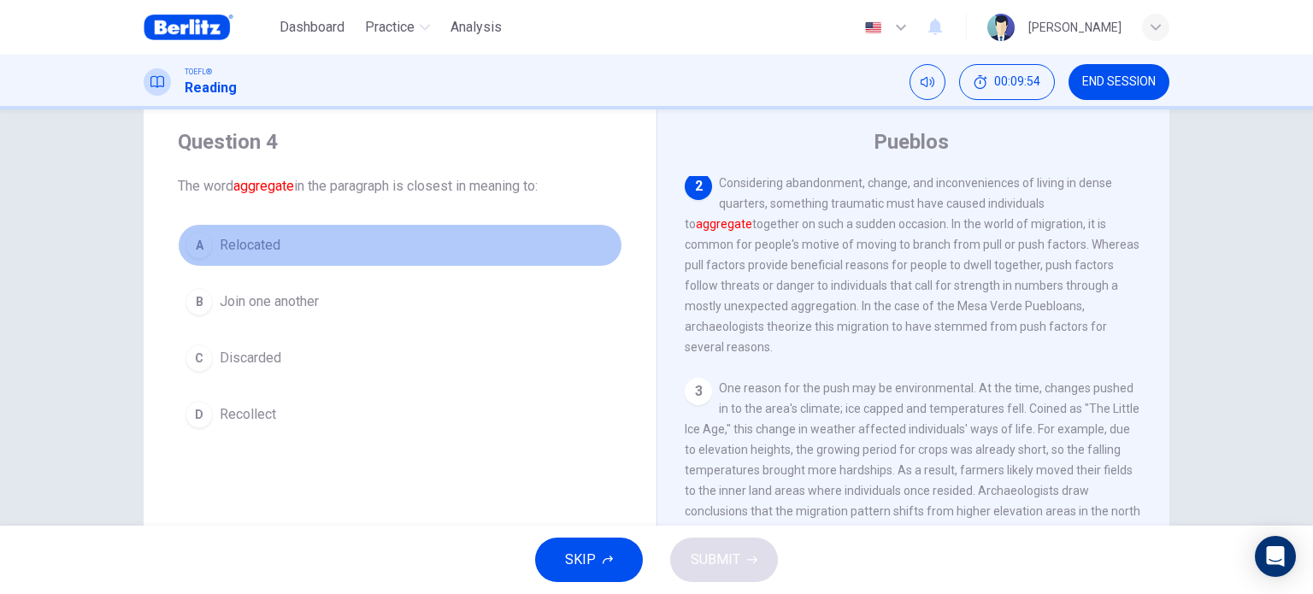
click at [288, 248] on button "A Relocated" at bounding box center [400, 245] width 444 height 43
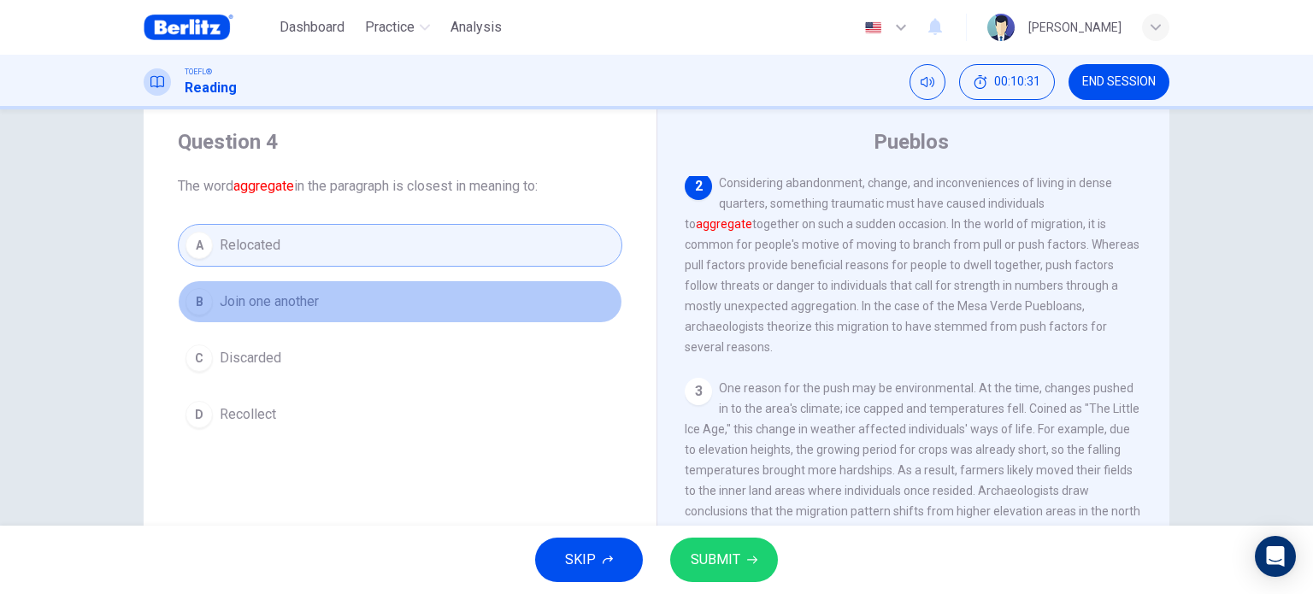
click at [301, 315] on button "B Join one another" at bounding box center [400, 301] width 444 height 43
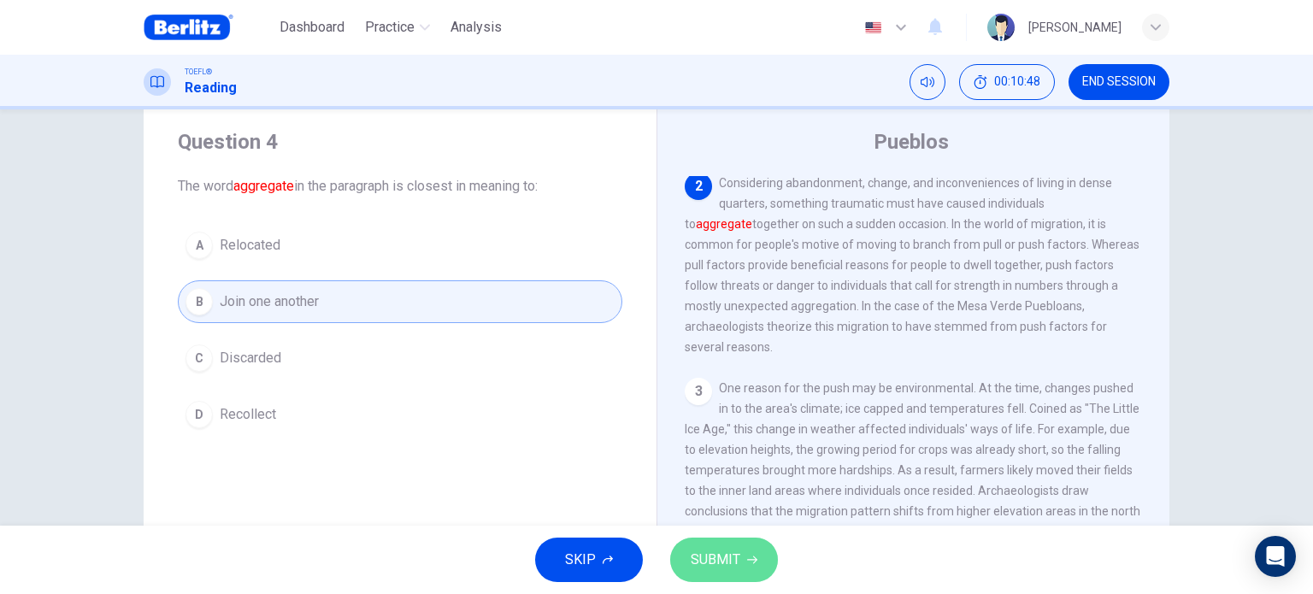
click at [708, 542] on button "SUBMIT" at bounding box center [724, 560] width 108 height 44
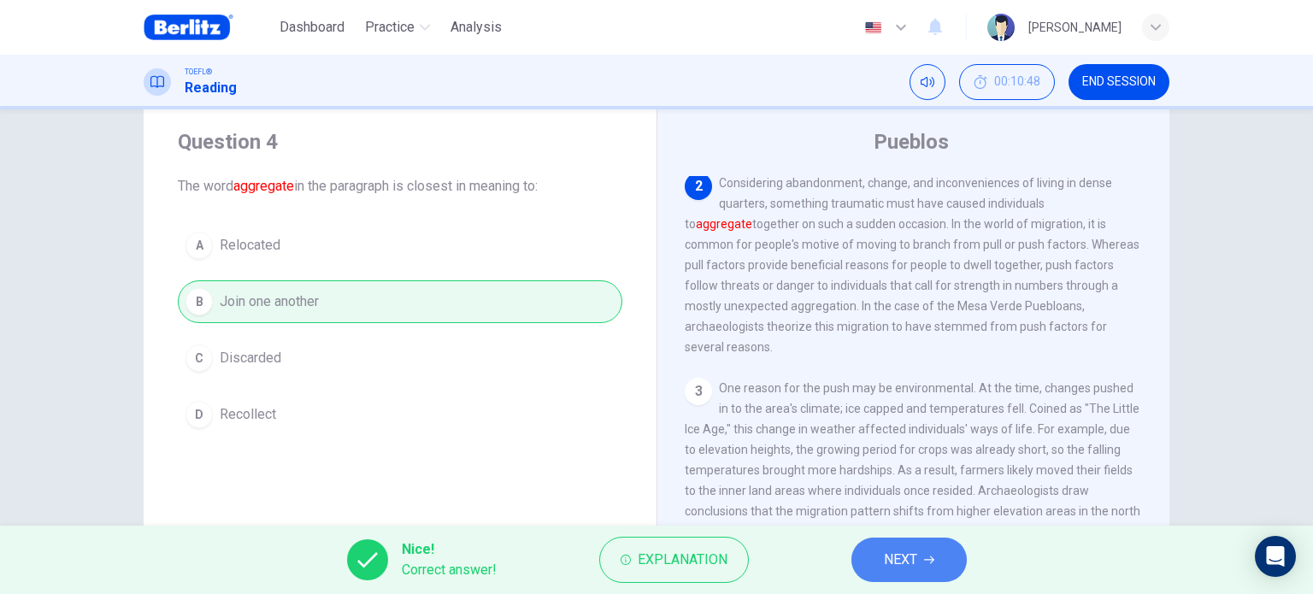
click at [902, 559] on span "NEXT" at bounding box center [900, 560] width 33 height 24
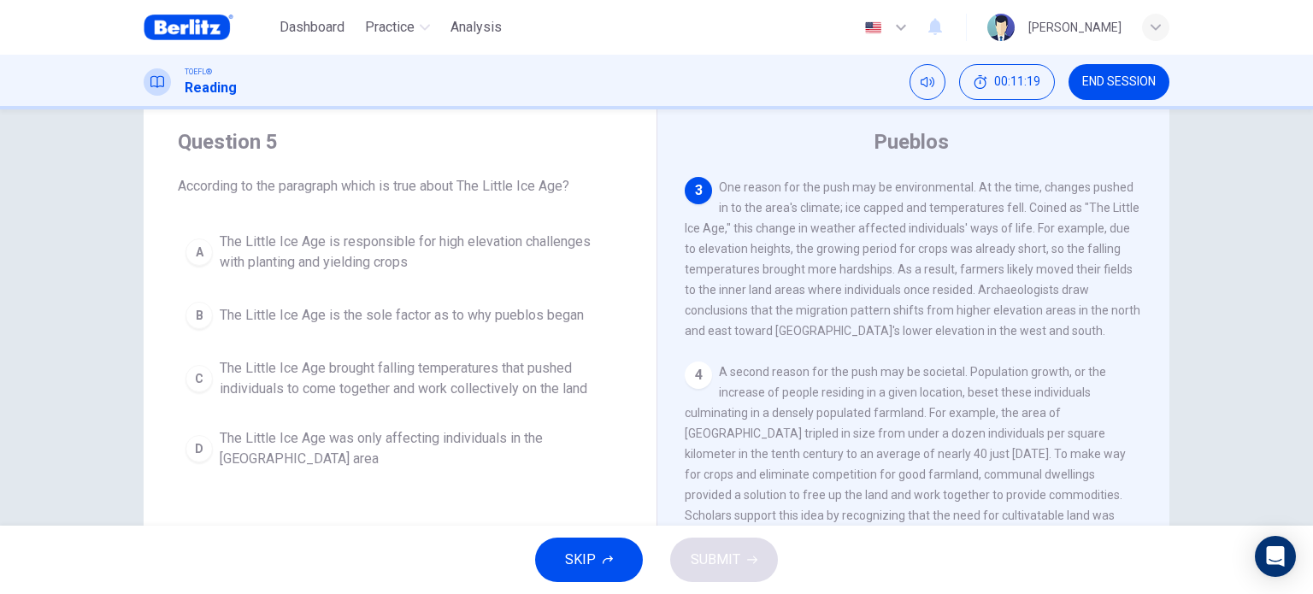
scroll to position [350, 0]
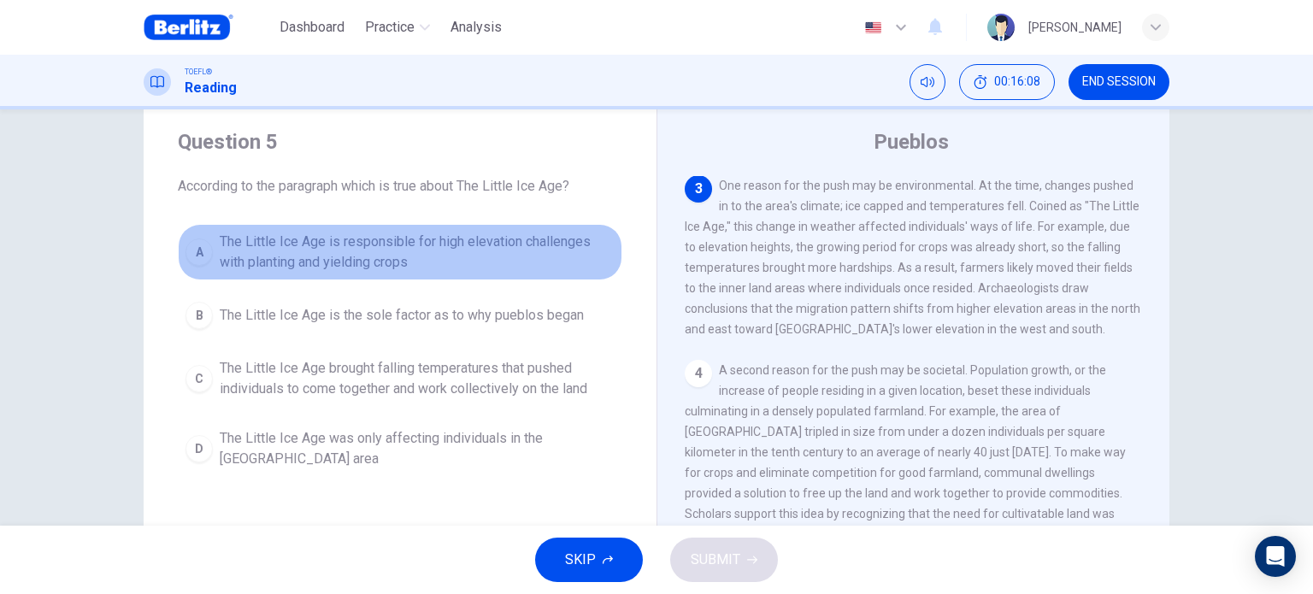
click at [523, 248] on span "The Little Ice Age is responsible for high elevation challenges with planting a…" at bounding box center [417, 252] width 395 height 41
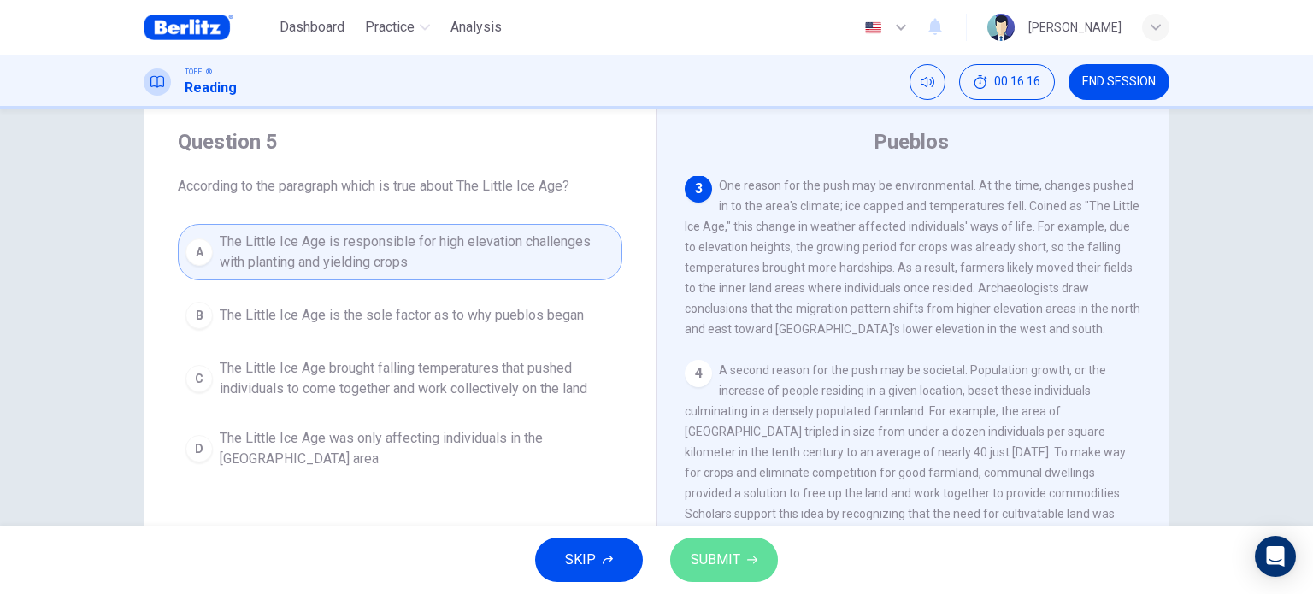
click at [709, 563] on span "SUBMIT" at bounding box center [715, 560] width 50 height 24
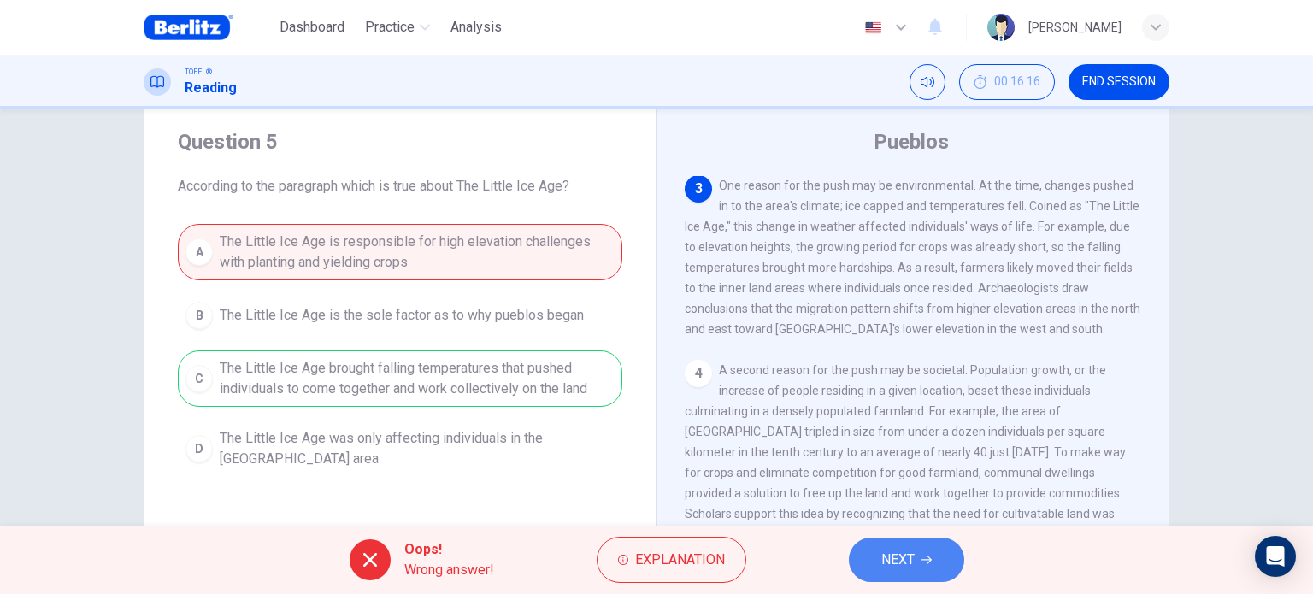
click at [899, 574] on button "NEXT" at bounding box center [906, 560] width 115 height 44
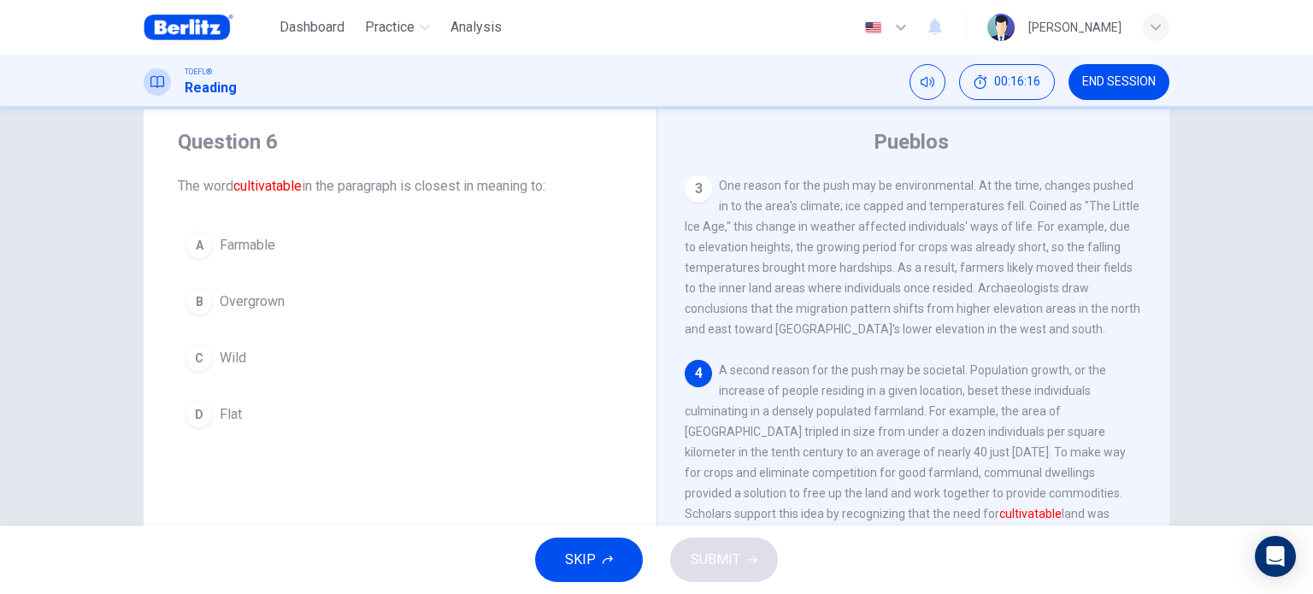
scroll to position [440, 0]
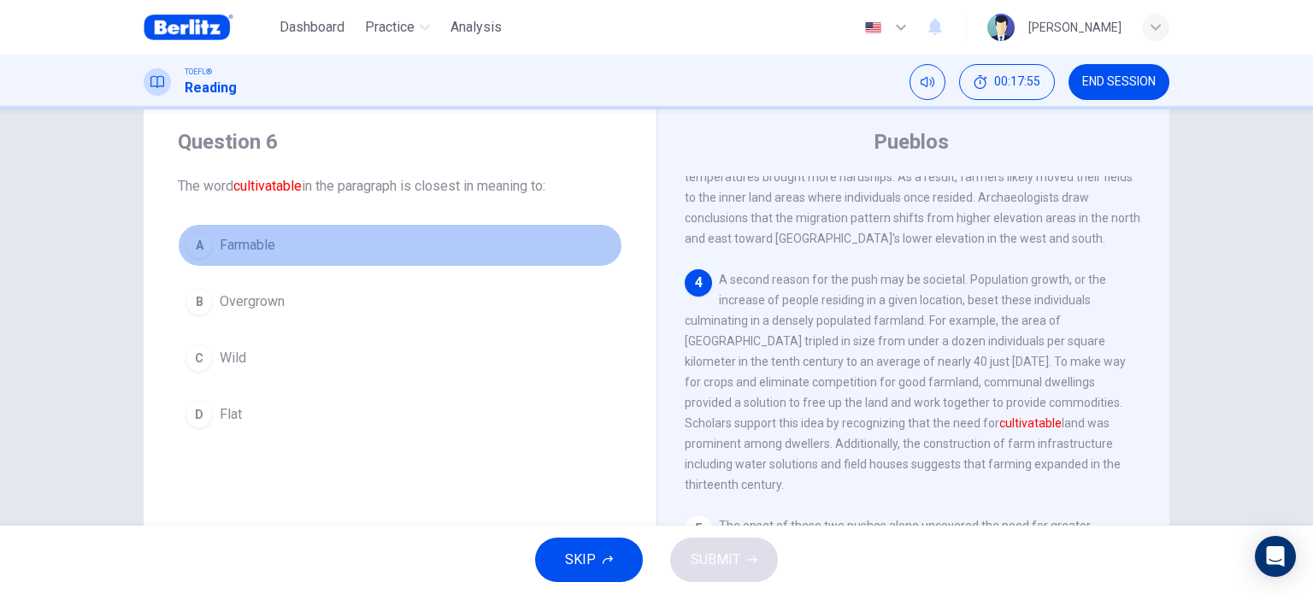
click at [282, 238] on button "A Farmable" at bounding box center [400, 245] width 444 height 43
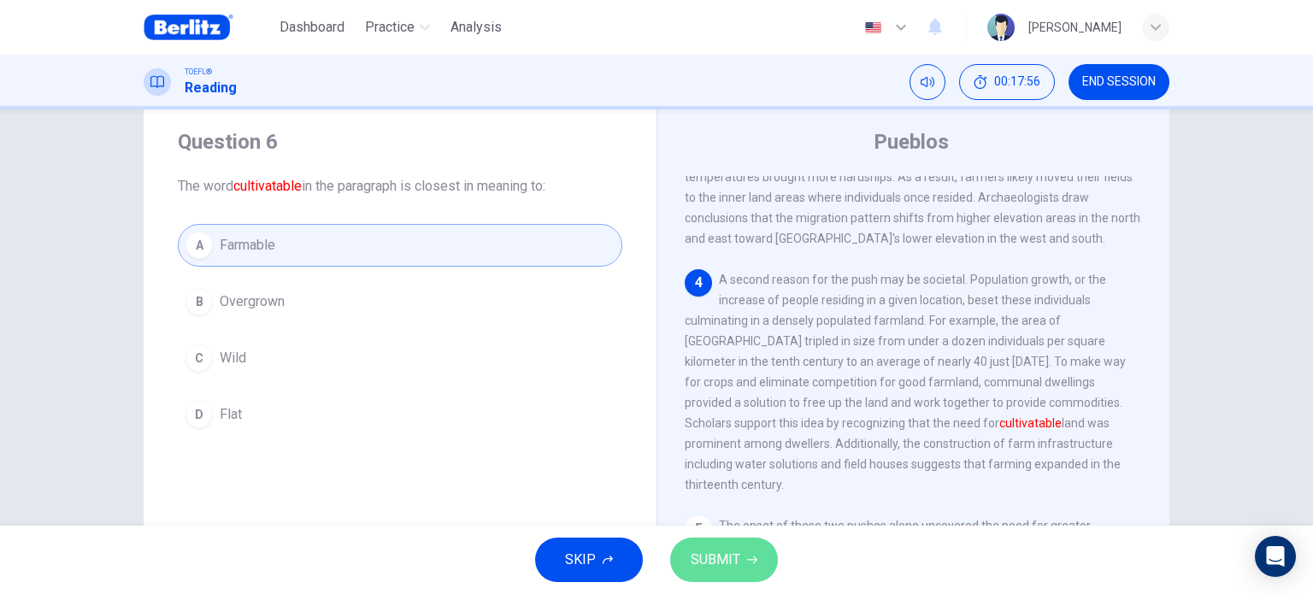
click at [690, 557] on span "SUBMIT" at bounding box center [715, 560] width 50 height 24
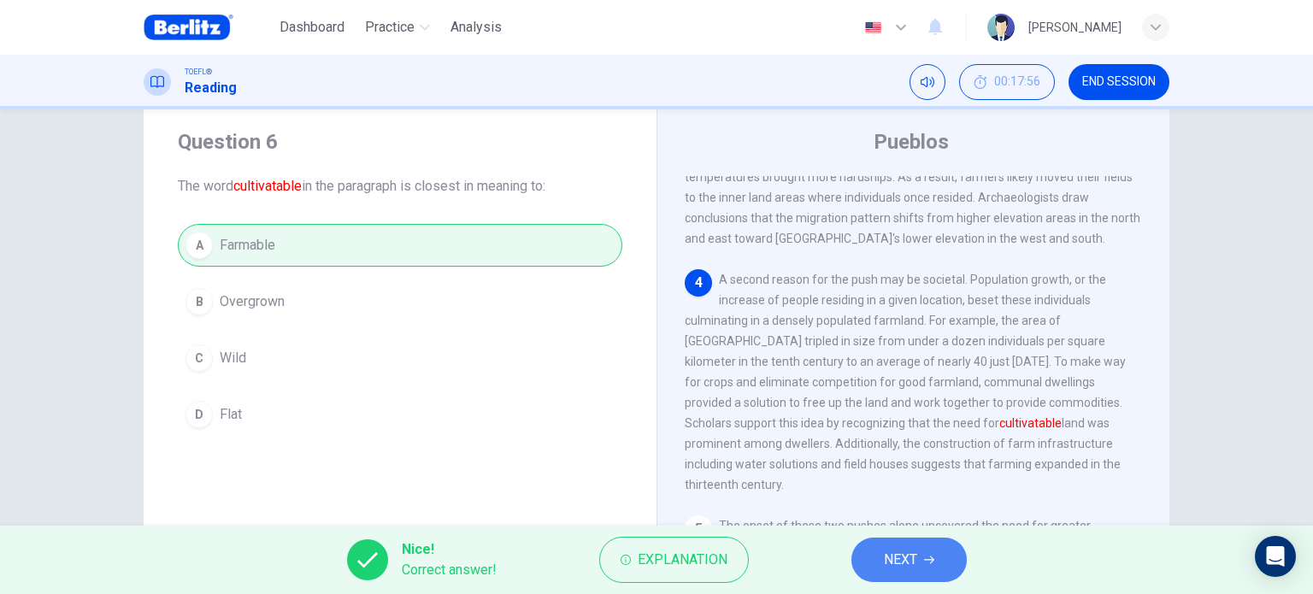
click at [937, 560] on button "NEXT" at bounding box center [908, 560] width 115 height 44
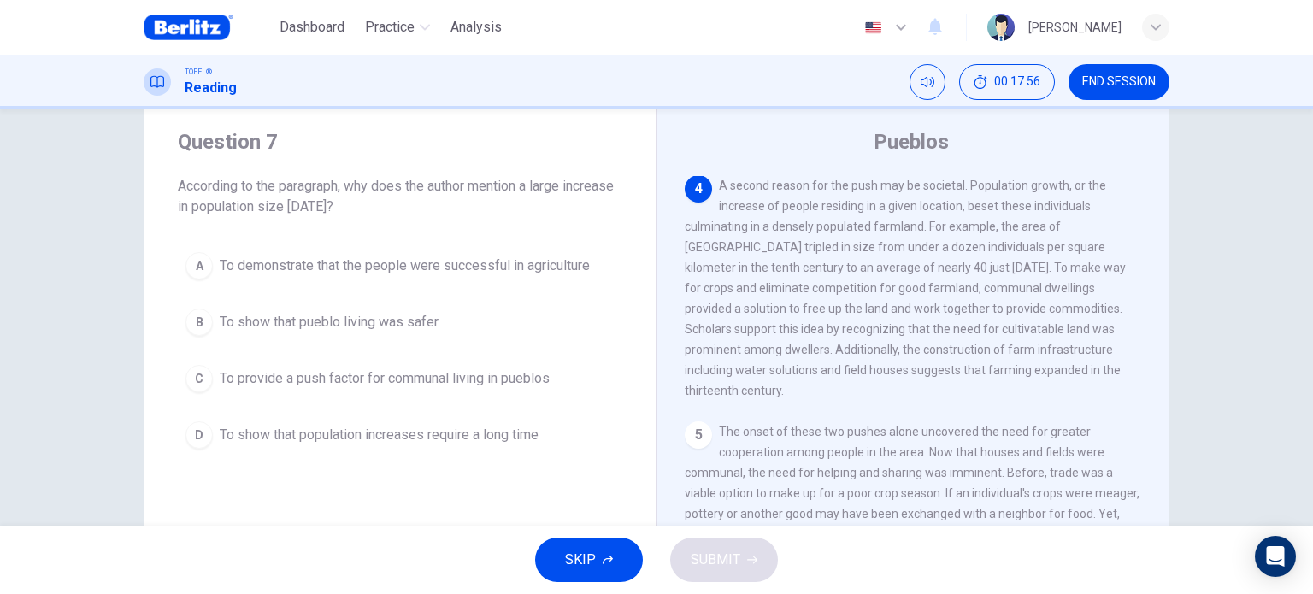
scroll to position [543, 0]
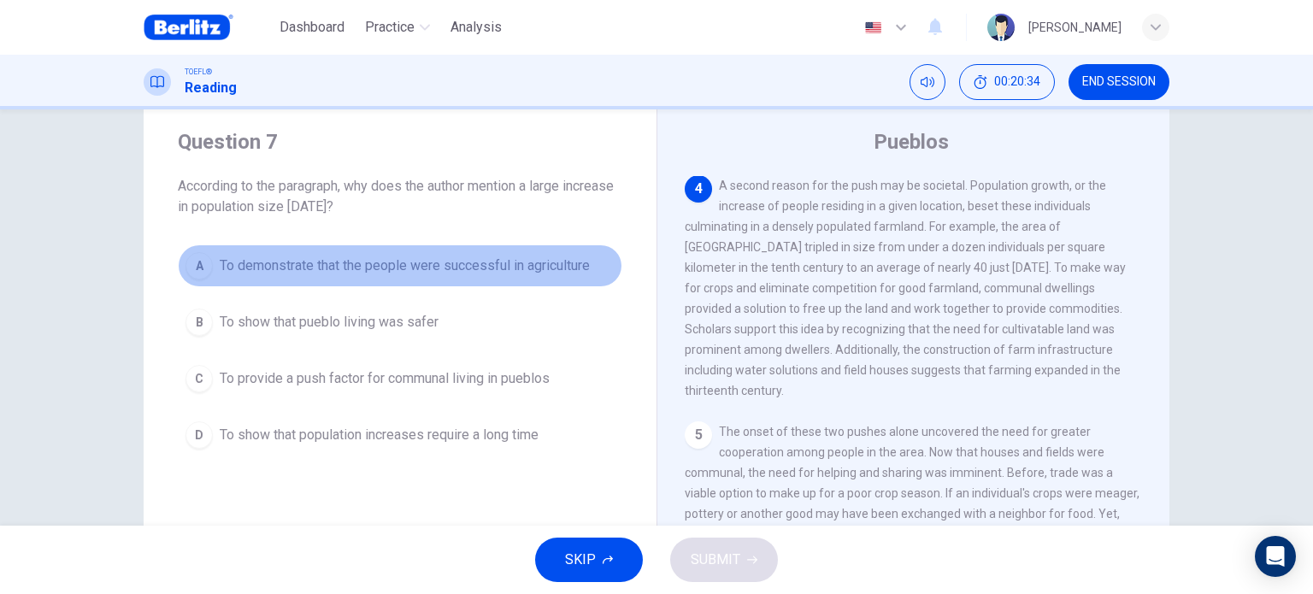
drag, startPoint x: 403, startPoint y: 273, endPoint x: 420, endPoint y: 271, distance: 16.3
click at [420, 271] on span "To demonstrate that the people were successful in agriculture" at bounding box center [405, 266] width 370 height 21
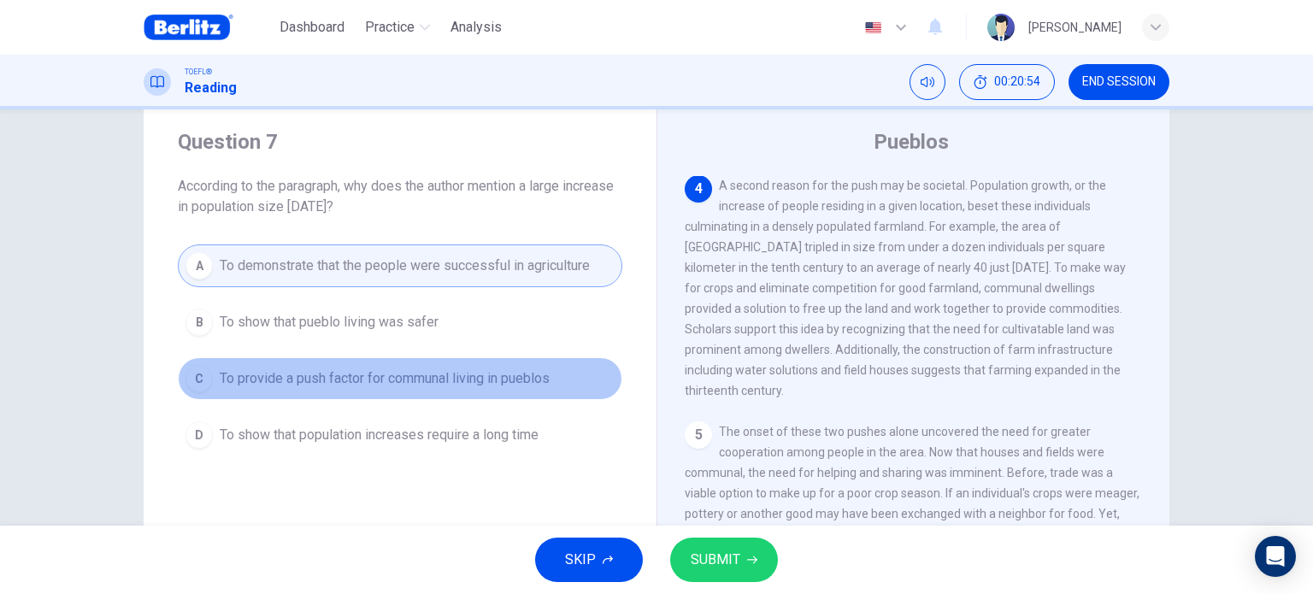
click at [348, 388] on button "C To provide a push factor for communal living in pueblos" at bounding box center [400, 378] width 444 height 43
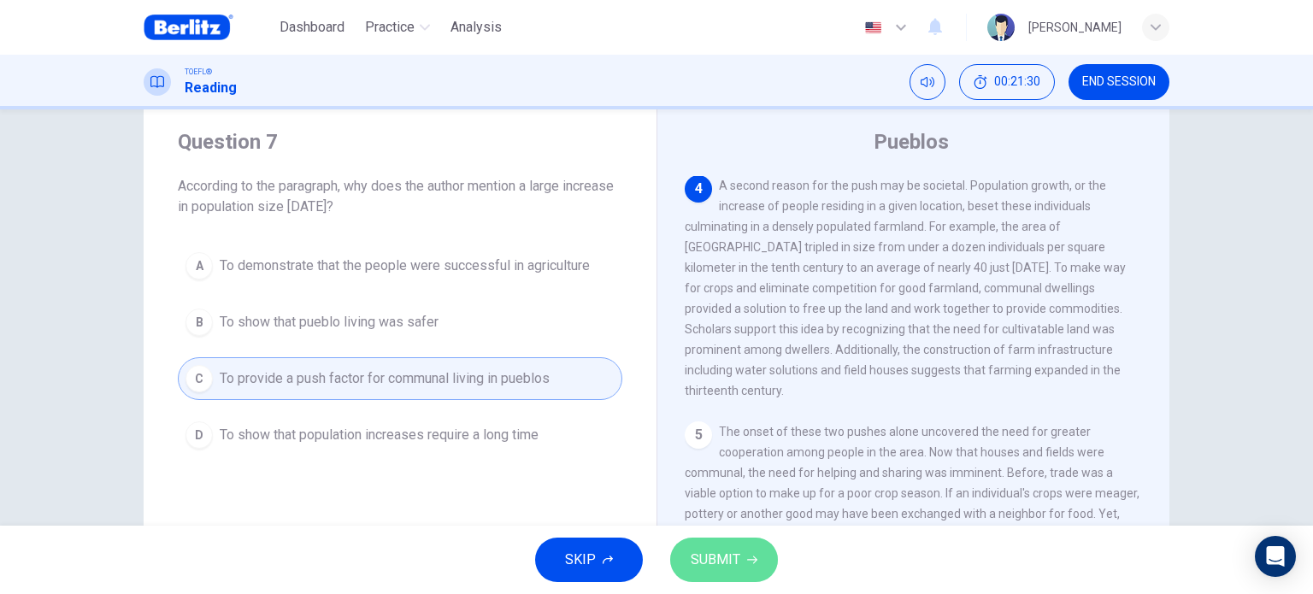
click at [718, 563] on span "SUBMIT" at bounding box center [715, 560] width 50 height 24
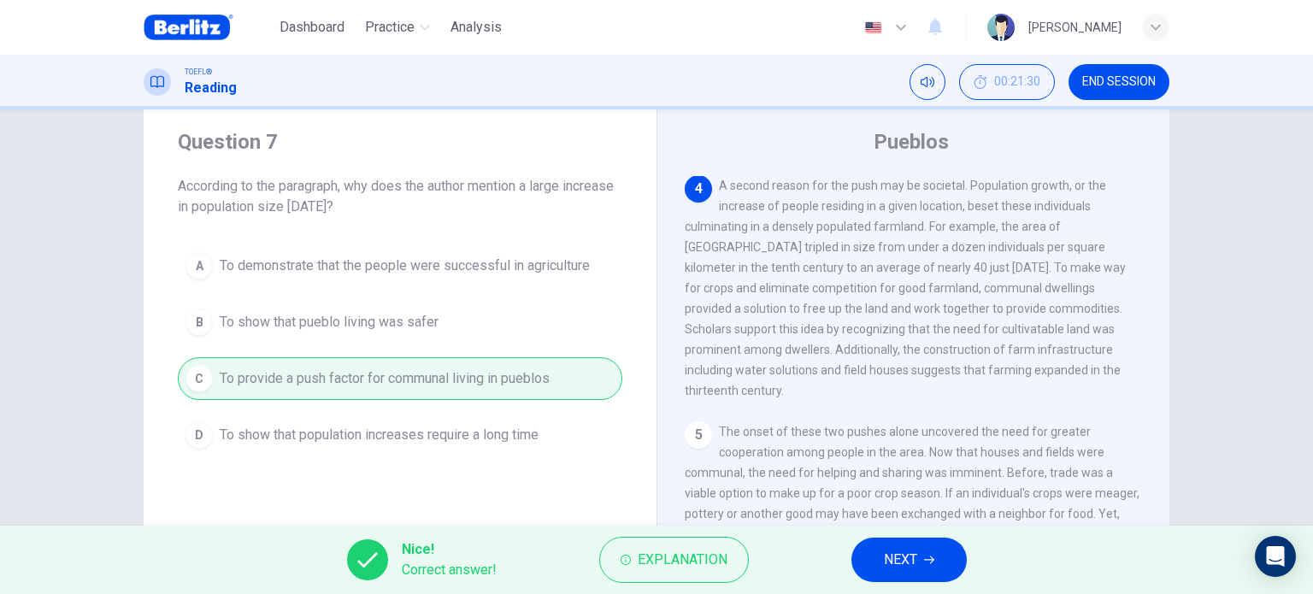
click at [903, 569] on span "NEXT" at bounding box center [900, 560] width 33 height 24
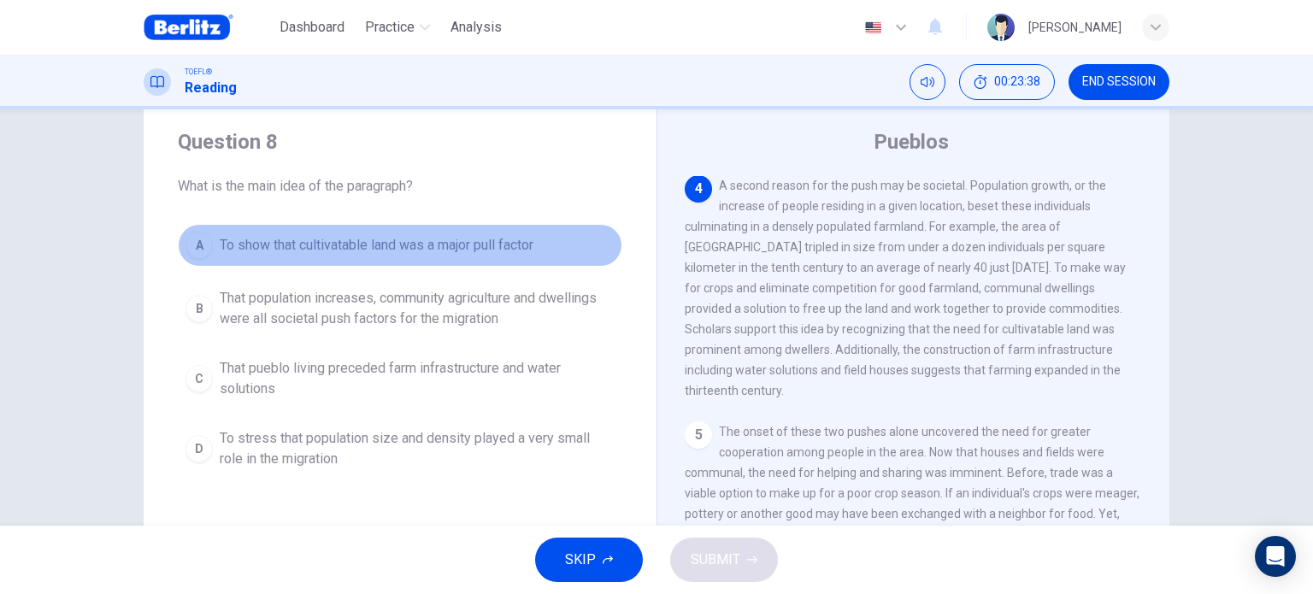
click at [522, 249] on span "To show that cultivatable land was a major pull factor" at bounding box center [377, 245] width 314 height 21
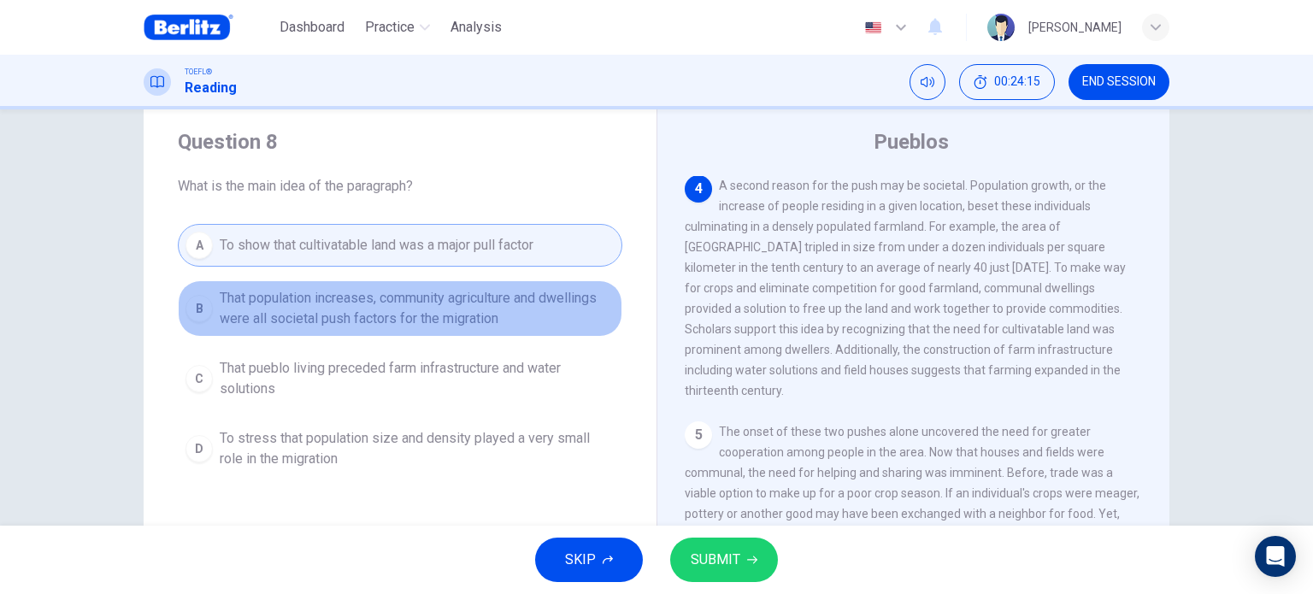
click at [529, 316] on span "That population increases, community agriculture and dwellings were all societa…" at bounding box center [417, 308] width 395 height 41
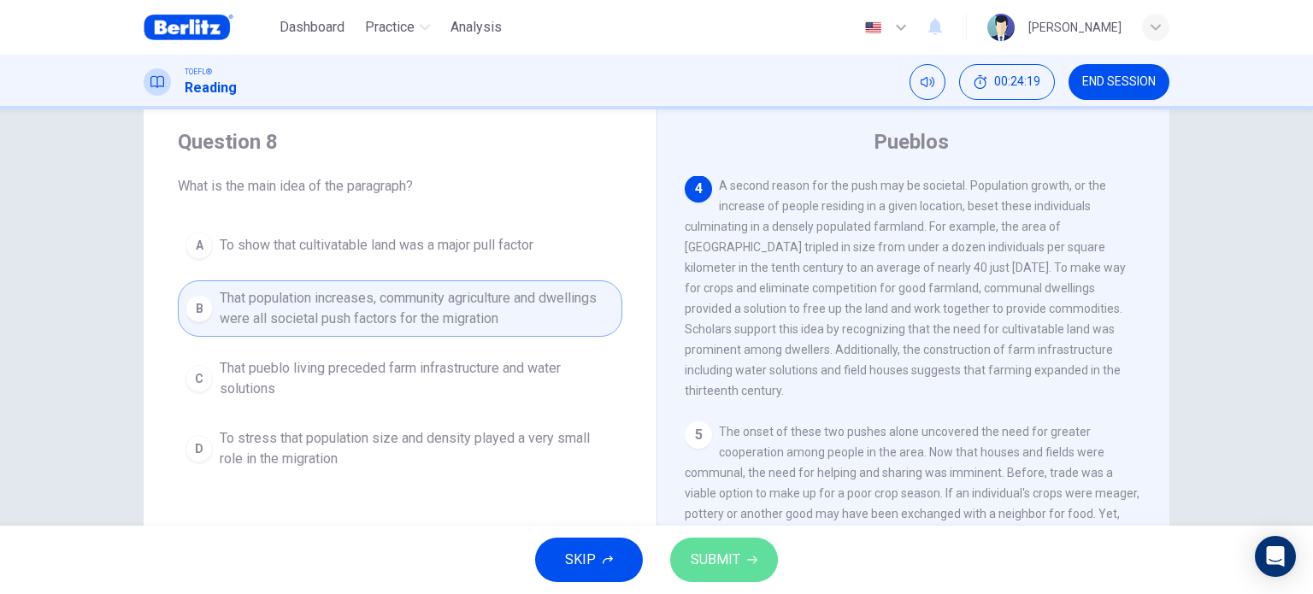
click at [755, 570] on button "SUBMIT" at bounding box center [724, 560] width 108 height 44
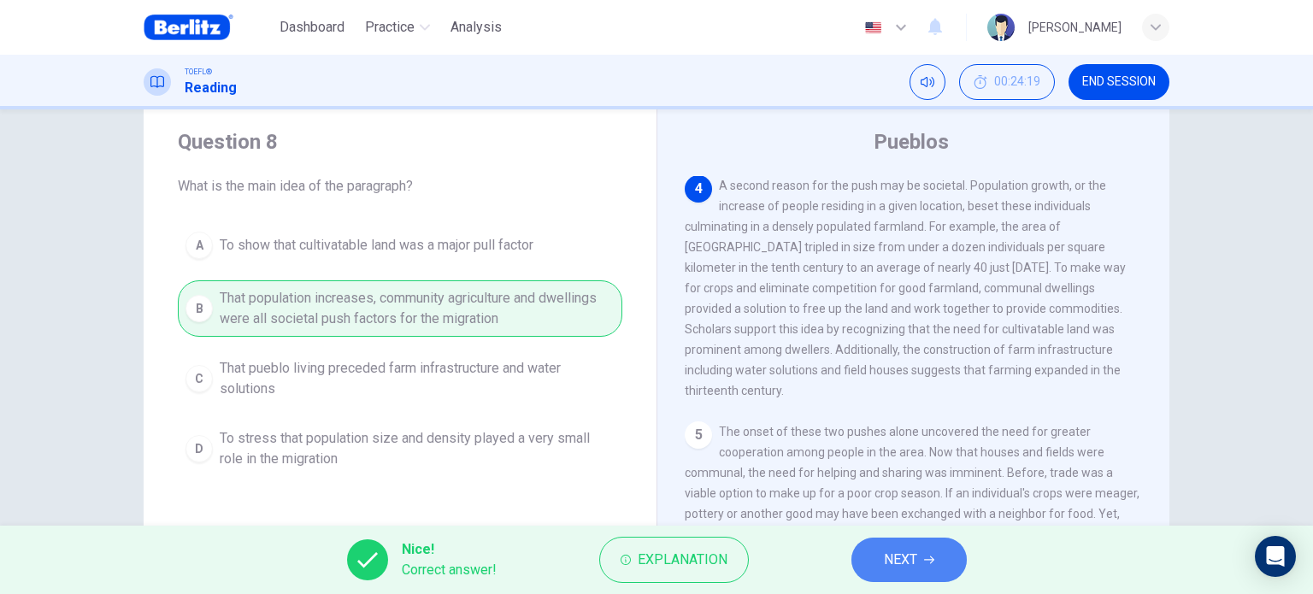
click at [937, 550] on button "NEXT" at bounding box center [908, 560] width 115 height 44
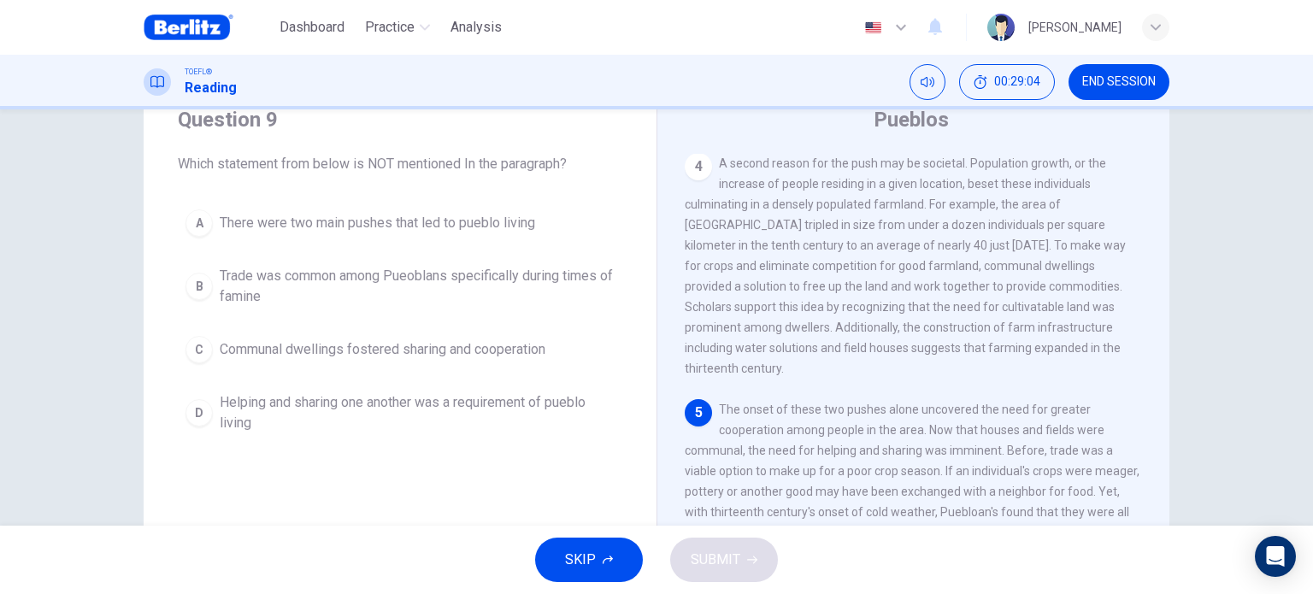
scroll to position [65, 0]
click at [1102, 77] on span "END SESSION" at bounding box center [1118, 82] width 73 height 14
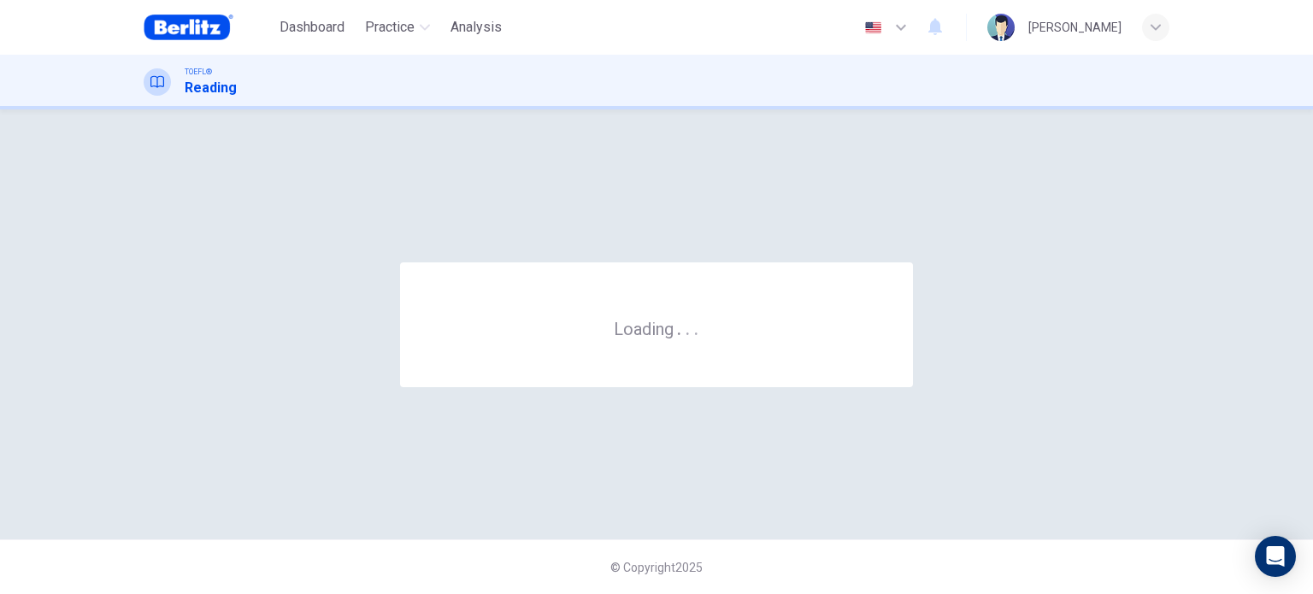
scroll to position [0, 0]
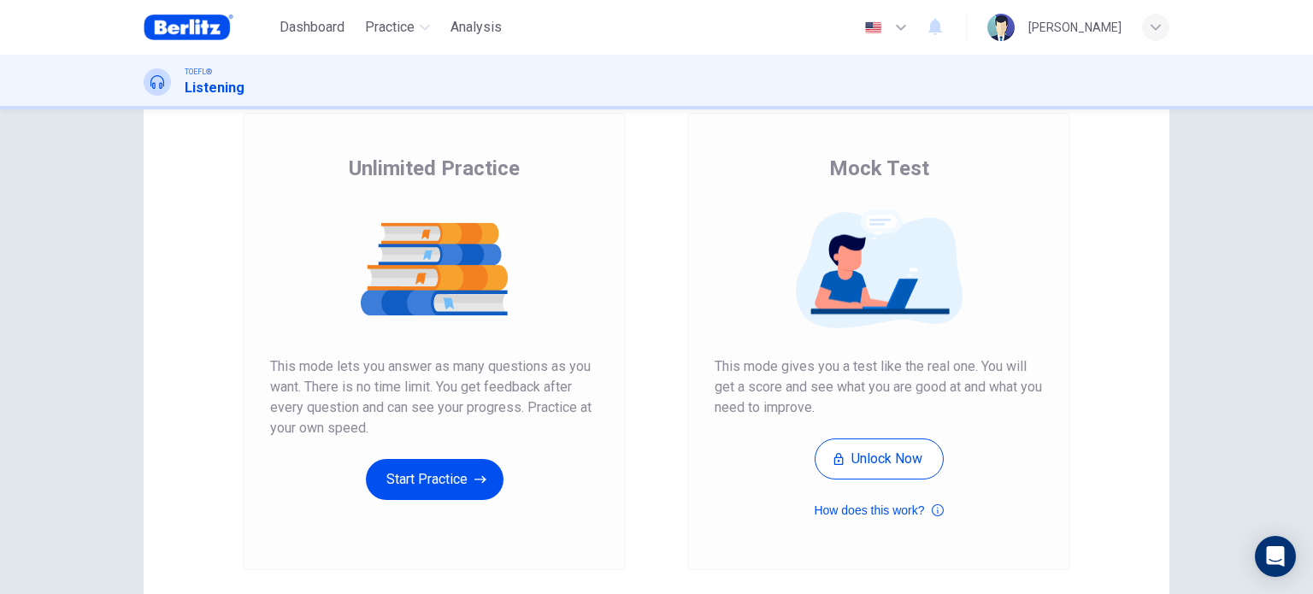
scroll to position [126, 0]
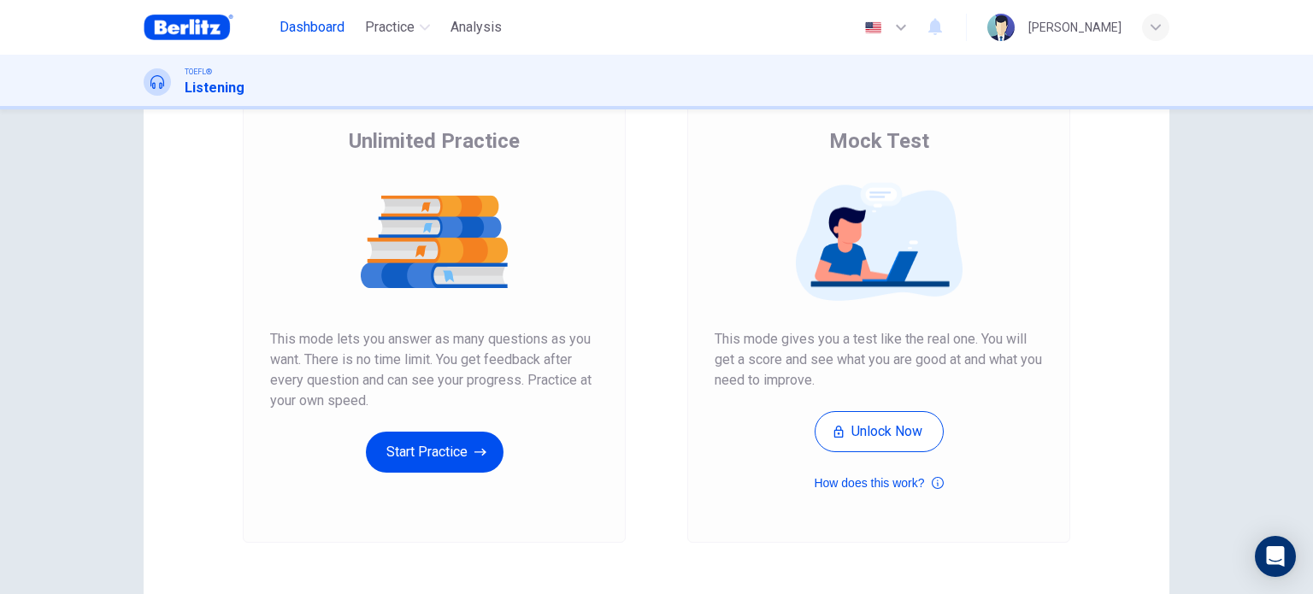
click at [311, 28] on span "Dashboard" at bounding box center [311, 27] width 65 height 21
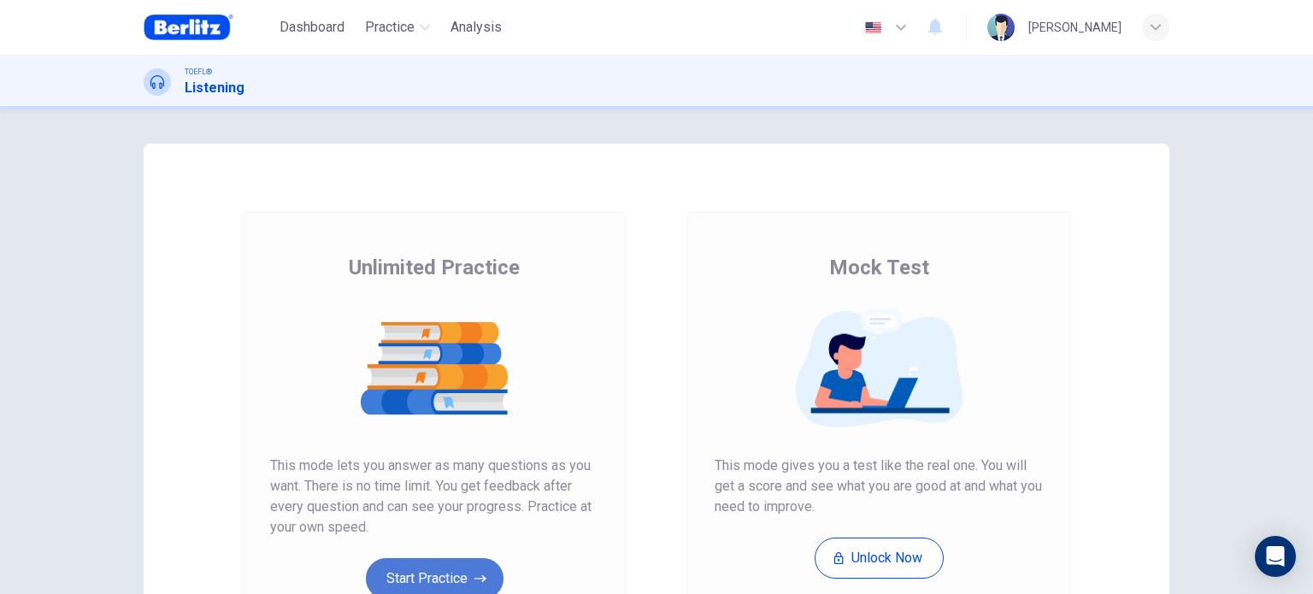
click at [452, 566] on button "Start Practice" at bounding box center [435, 578] width 138 height 41
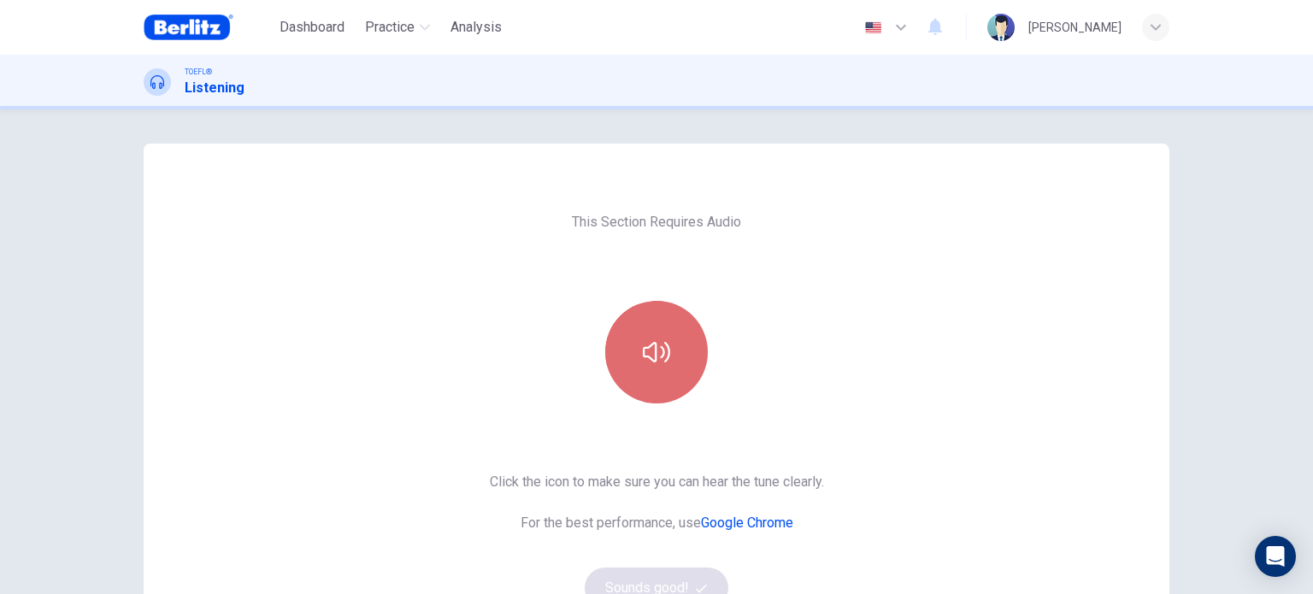
click at [637, 376] on button "button" at bounding box center [656, 352] width 103 height 103
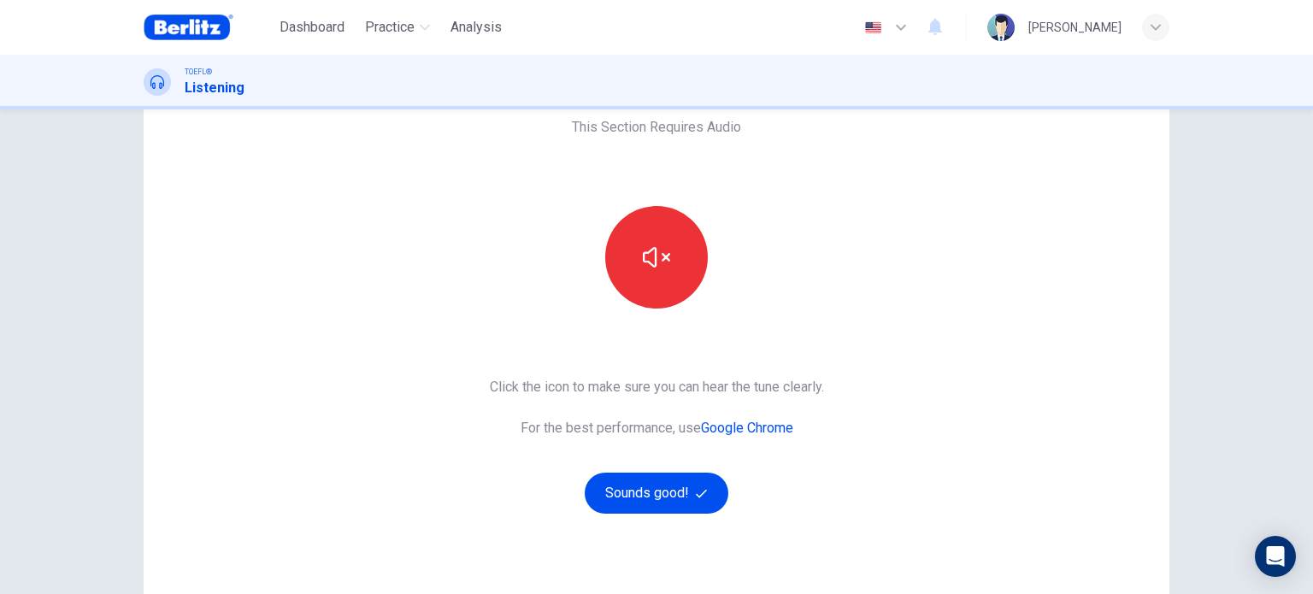
scroll to position [96, 0]
click at [641, 485] on button "Sounds good!" at bounding box center [657, 492] width 144 height 41
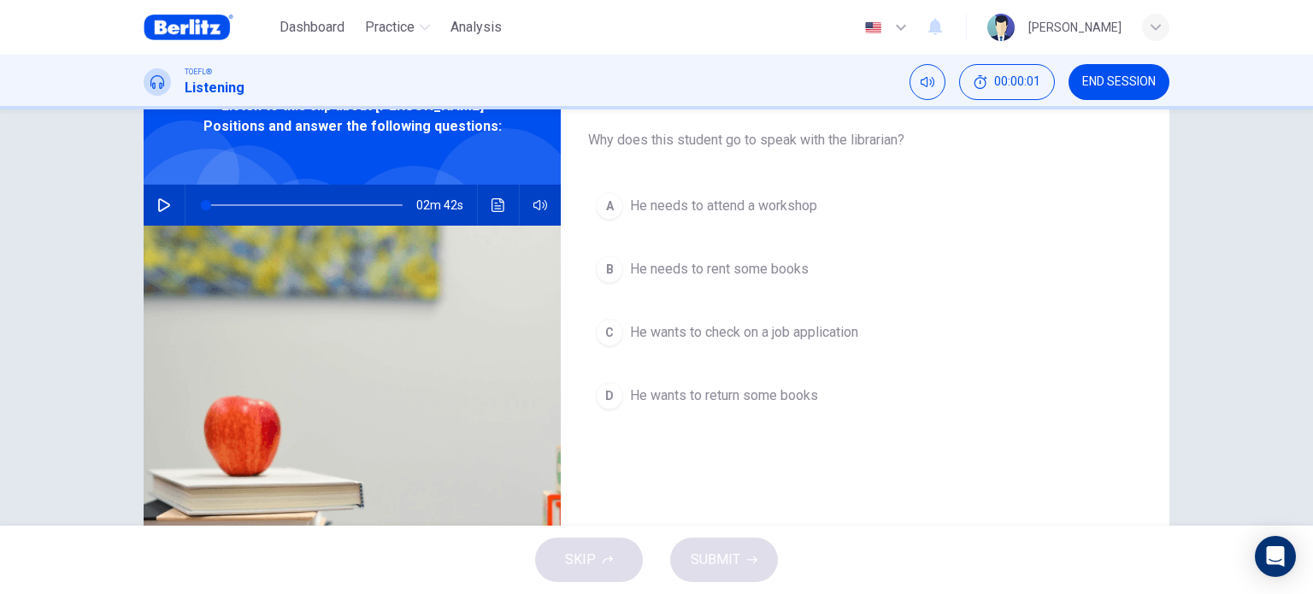
scroll to position [0, 0]
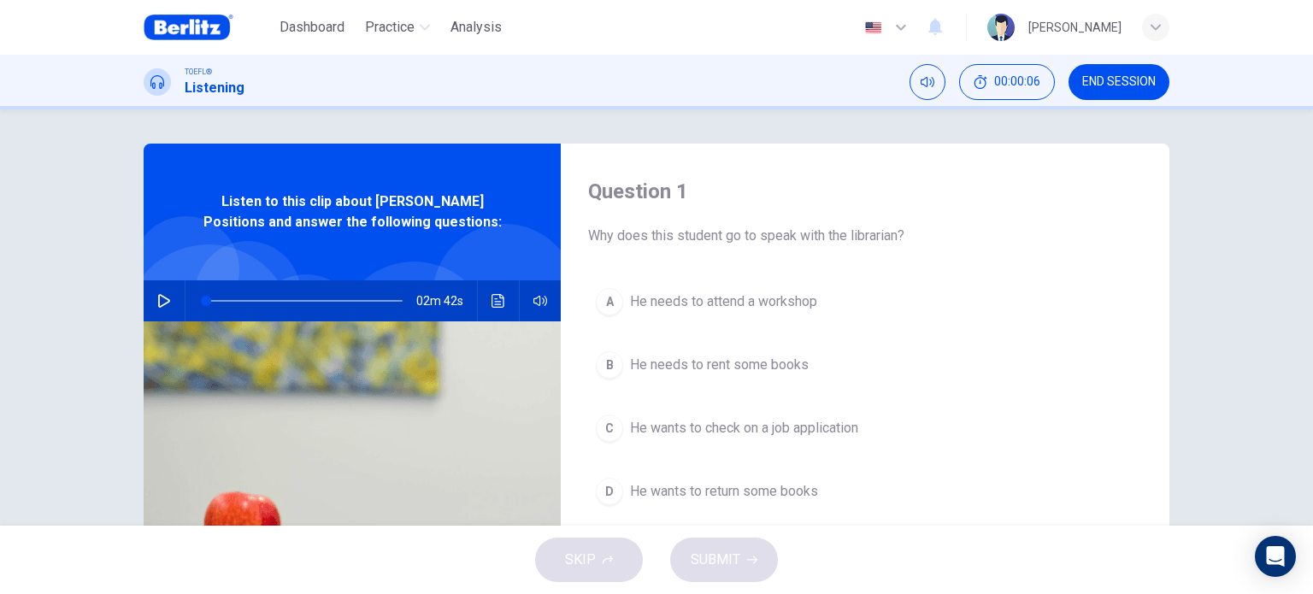
click at [162, 303] on icon "button" at bounding box center [164, 301] width 14 height 14
click at [165, 300] on icon "button" at bounding box center [164, 301] width 14 height 14
click at [534, 309] on button "button" at bounding box center [539, 300] width 27 height 41
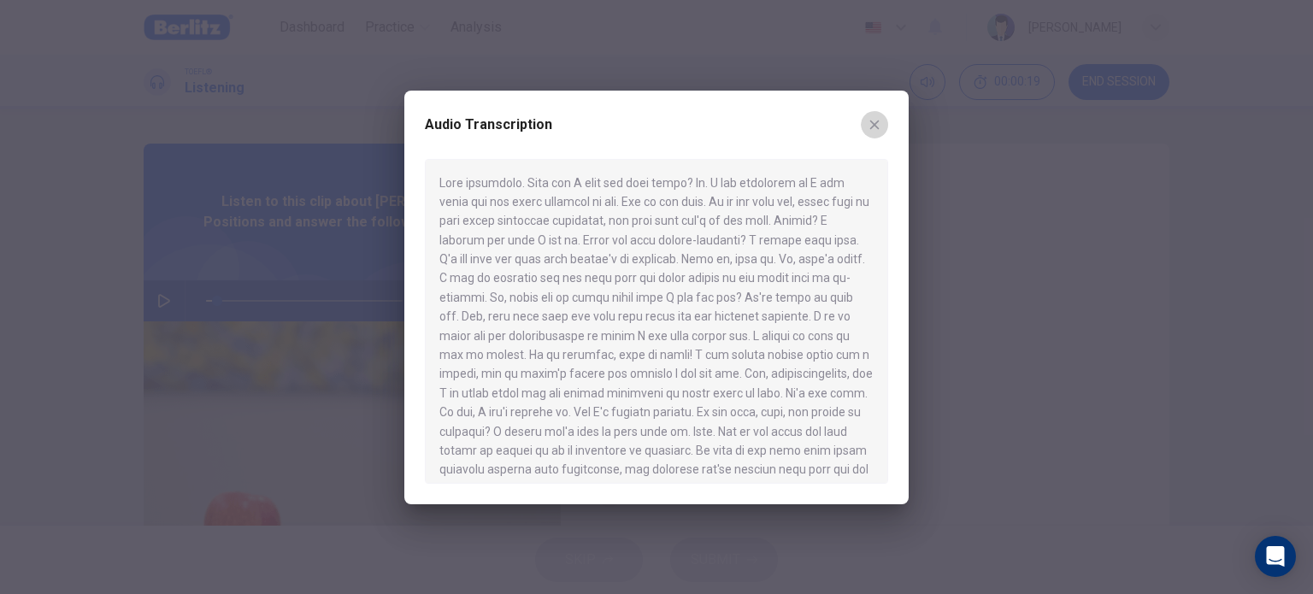
click at [878, 119] on icon "button" at bounding box center [874, 125] width 14 height 14
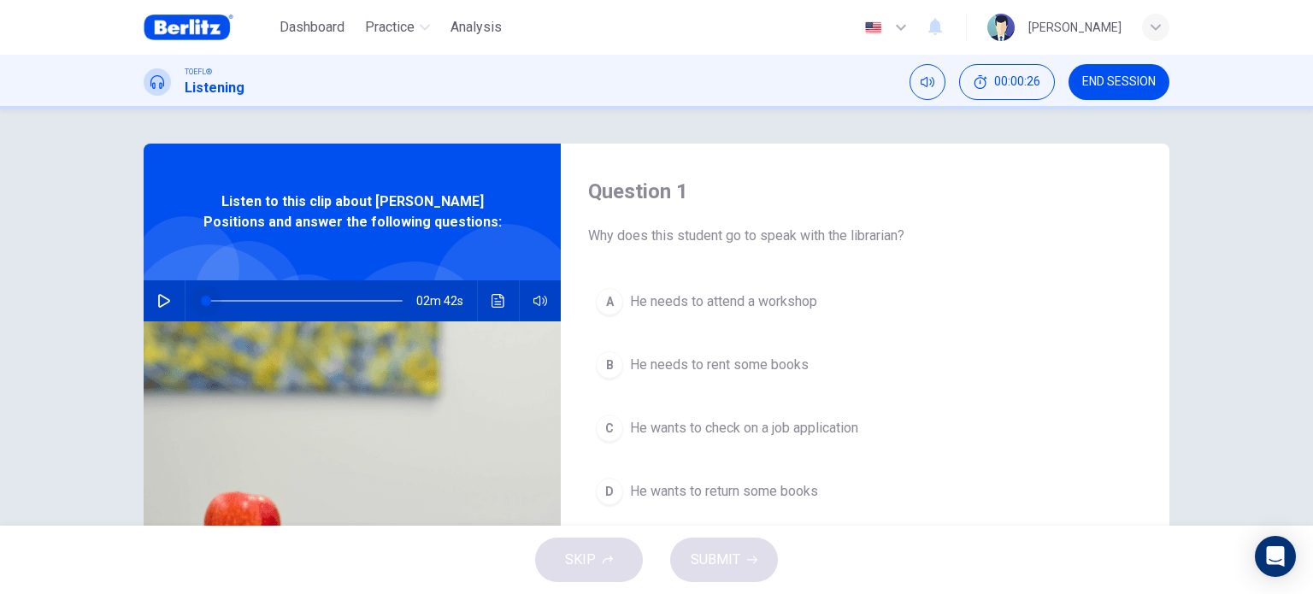
drag, startPoint x: 153, startPoint y: 296, endPoint x: 109, endPoint y: 291, distance: 43.8
click at [109, 291] on div "Question 1 Why does this student go to speak with the librarian? A He needs to …" at bounding box center [656, 317] width 1313 height 416
click at [161, 297] on icon "button" at bounding box center [164, 301] width 12 height 14
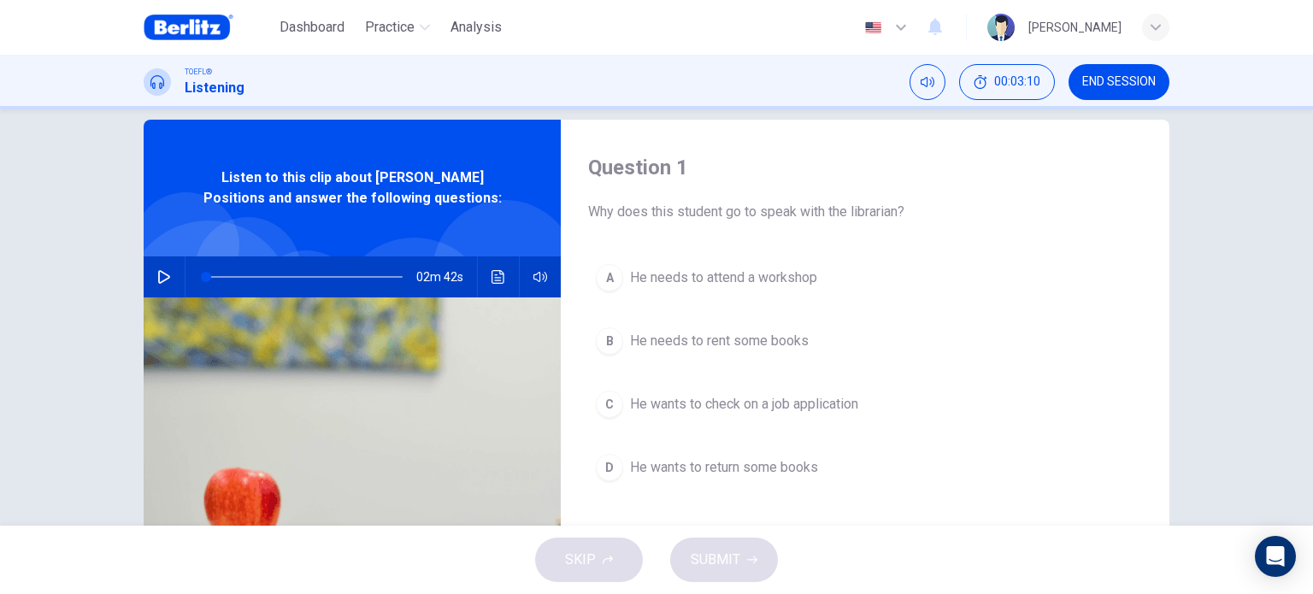
scroll to position [26, 0]
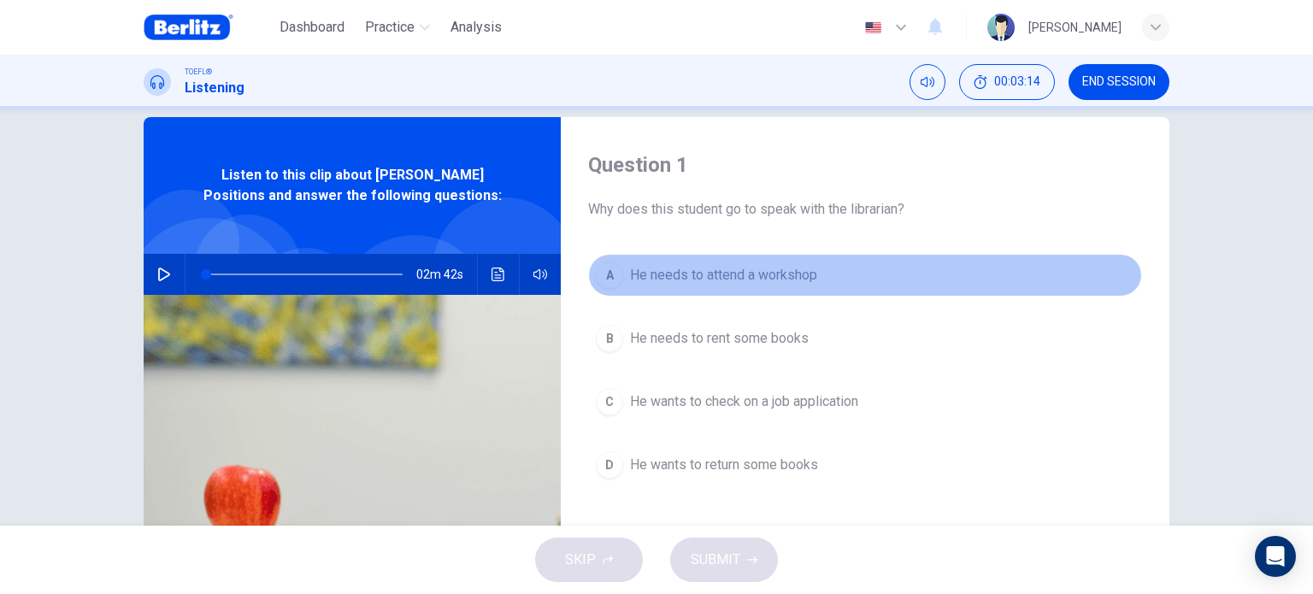
click at [797, 263] on button "A He needs to attend a workshop" at bounding box center [865, 275] width 554 height 43
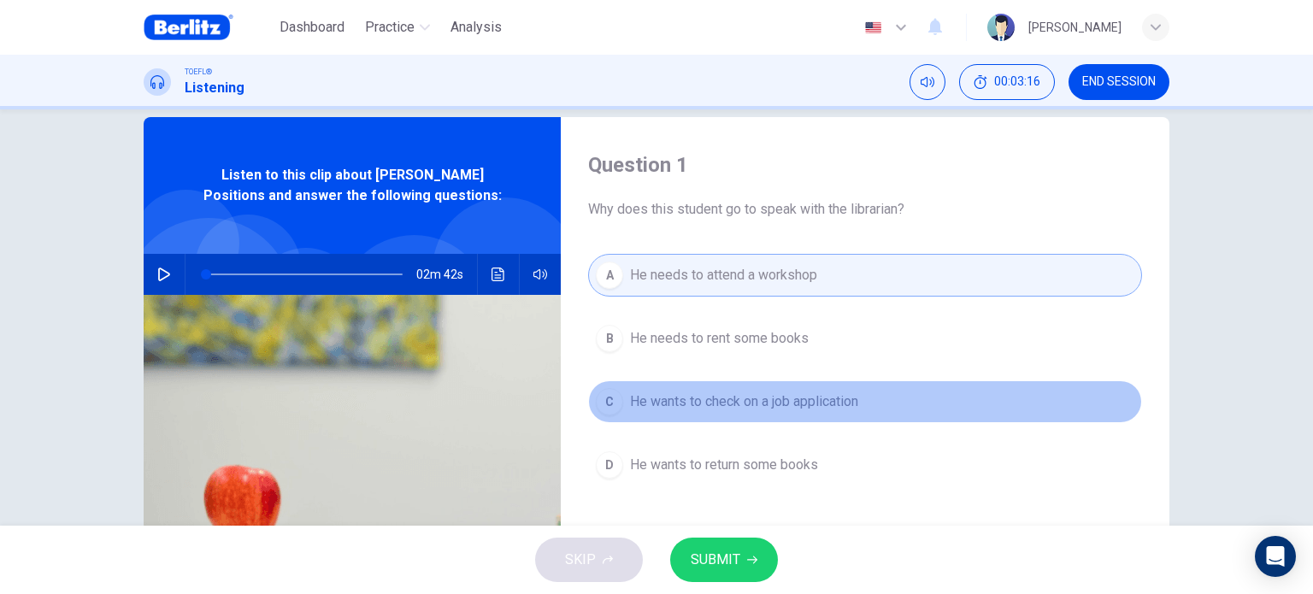
click at [758, 413] on button "C He wants to check on a job application" at bounding box center [865, 401] width 554 height 43
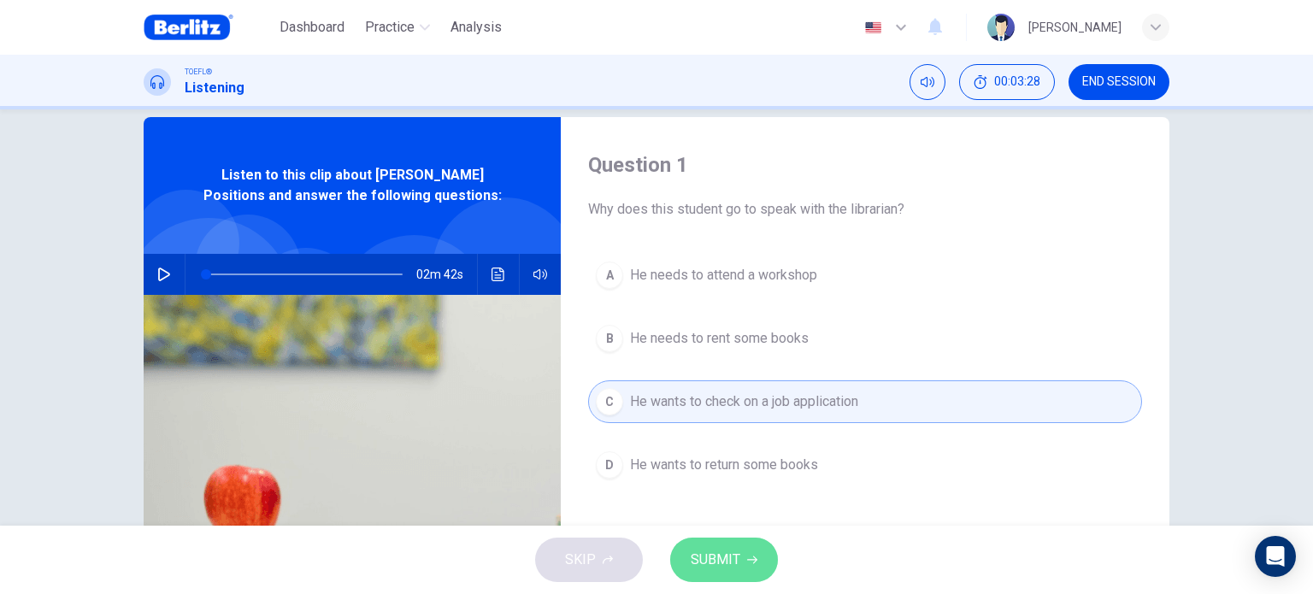
click at [752, 546] on button "SUBMIT" at bounding box center [724, 560] width 108 height 44
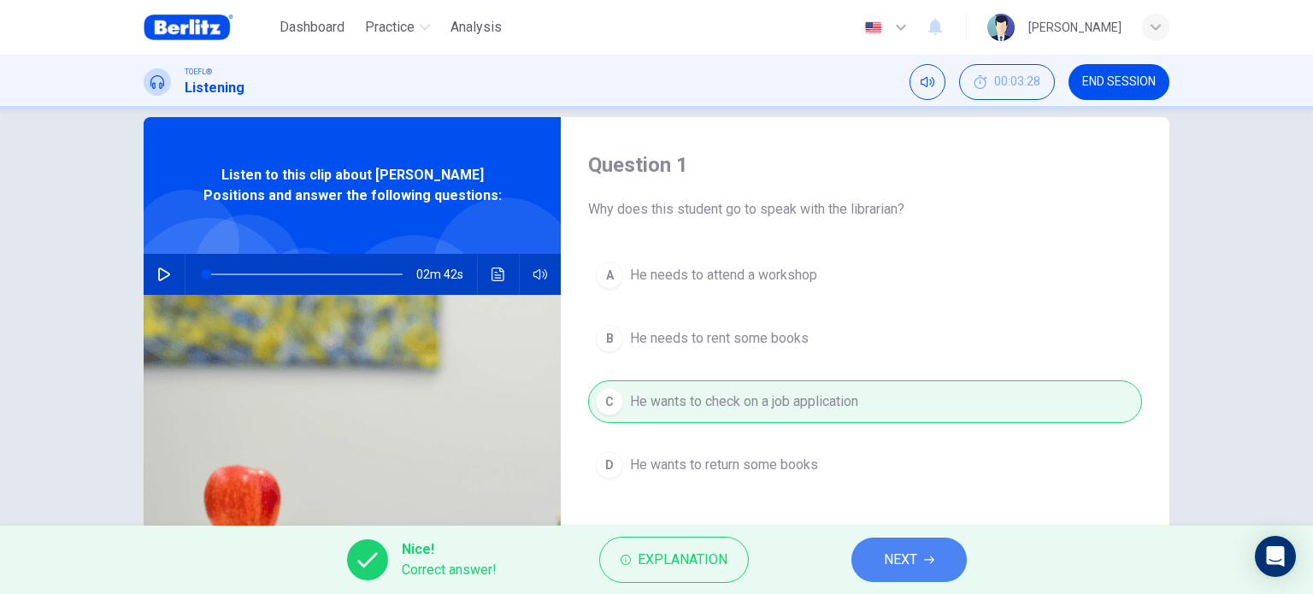
click at [938, 572] on button "NEXT" at bounding box center [908, 560] width 115 height 44
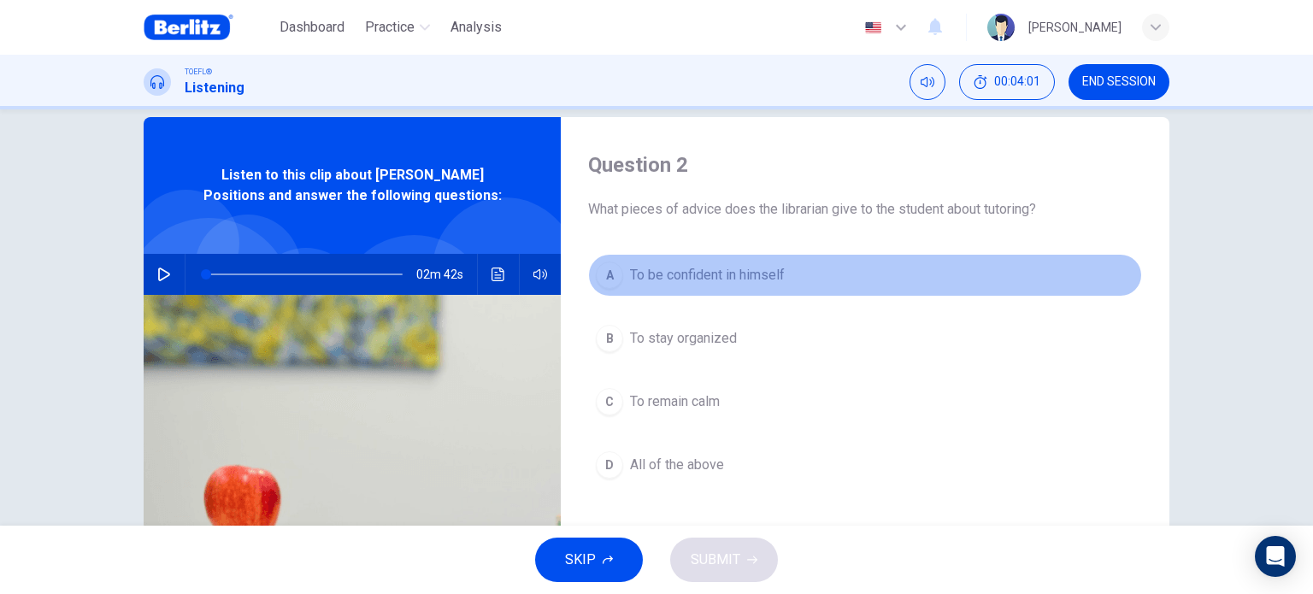
click at [728, 273] on span "To be confident in himself" at bounding box center [707, 275] width 155 height 21
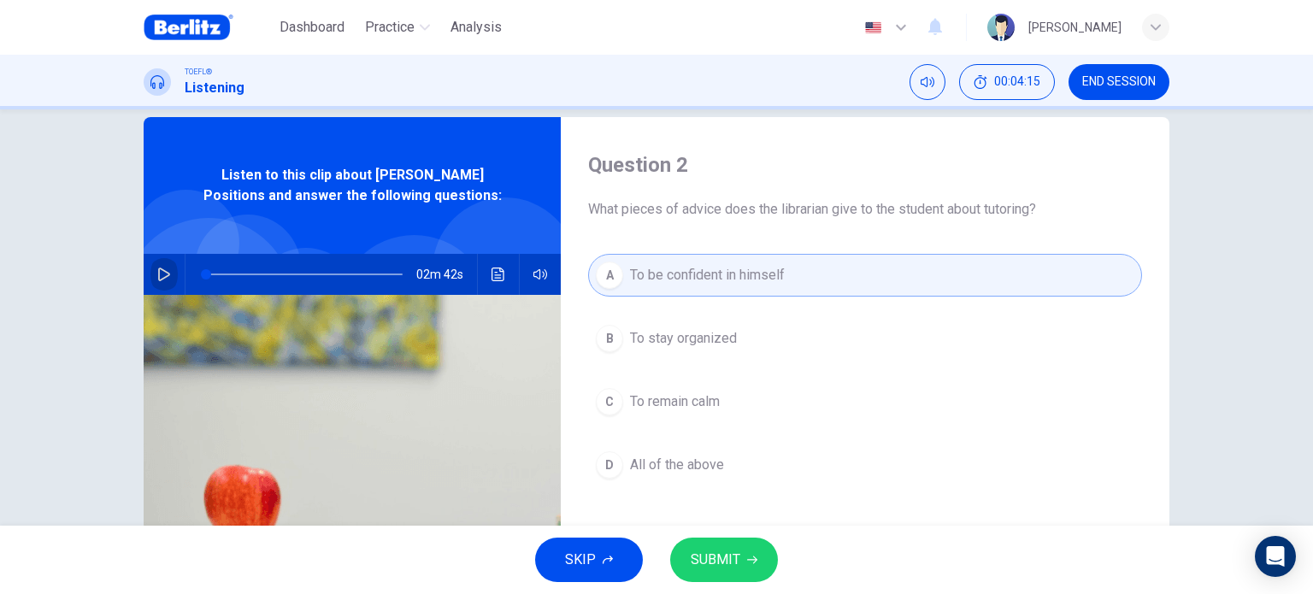
click at [173, 270] on button "button" at bounding box center [163, 274] width 27 height 41
drag, startPoint x: 220, startPoint y: 271, endPoint x: 130, endPoint y: 273, distance: 89.8
click at [130, 273] on div "Question 2 What pieces of advice does the librarian give to the student about t…" at bounding box center [656, 414] width 1080 height 594
click at [159, 273] on icon "button" at bounding box center [164, 274] width 14 height 14
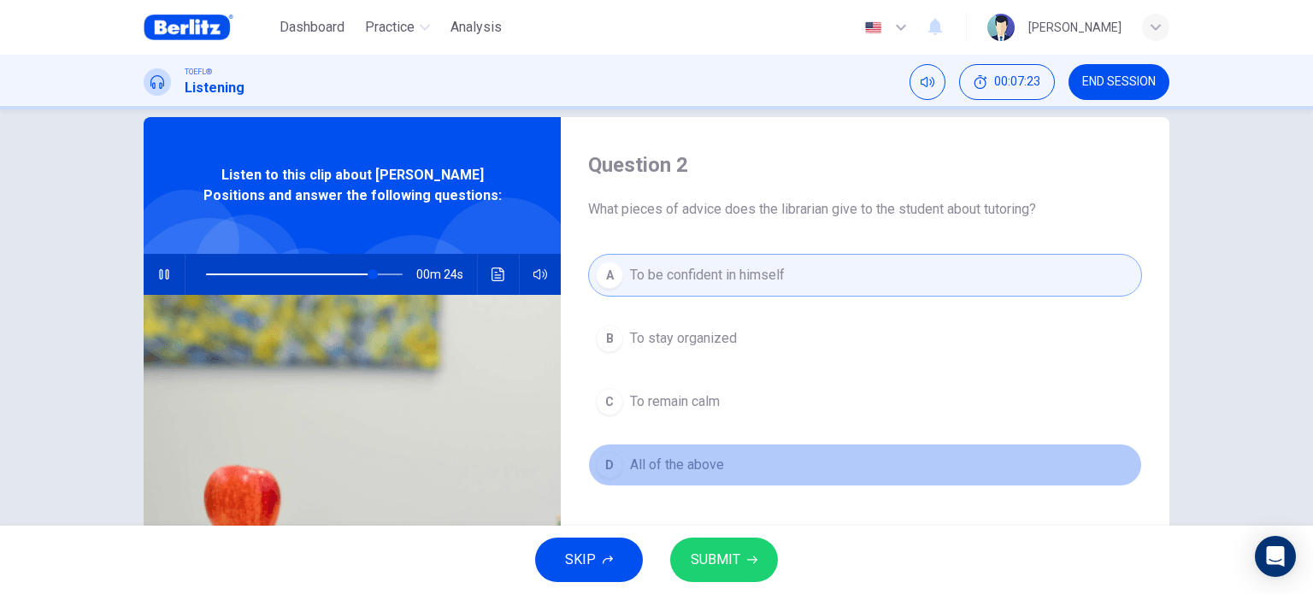
click at [725, 457] on button "D All of the above" at bounding box center [865, 465] width 554 height 43
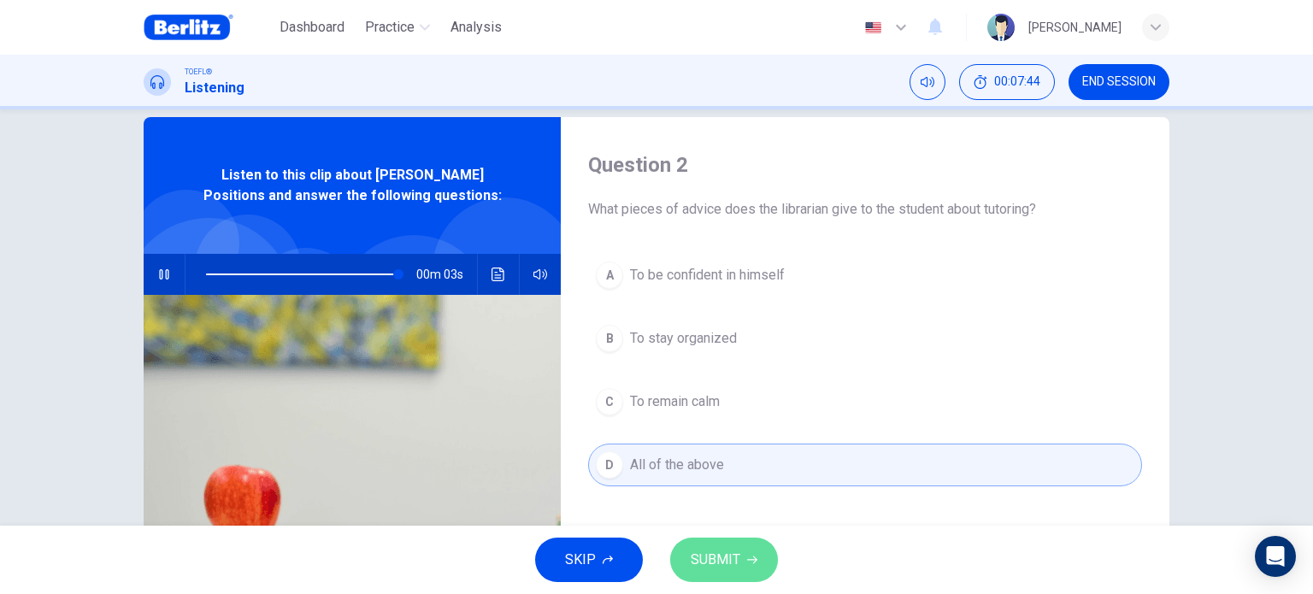
click at [726, 560] on span "SUBMIT" at bounding box center [715, 560] width 50 height 24
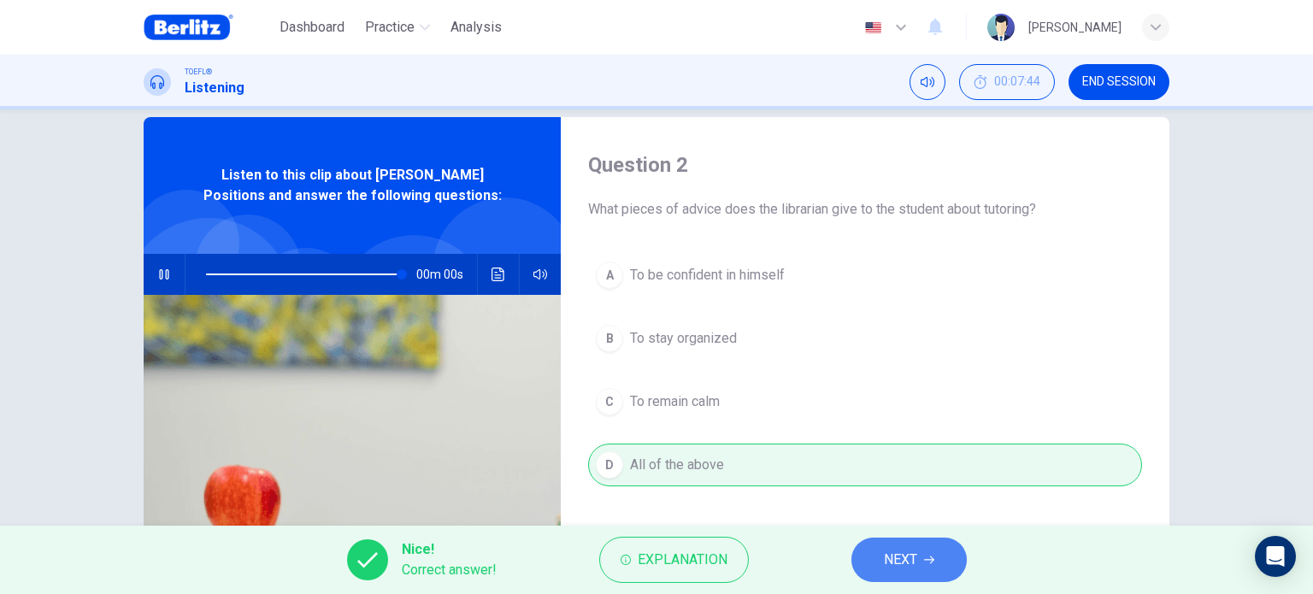
type input "*"
click at [892, 569] on span "NEXT" at bounding box center [900, 560] width 33 height 24
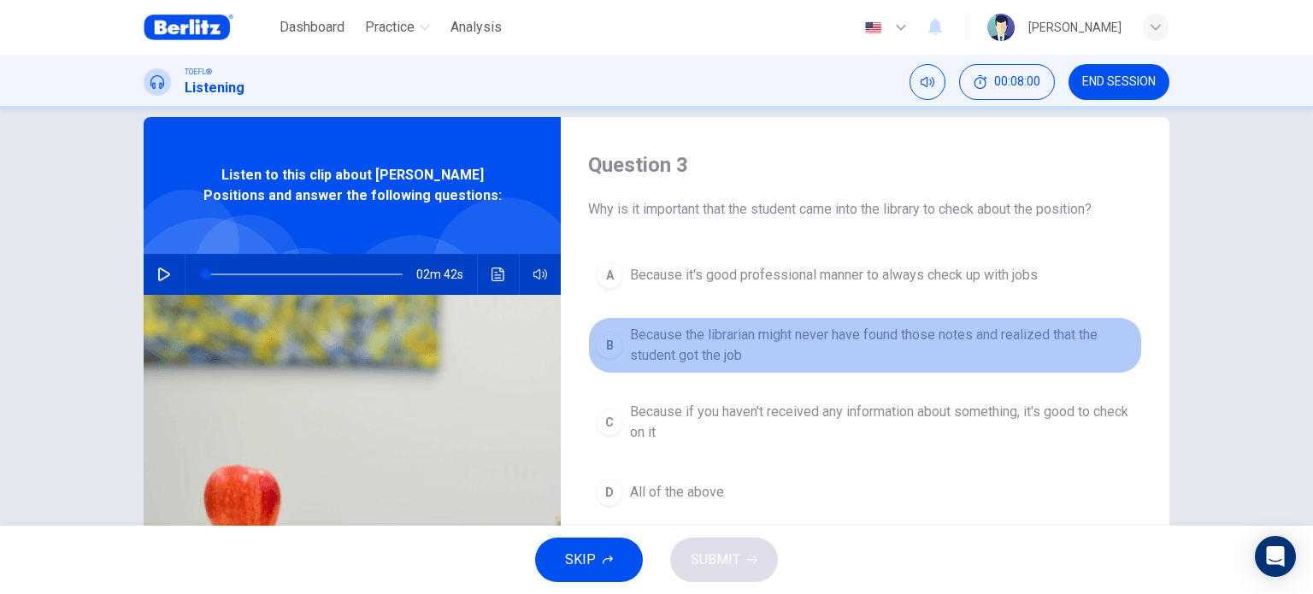
click at [901, 356] on span "Because the librarian might never have found those notes and realized that the …" at bounding box center [882, 345] width 504 height 41
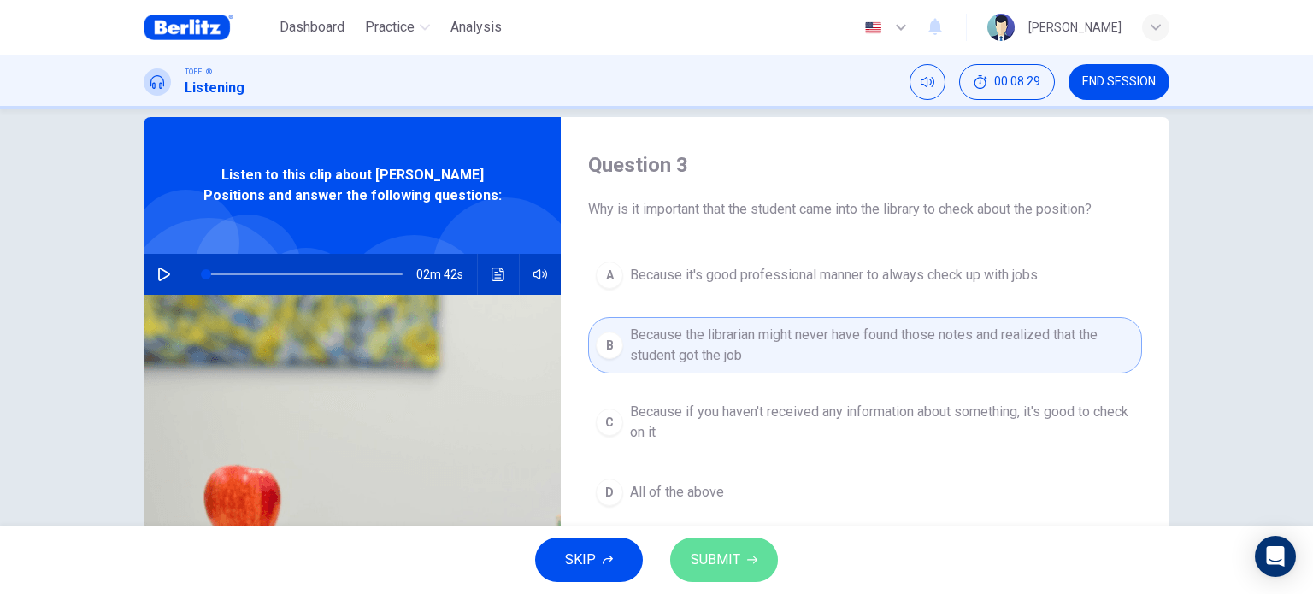
click at [737, 567] on span "SUBMIT" at bounding box center [715, 560] width 50 height 24
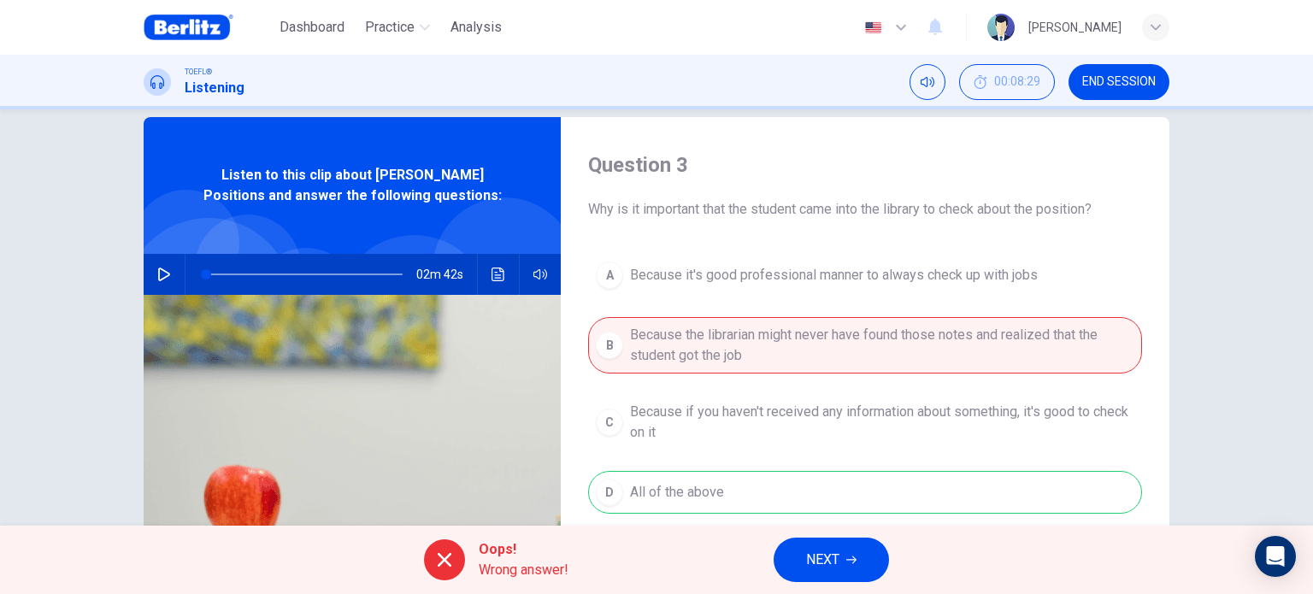
click at [700, 460] on div "A Because it's good professional manner to always check up with jobs B Because …" at bounding box center [865, 401] width 554 height 294
click at [824, 546] on button "NEXT" at bounding box center [830, 560] width 115 height 44
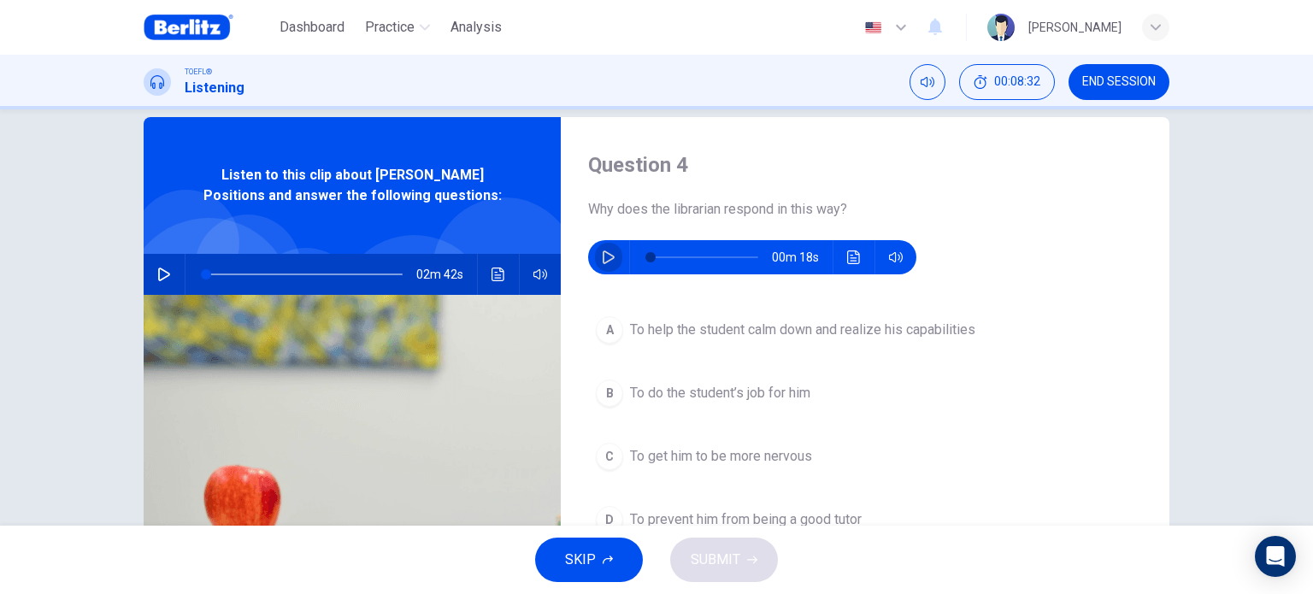
click at [602, 259] on icon "button" at bounding box center [609, 257] width 14 height 14
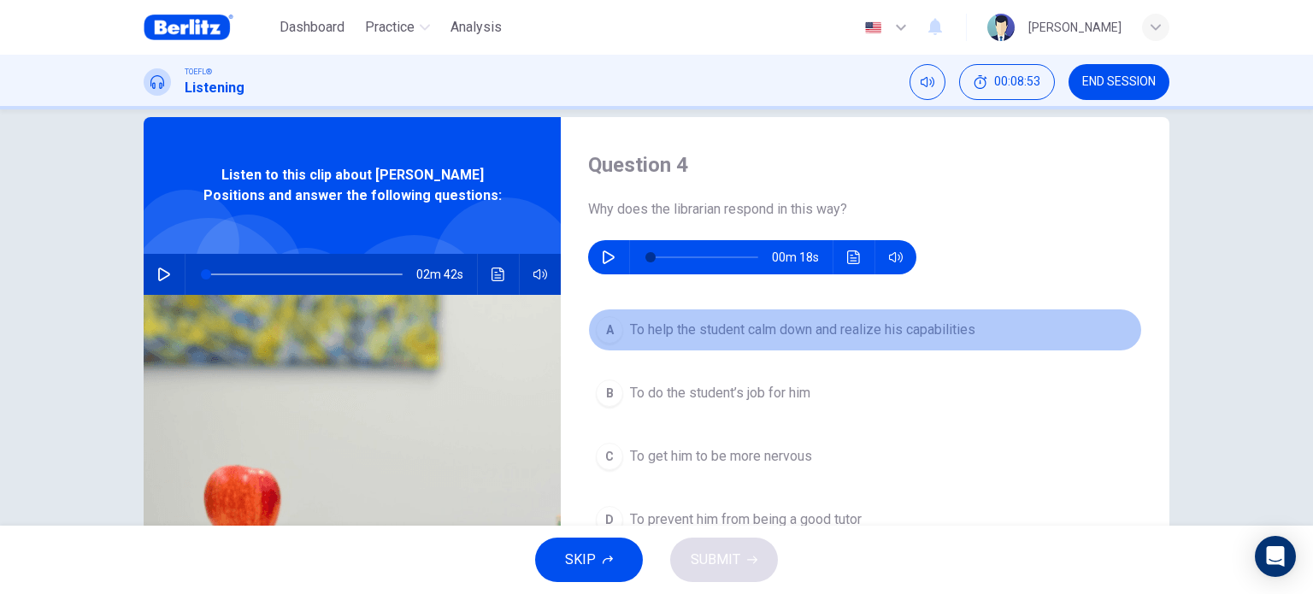
click at [745, 333] on span "To help the student calm down and realize his capabilities" at bounding box center [802, 330] width 345 height 21
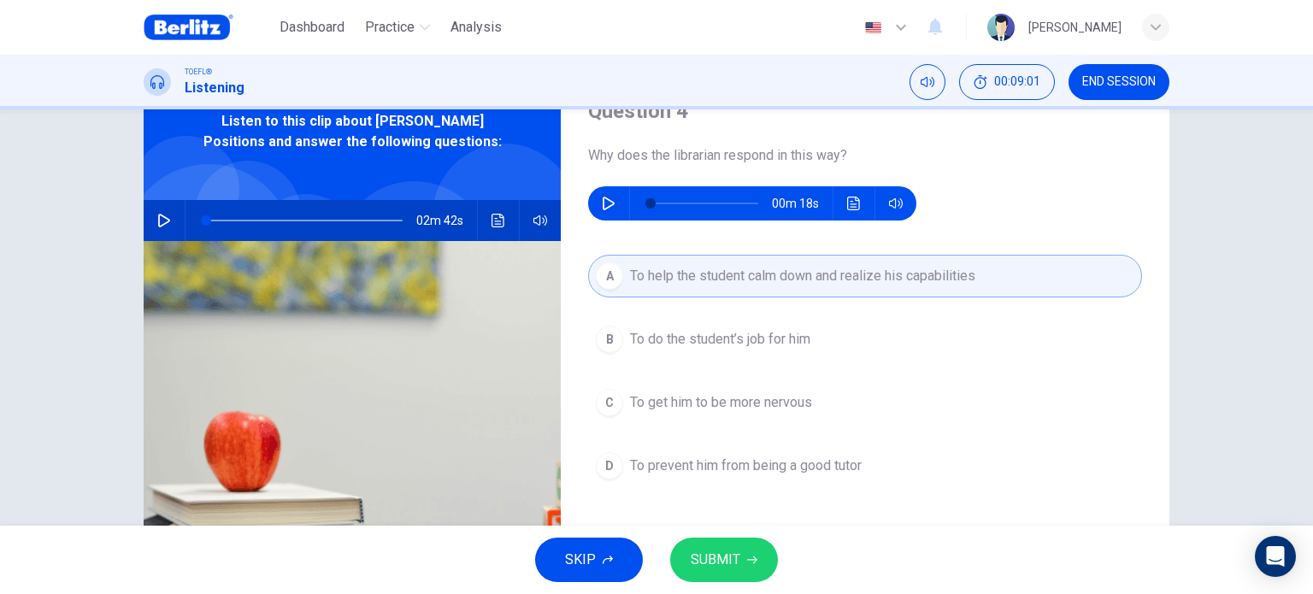
scroll to position [79, 0]
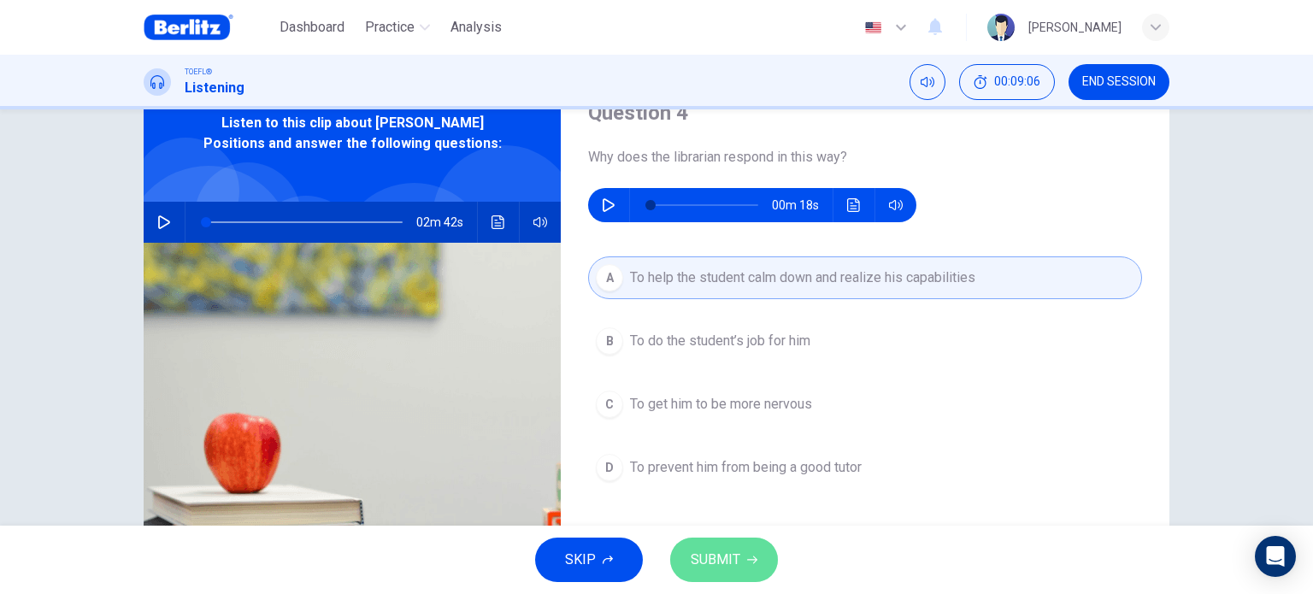
click at [747, 555] on icon "button" at bounding box center [752, 560] width 10 height 10
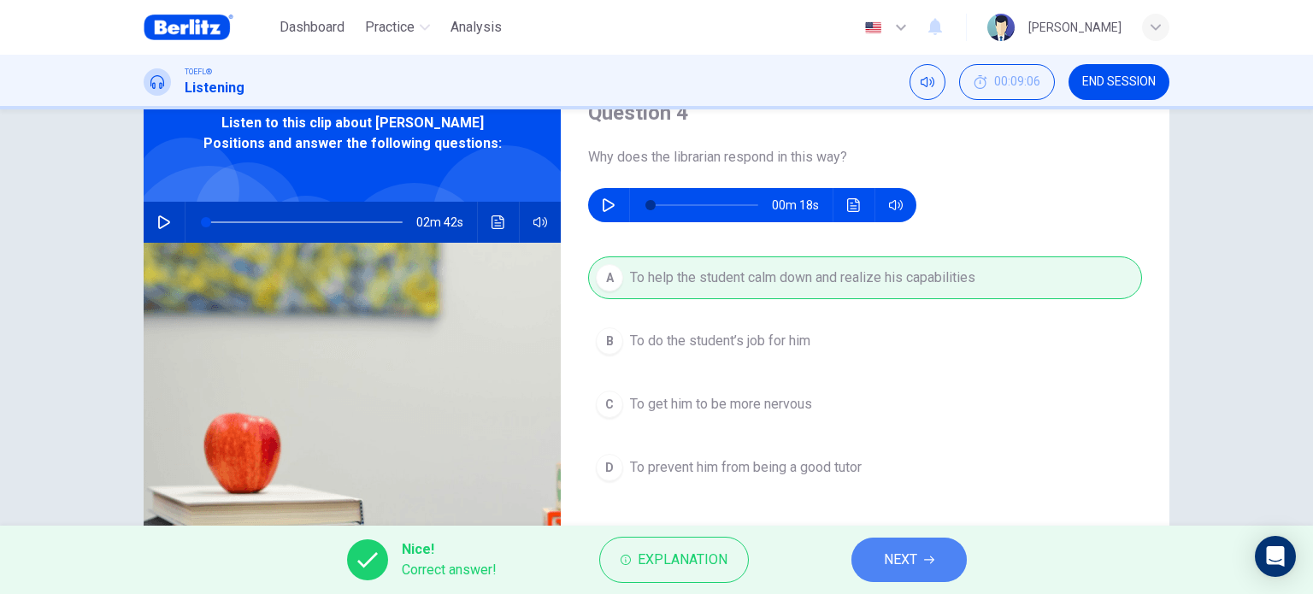
click at [912, 569] on span "NEXT" at bounding box center [900, 560] width 33 height 24
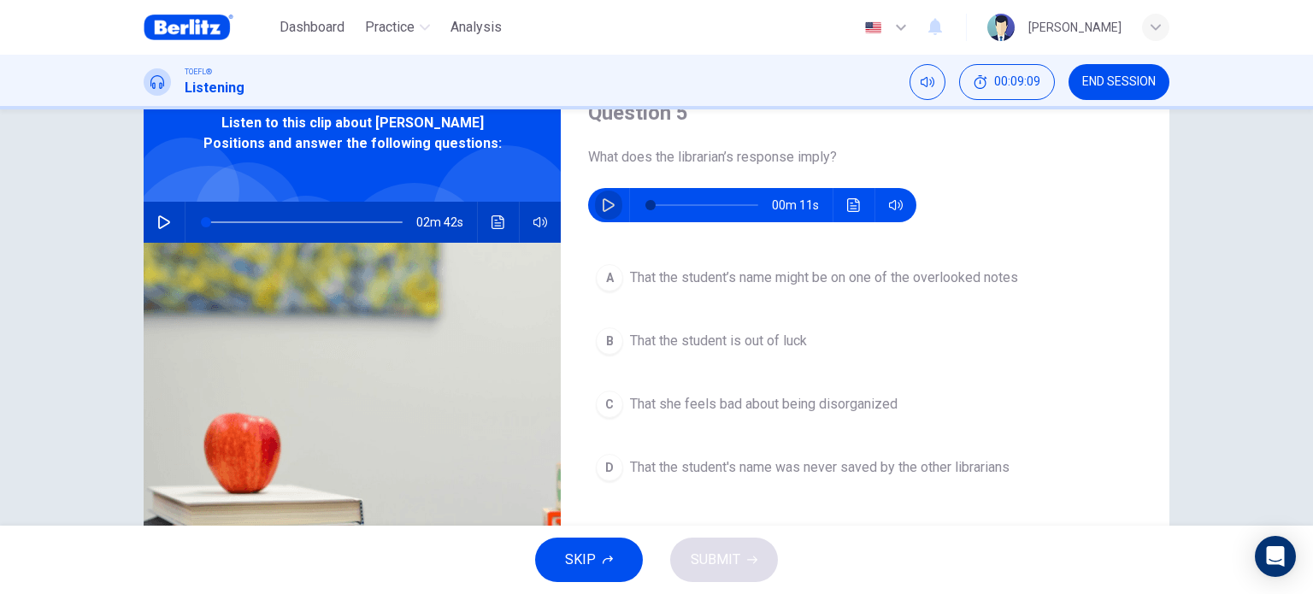
click at [603, 201] on icon "button" at bounding box center [608, 205] width 12 height 14
type input "*"
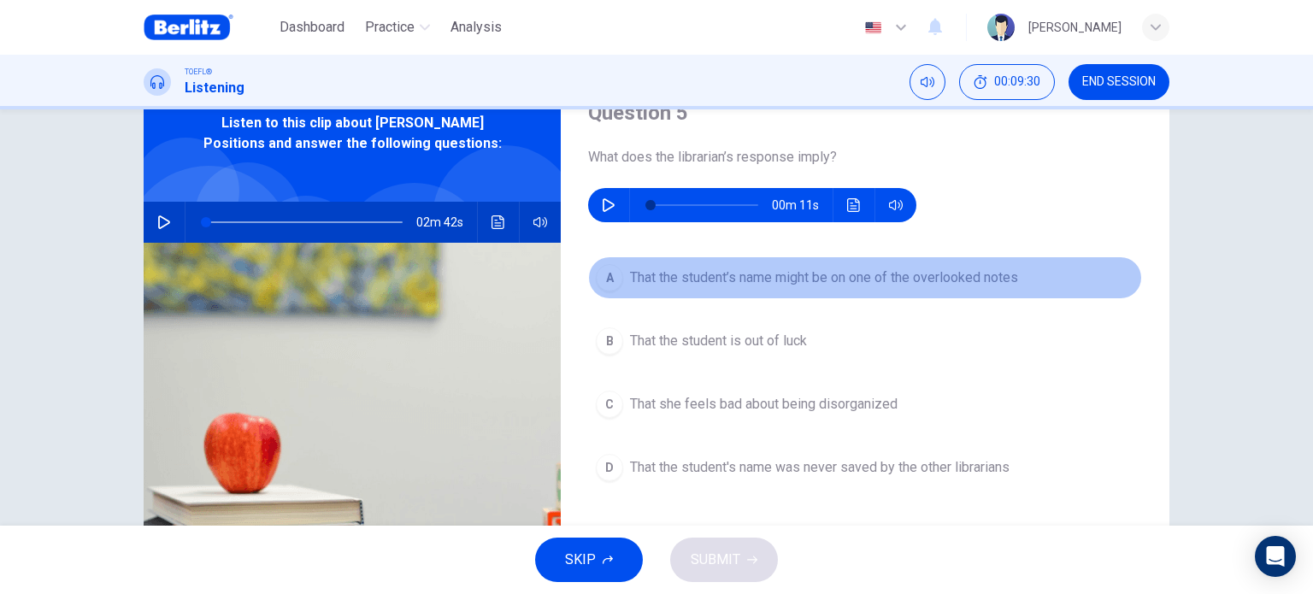
click at [998, 286] on span "That the student’s name might be on one of the overlooked notes" at bounding box center [824, 277] width 388 height 21
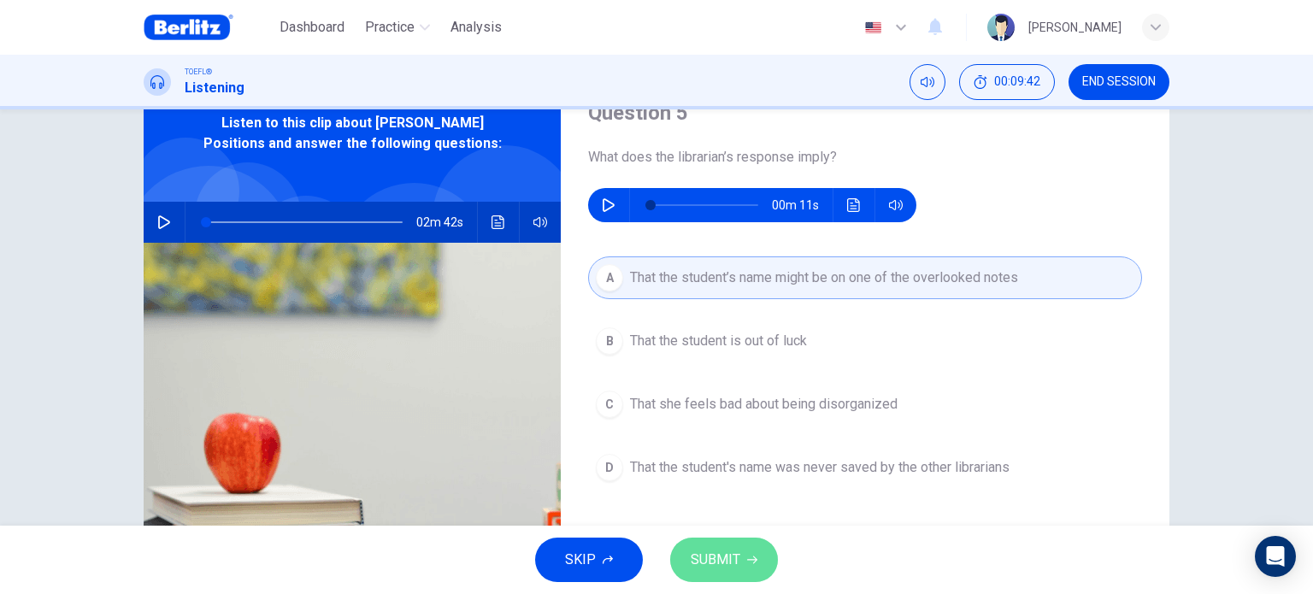
click at [737, 549] on span "SUBMIT" at bounding box center [715, 560] width 50 height 24
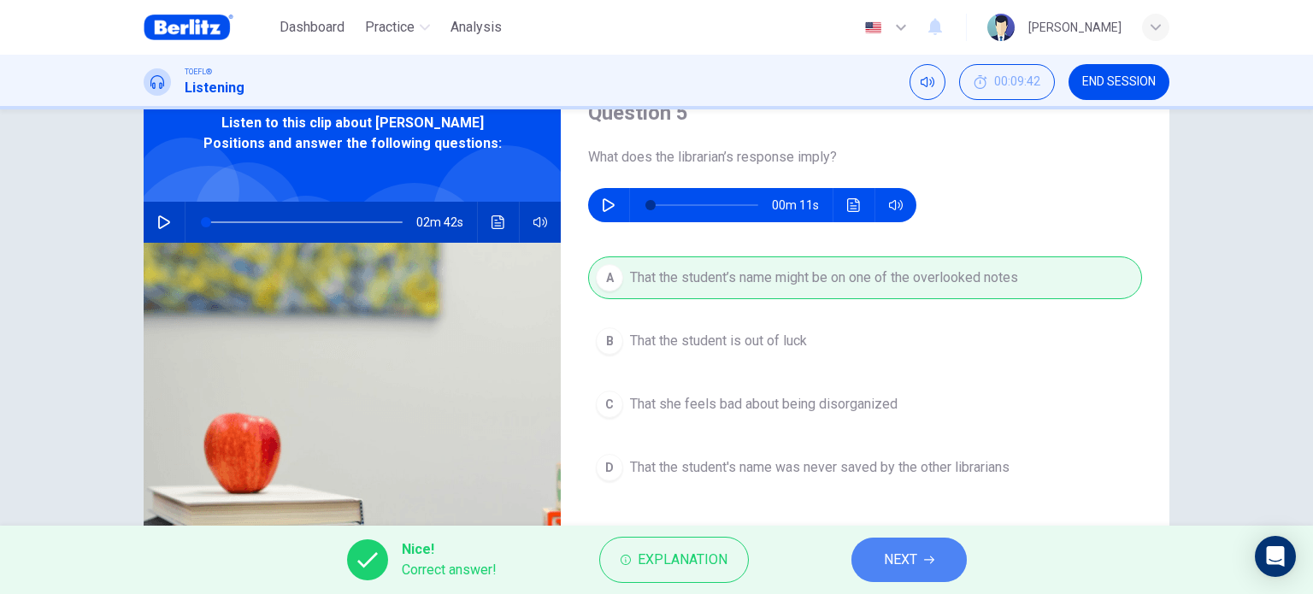
click at [908, 569] on span "NEXT" at bounding box center [900, 560] width 33 height 24
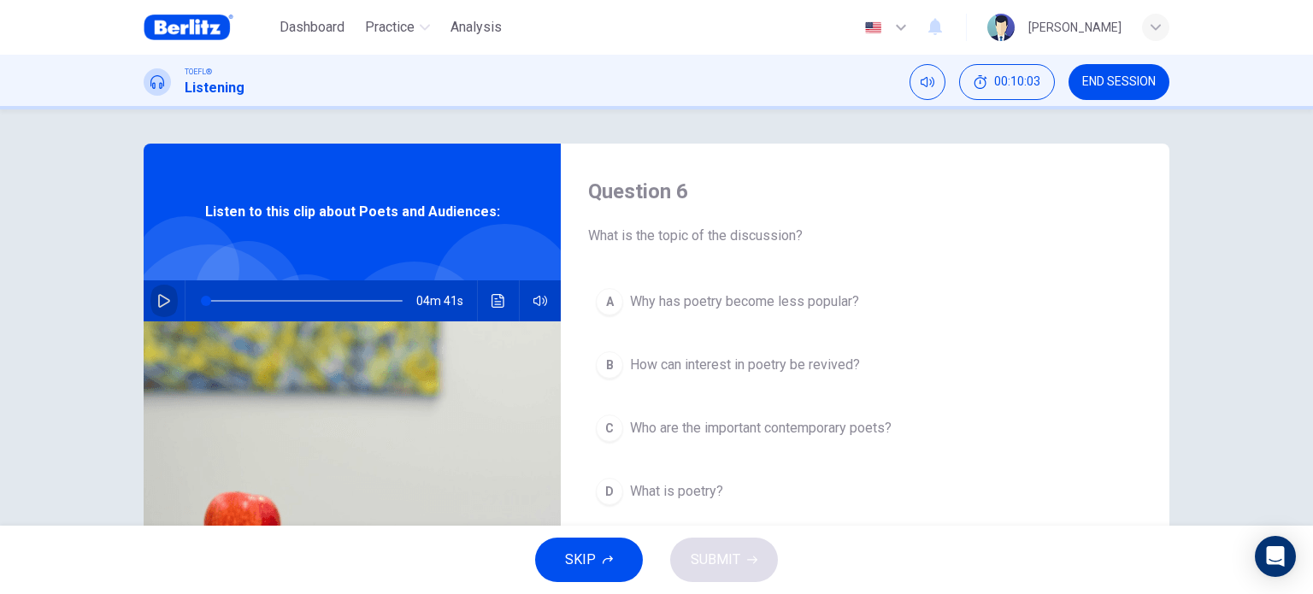
click at [158, 297] on icon "button" at bounding box center [164, 301] width 12 height 14
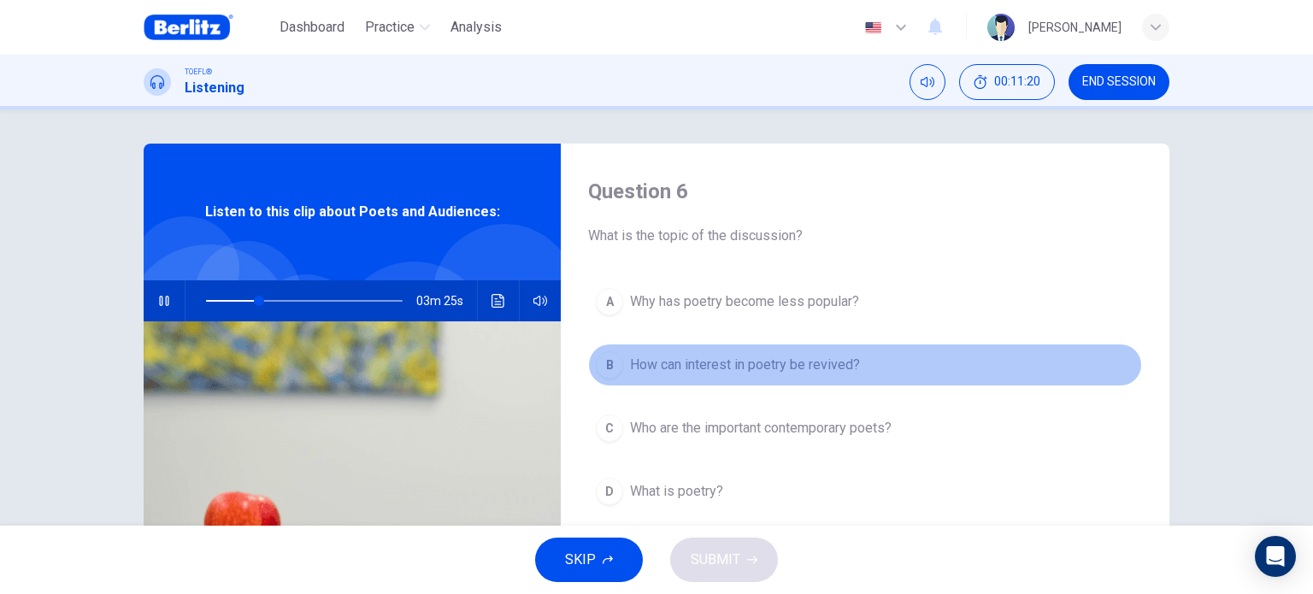
click at [679, 351] on button "B How can interest in poetry be revived?" at bounding box center [865, 365] width 554 height 43
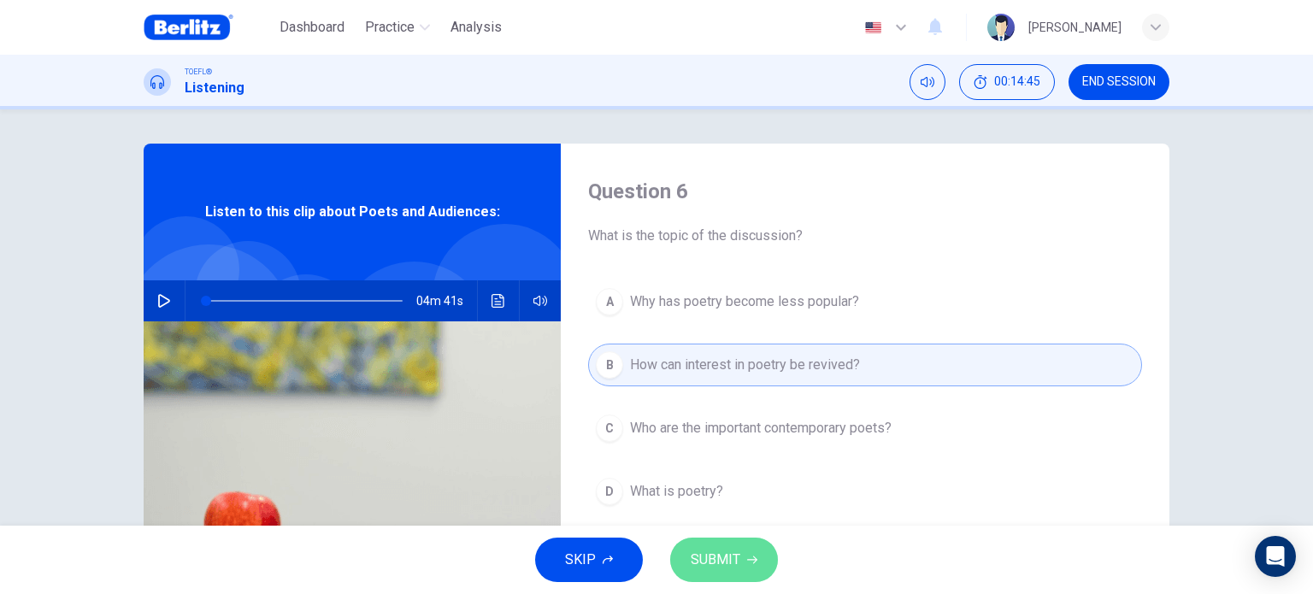
click at [726, 567] on span "SUBMIT" at bounding box center [715, 560] width 50 height 24
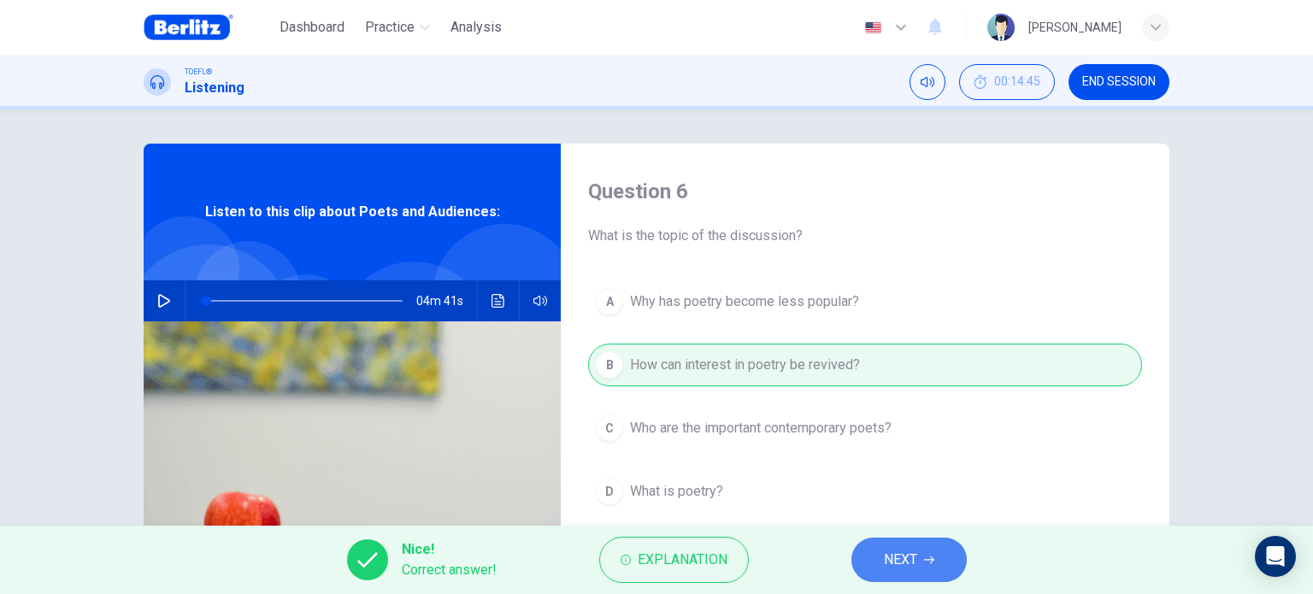
click at [899, 542] on button "NEXT" at bounding box center [908, 560] width 115 height 44
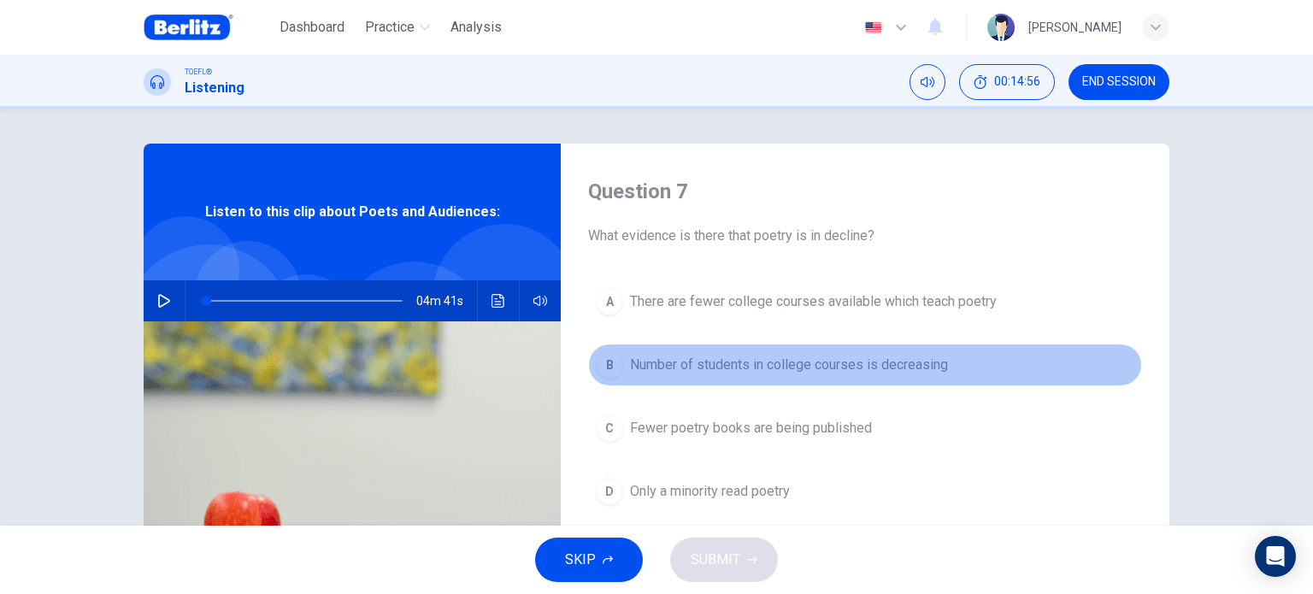
click at [899, 373] on span "Number of students in college courses is decreasing" at bounding box center [789, 365] width 318 height 21
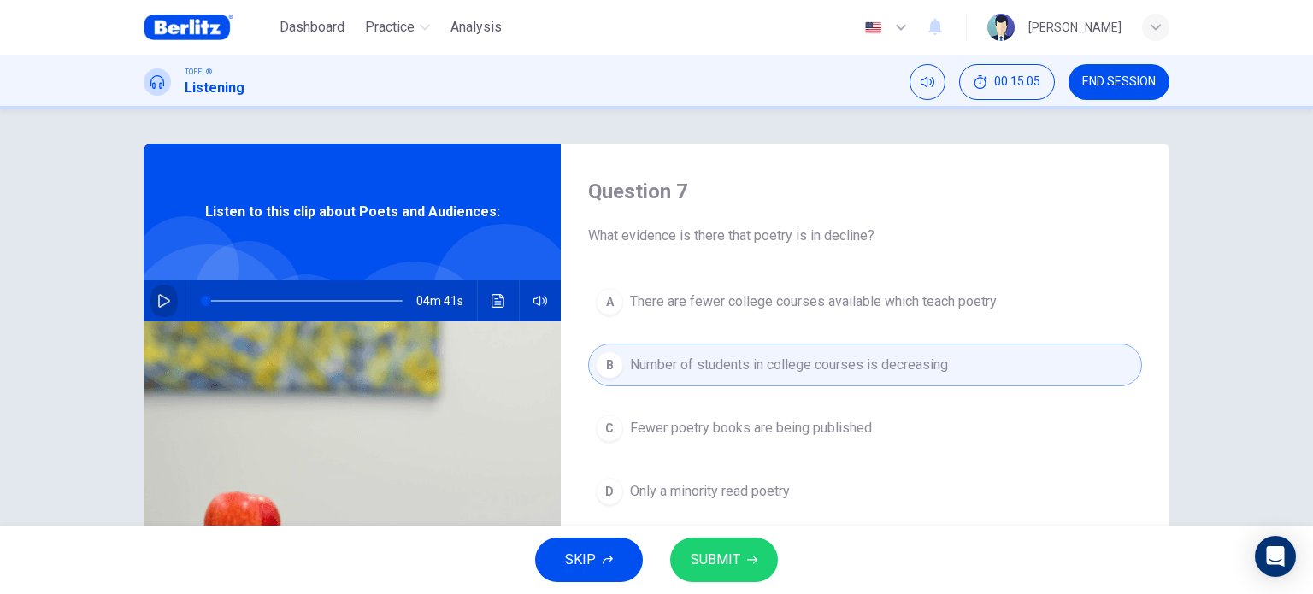
click at [163, 299] on icon "button" at bounding box center [164, 301] width 12 height 14
click at [167, 293] on button "button" at bounding box center [163, 300] width 27 height 41
click at [491, 308] on button "Click to see the audio transcription" at bounding box center [498, 300] width 27 height 41
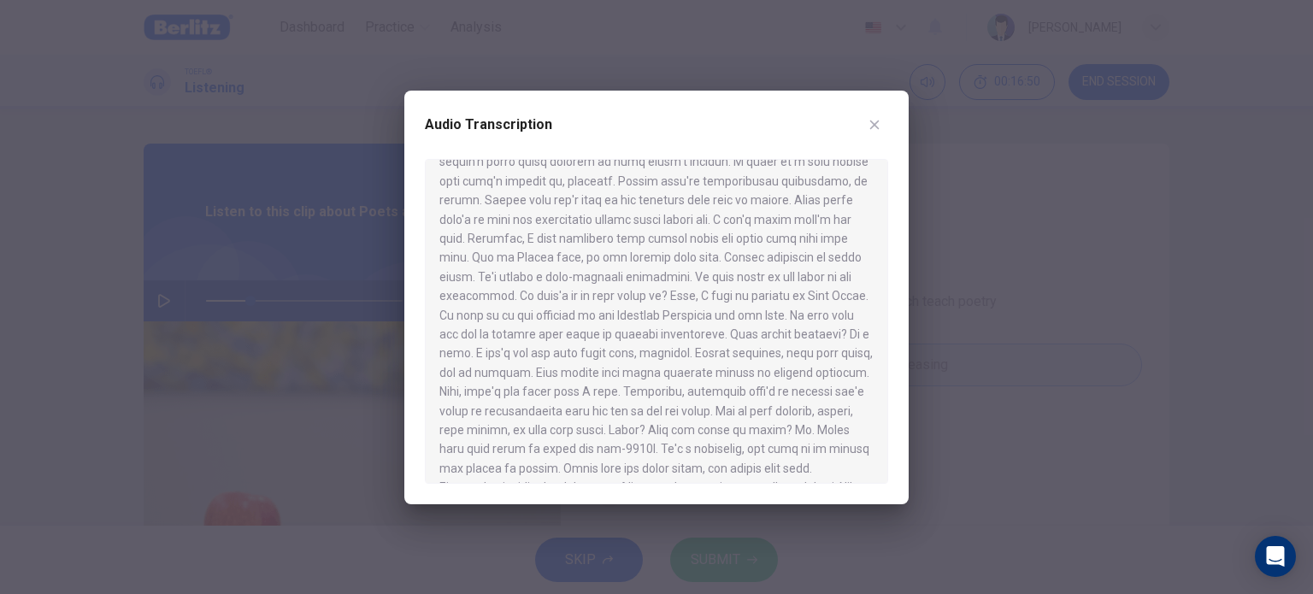
scroll to position [116, 0]
click at [878, 112] on button "button" at bounding box center [874, 124] width 27 height 27
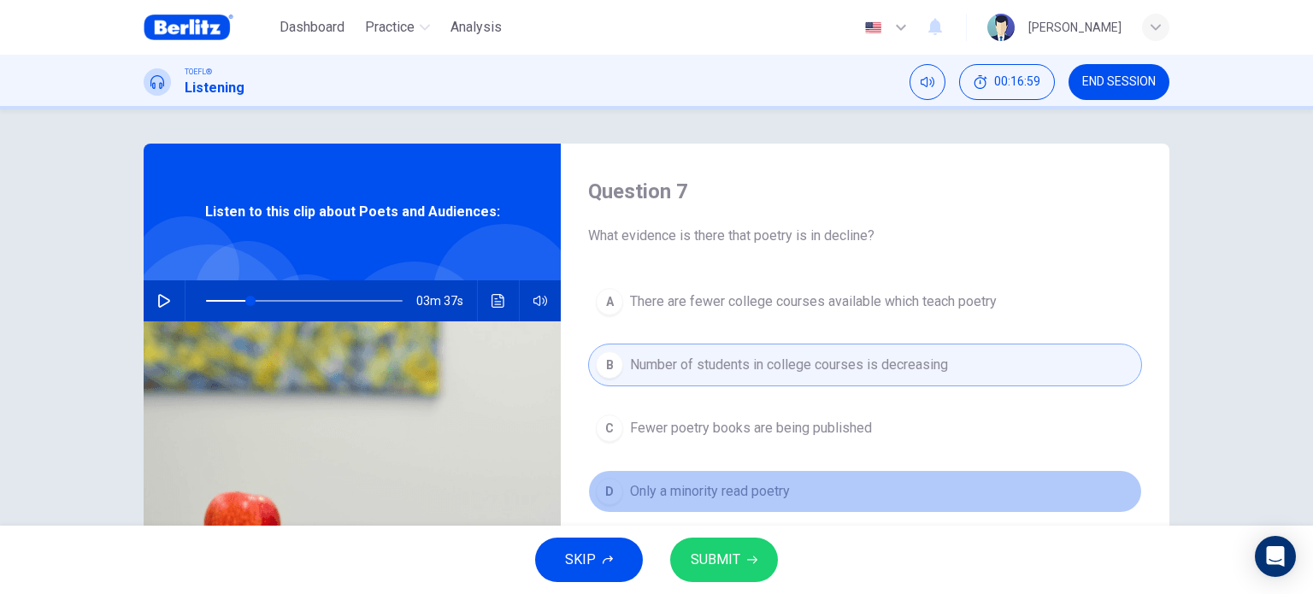
click at [688, 485] on span "Only a minority read poetry" at bounding box center [710, 491] width 160 height 21
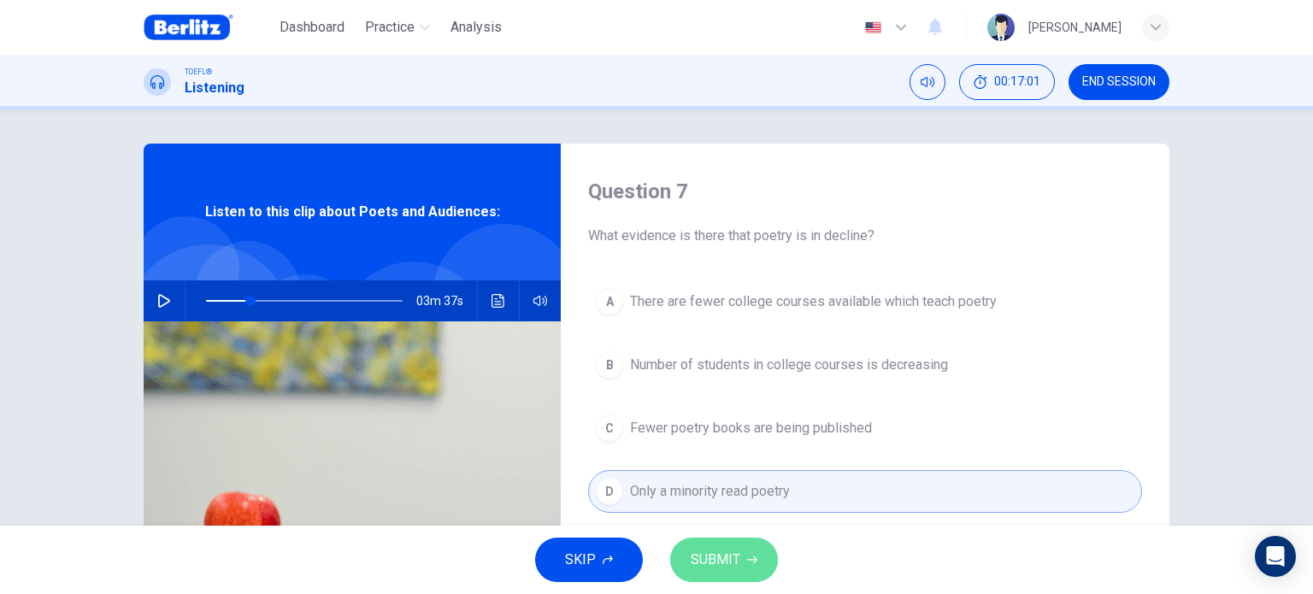
click at [729, 570] on span "SUBMIT" at bounding box center [715, 560] width 50 height 24
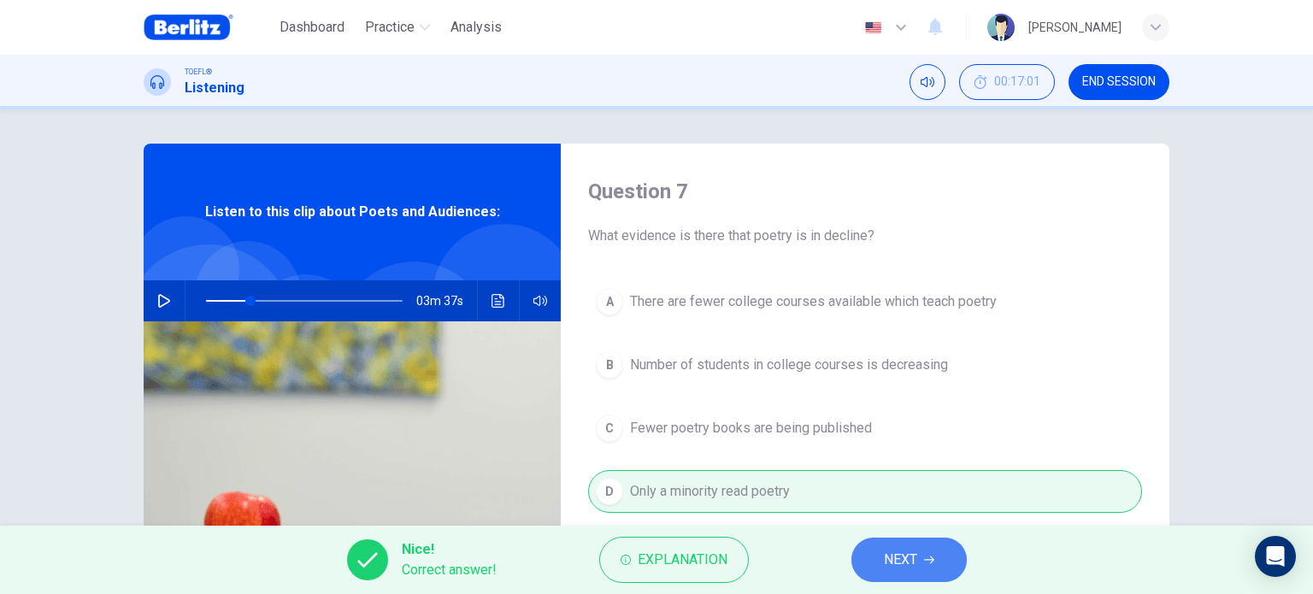
click at [892, 568] on span "NEXT" at bounding box center [900, 560] width 33 height 24
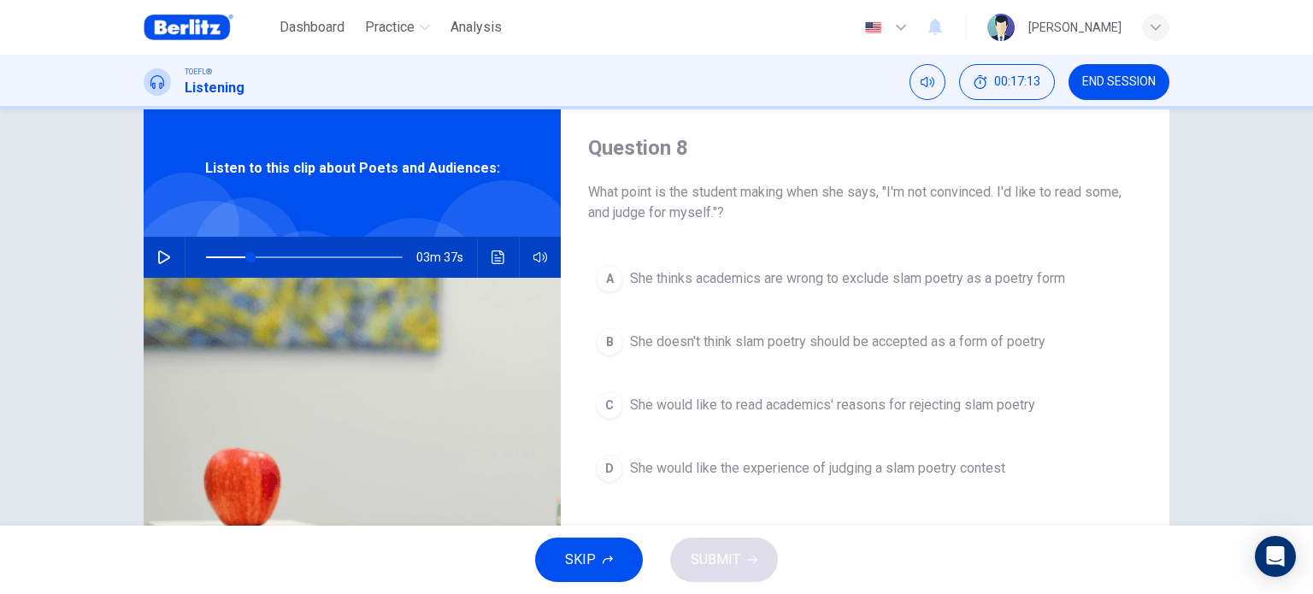
scroll to position [51, 0]
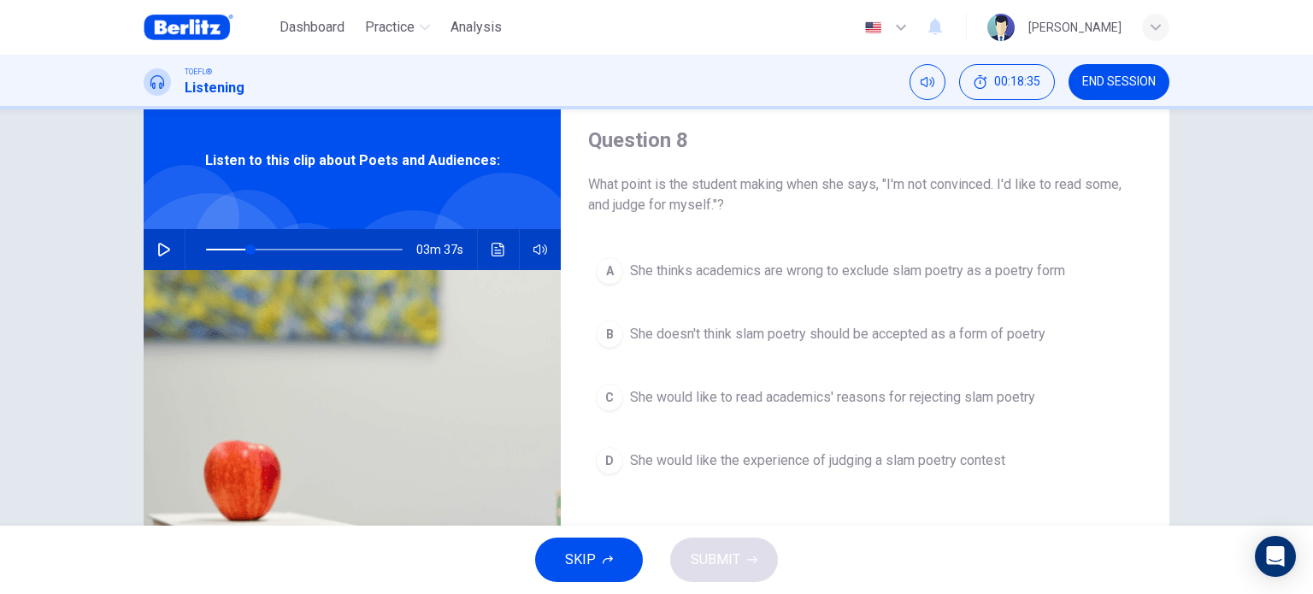
click at [713, 405] on span "She would like to read academics' reasons for rejecting slam poetry" at bounding box center [832, 397] width 405 height 21
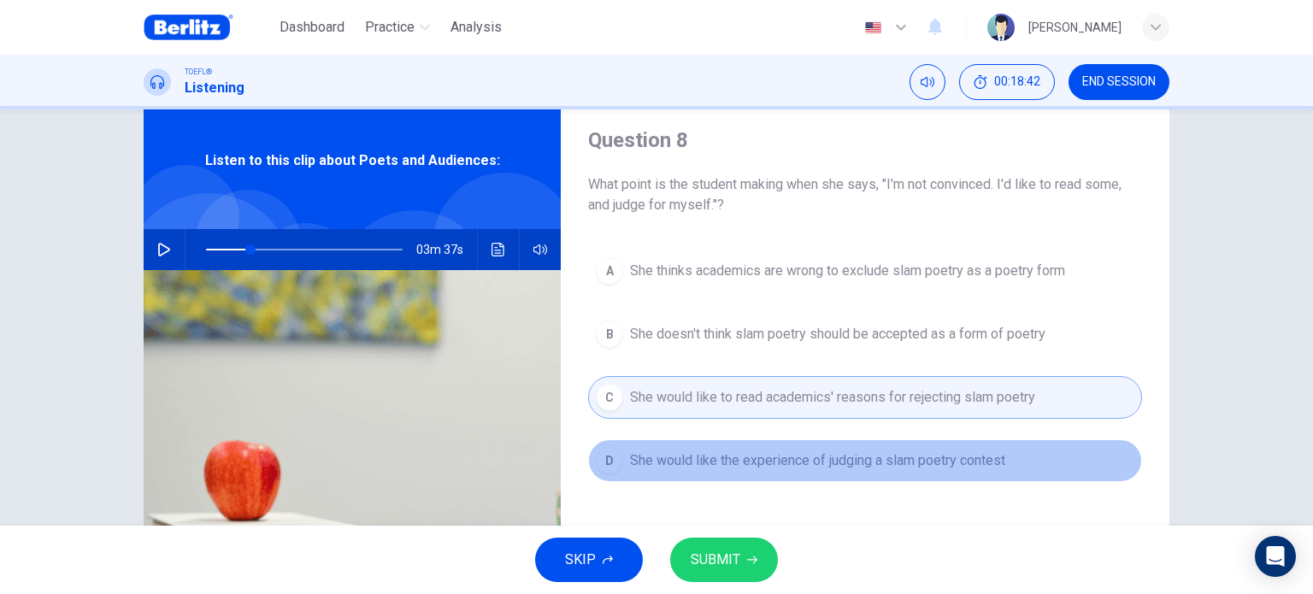
click at [825, 471] on button "D She would like the experience of judging a slam poetry contest" at bounding box center [865, 460] width 554 height 43
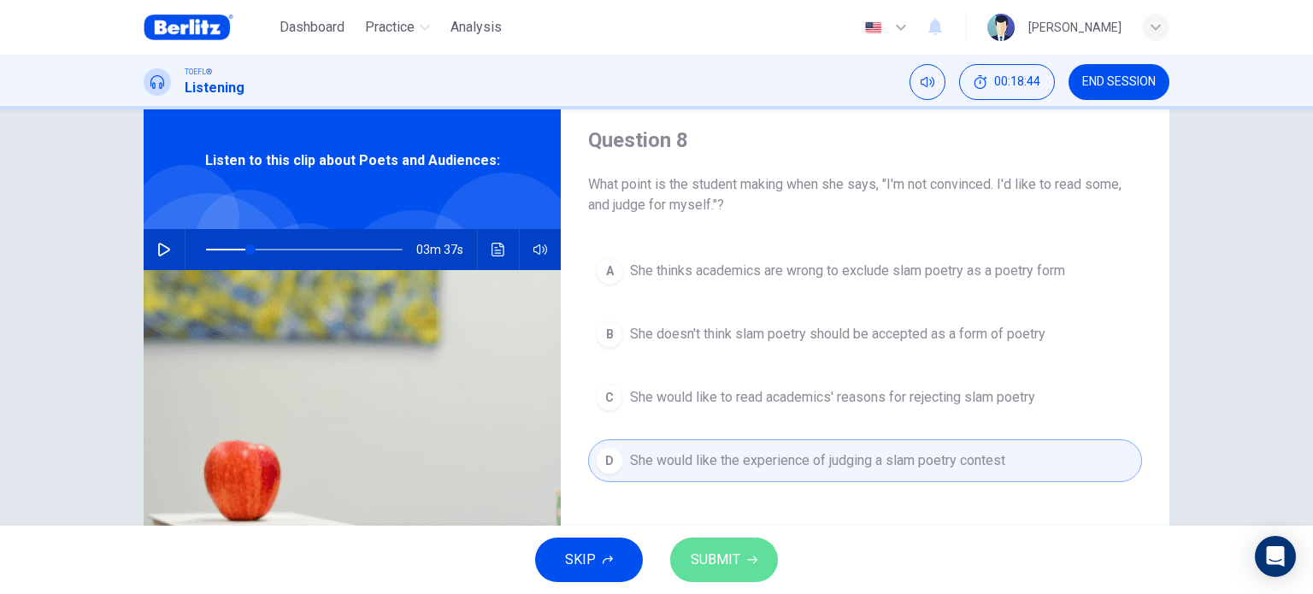
click at [735, 548] on span "SUBMIT" at bounding box center [715, 560] width 50 height 24
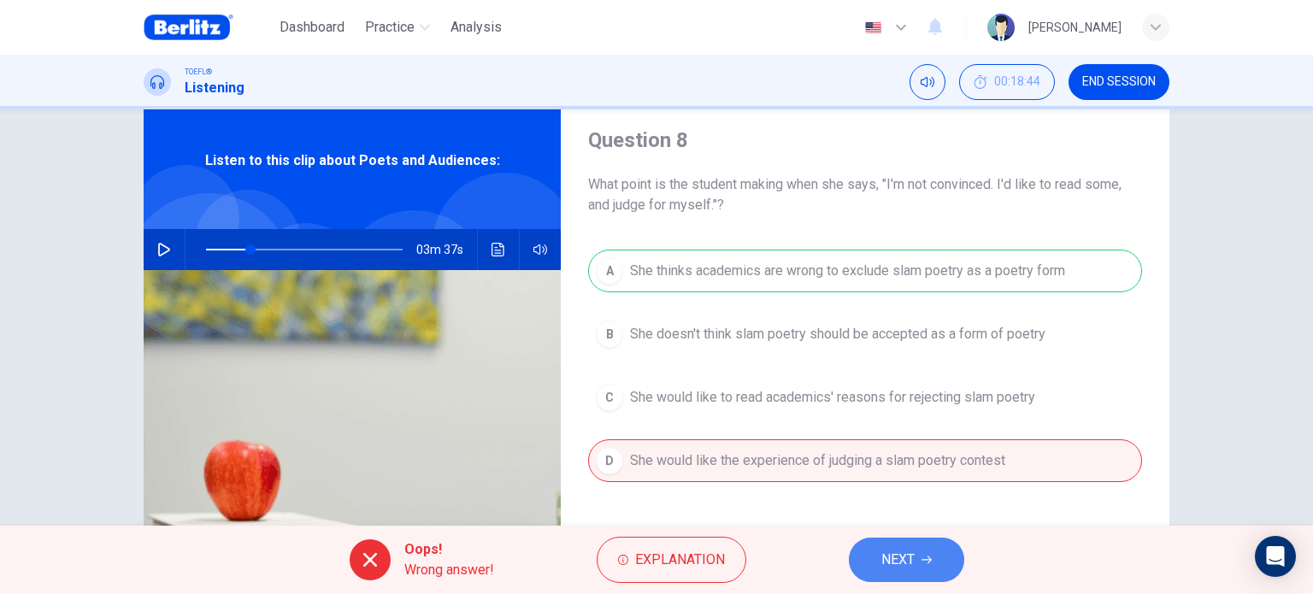
click at [961, 554] on button "NEXT" at bounding box center [906, 560] width 115 height 44
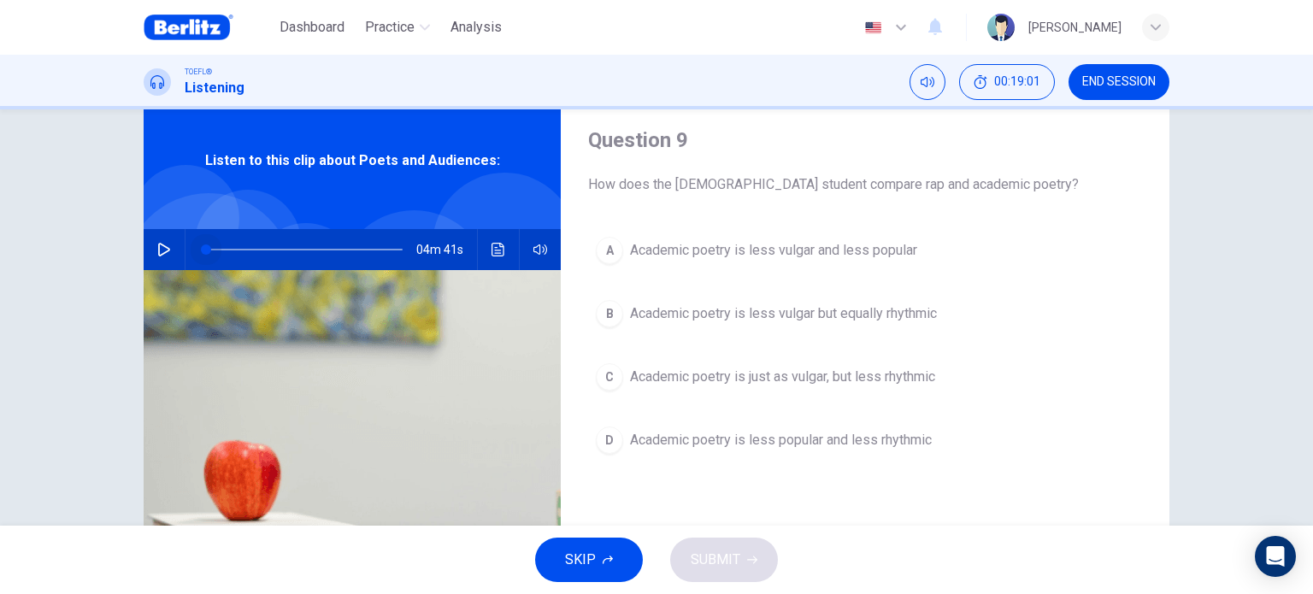
drag, startPoint x: 249, startPoint y: 252, endPoint x: 150, endPoint y: 252, distance: 98.3
click at [150, 252] on div "04m 41s" at bounding box center [352, 249] width 417 height 41
click at [165, 248] on icon "button" at bounding box center [164, 250] width 14 height 14
click at [497, 243] on icon "Click to see the audio transcription" at bounding box center [498, 250] width 14 height 14
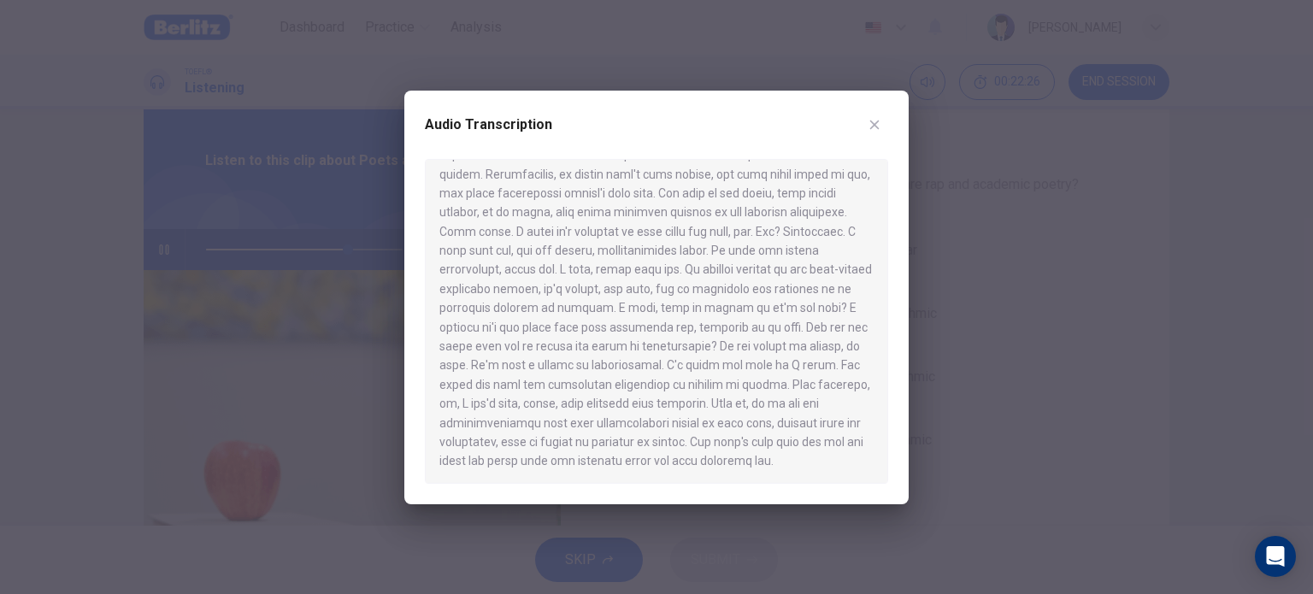
scroll to position [795, 0]
click at [878, 126] on icon "button" at bounding box center [874, 125] width 14 height 14
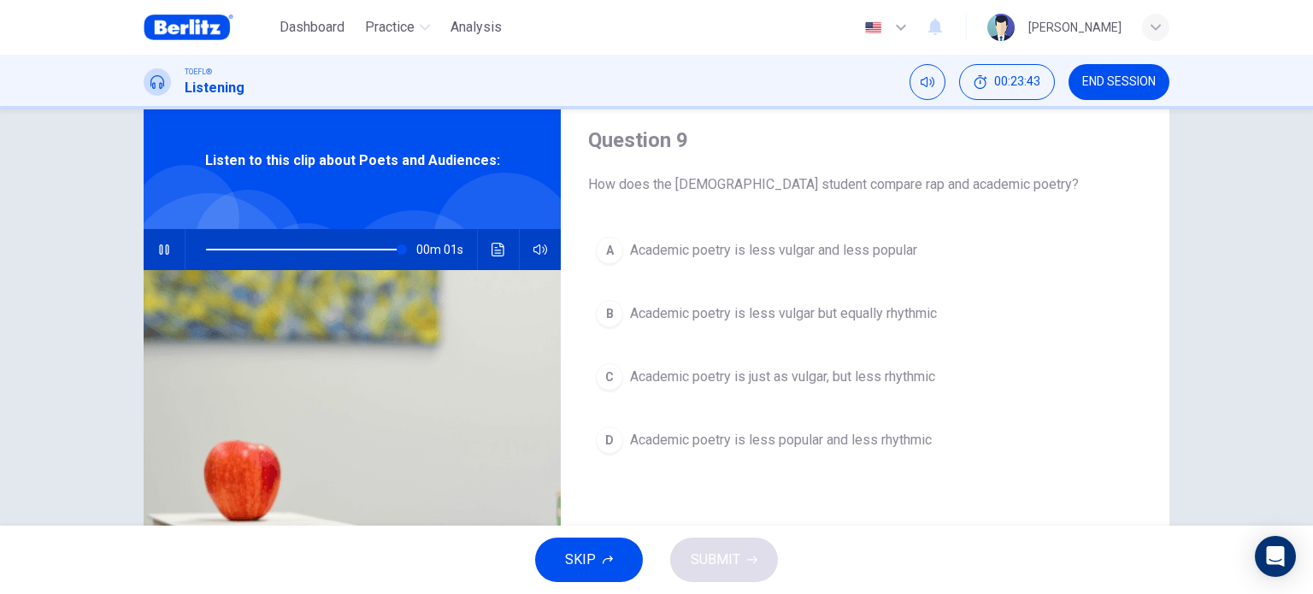
type input "*"
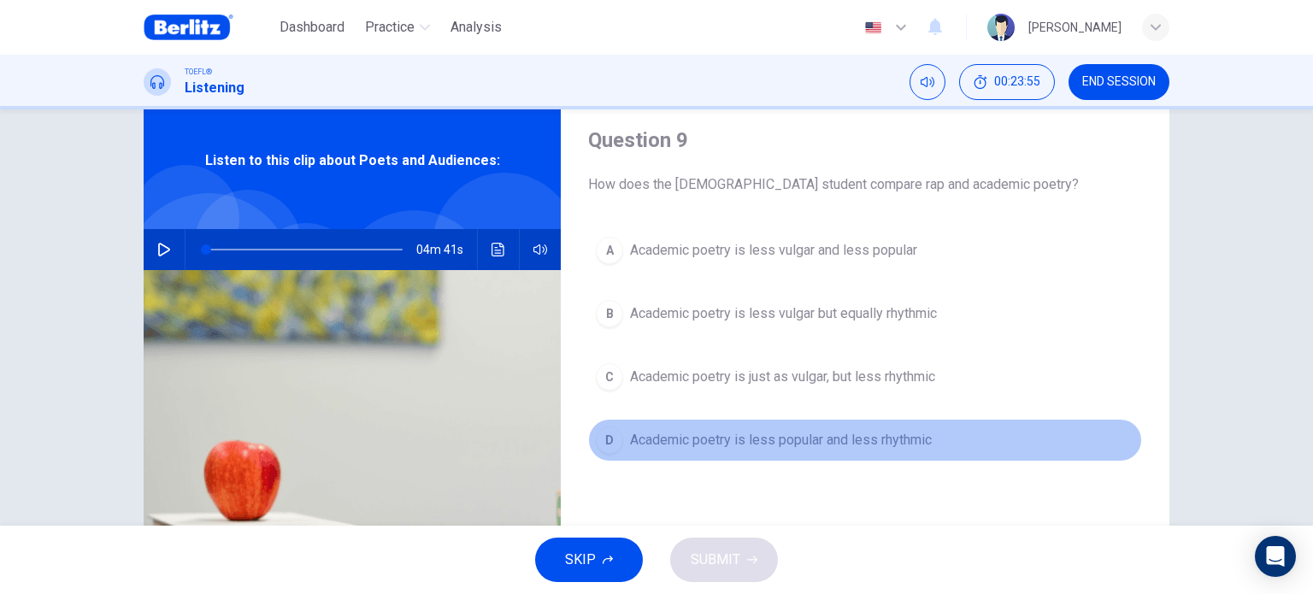
click at [805, 444] on span "Academic poetry is less popular and less rhythmic" at bounding box center [781, 440] width 302 height 21
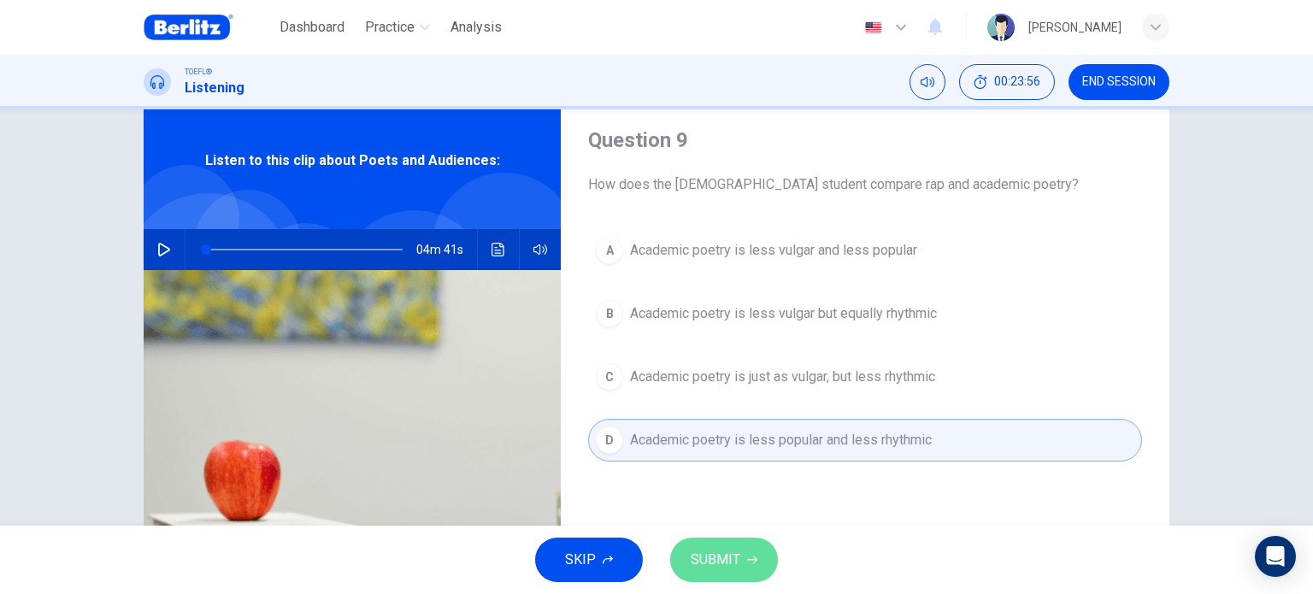
click at [718, 553] on span "SUBMIT" at bounding box center [715, 560] width 50 height 24
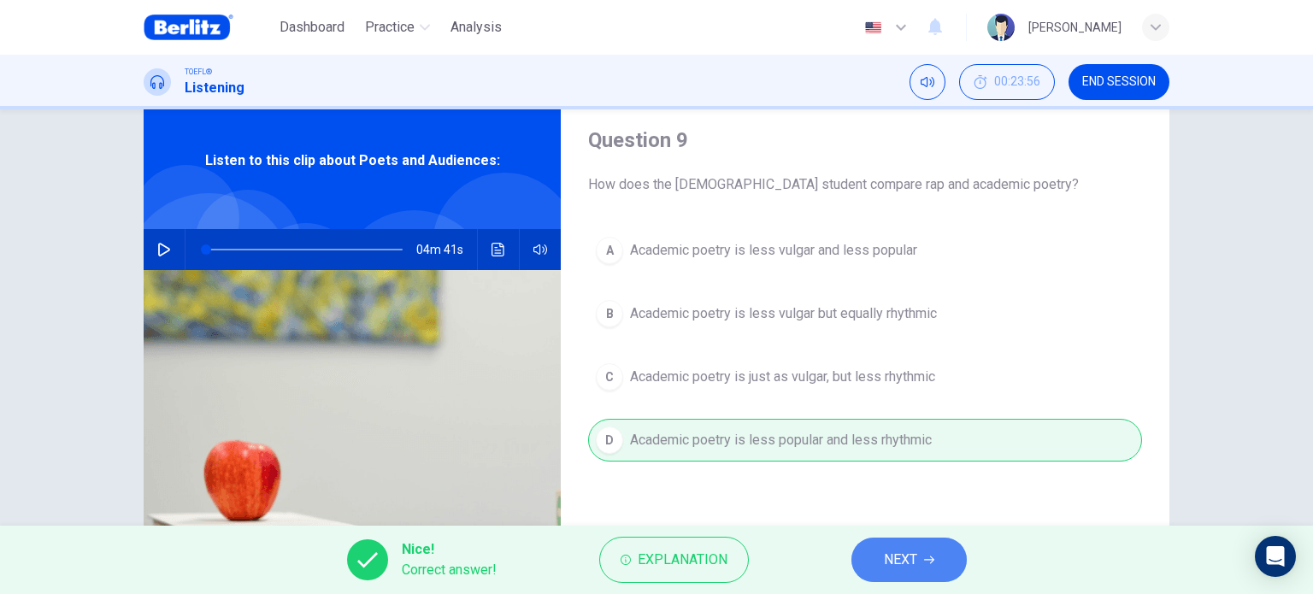
click at [925, 566] on button "NEXT" at bounding box center [908, 560] width 115 height 44
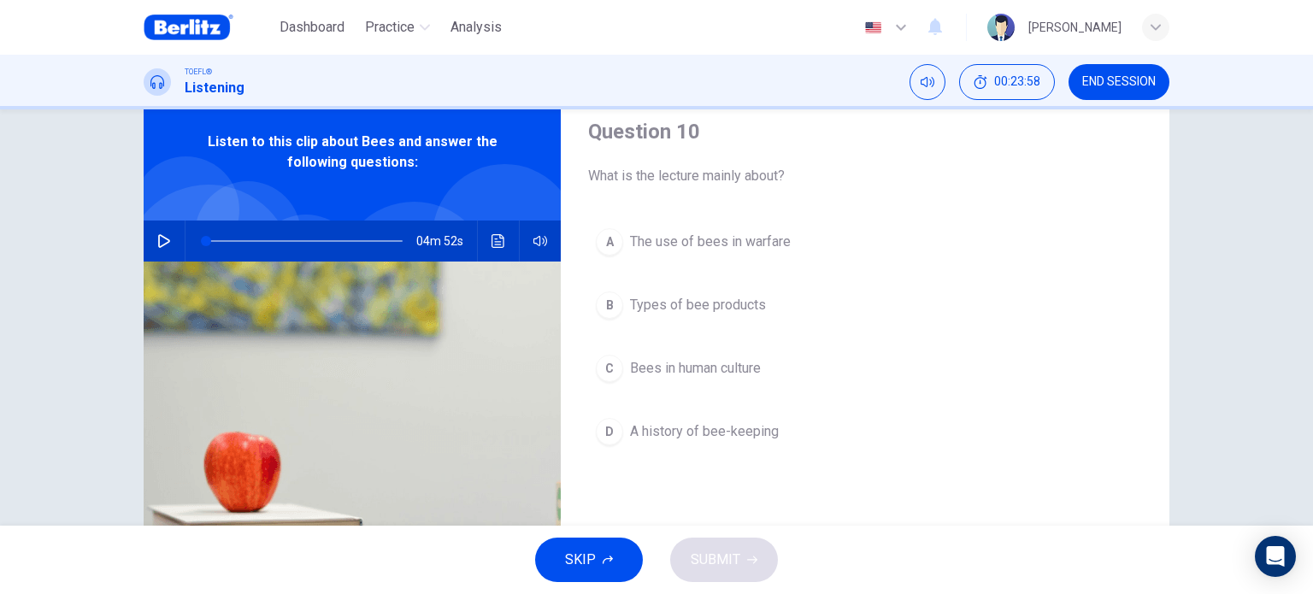
scroll to position [62, 0]
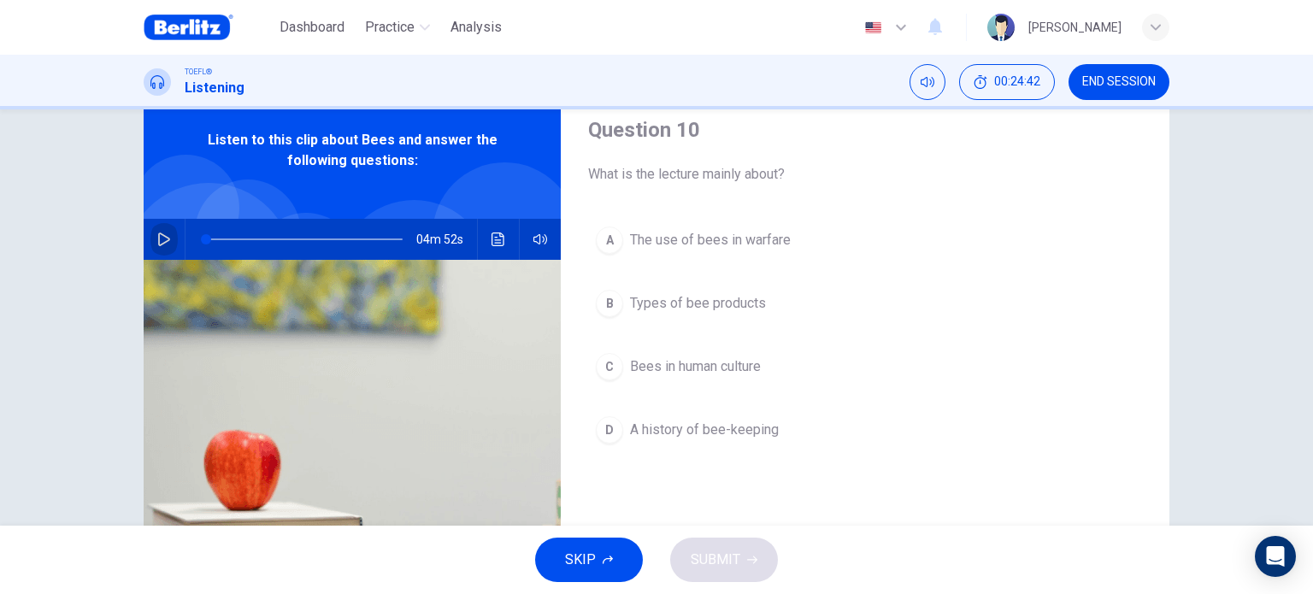
click at [156, 231] on button "button" at bounding box center [163, 239] width 27 height 41
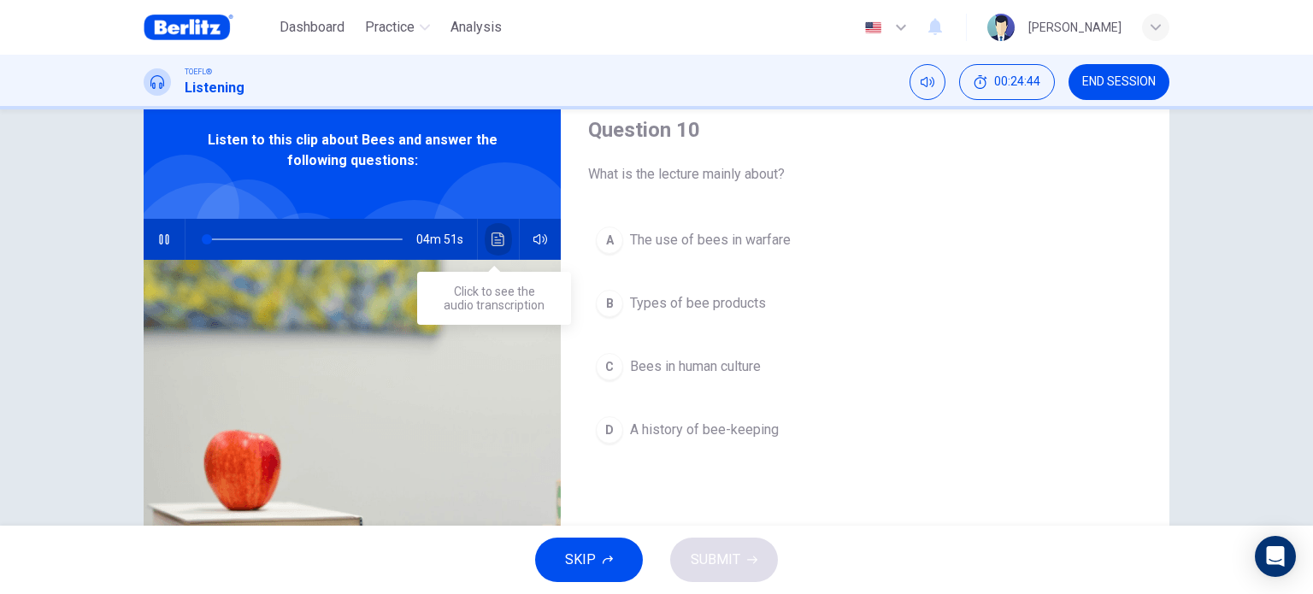
click at [492, 238] on icon "Click to see the audio transcription" at bounding box center [498, 239] width 14 height 14
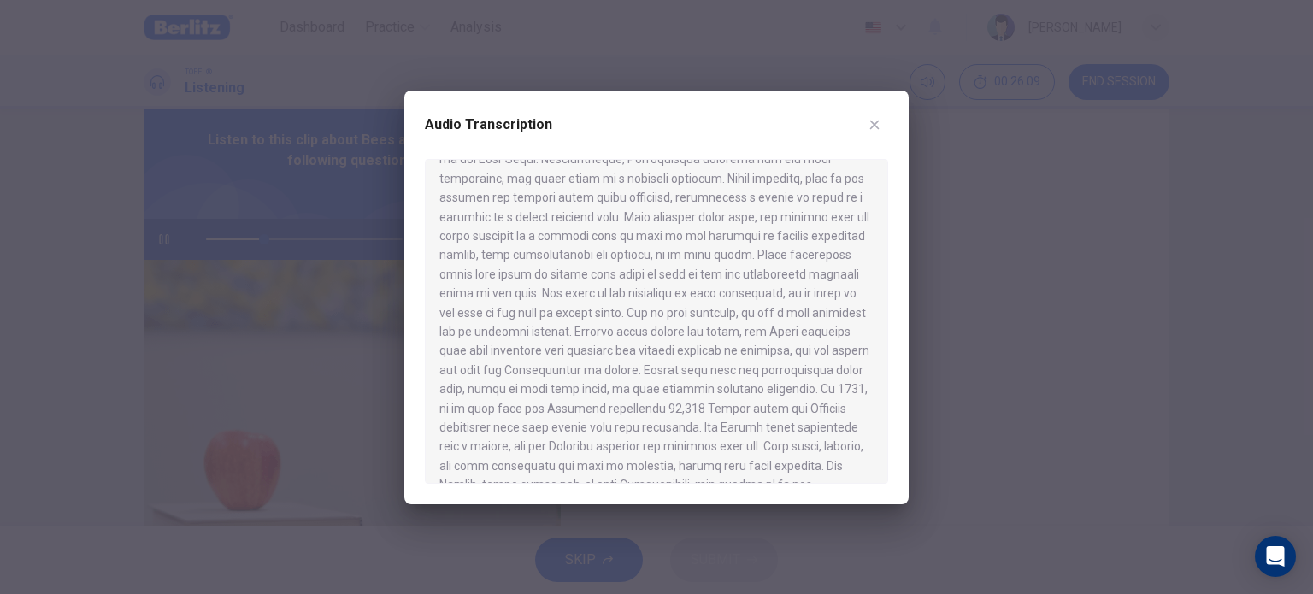
scroll to position [0, 0]
click at [878, 122] on icon "button" at bounding box center [874, 125] width 14 height 14
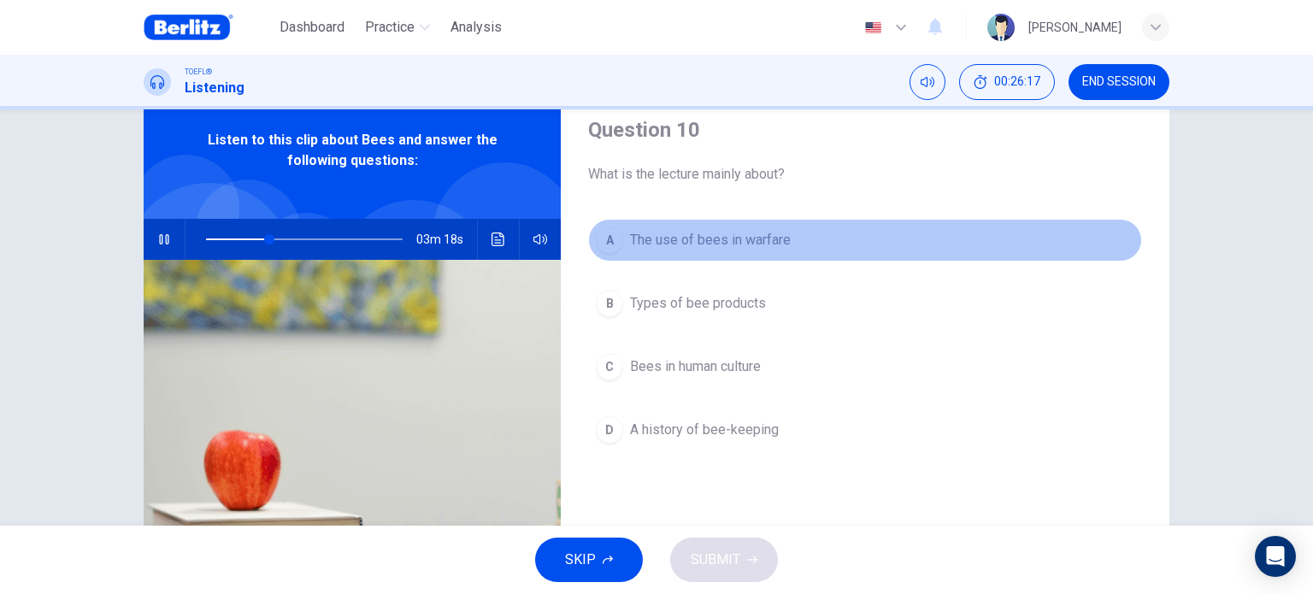
click at [786, 259] on button "A The use of bees in warfare" at bounding box center [865, 240] width 554 height 43
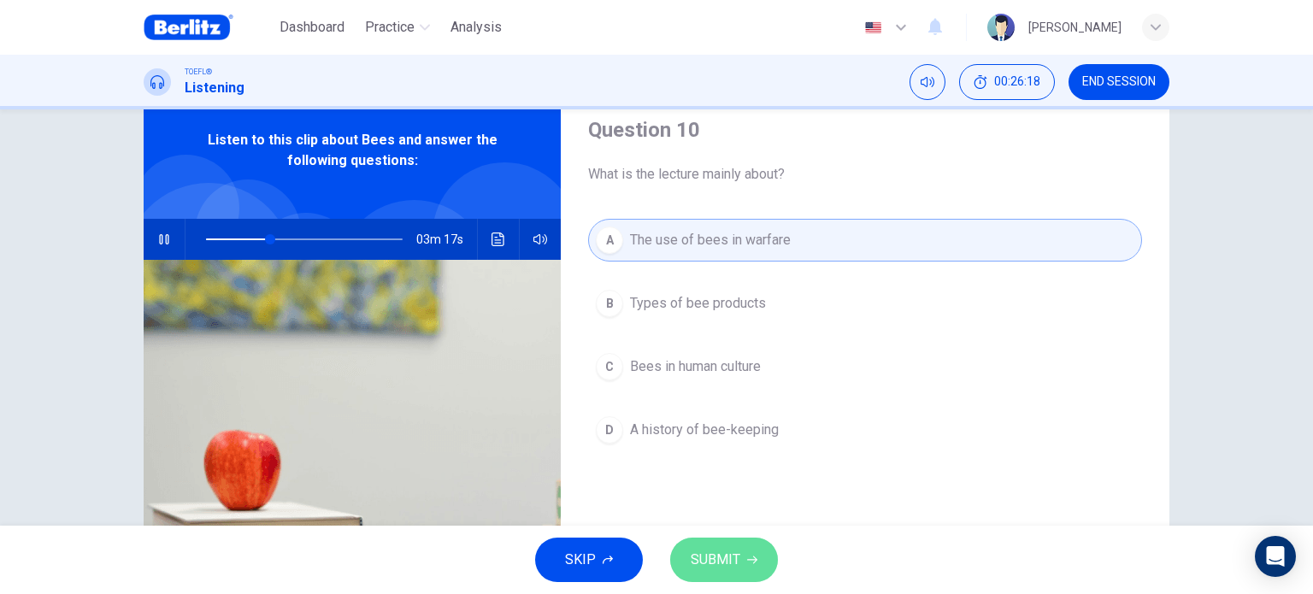
click at [713, 556] on span "SUBMIT" at bounding box center [715, 560] width 50 height 24
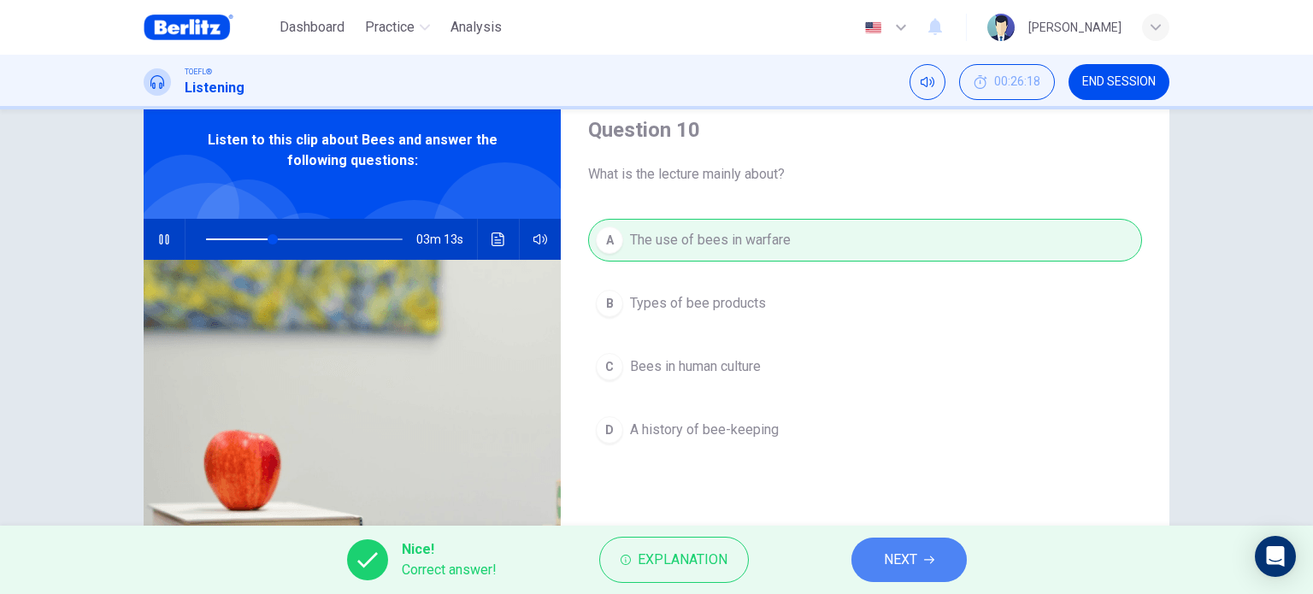
click at [895, 549] on span "NEXT" at bounding box center [900, 560] width 33 height 24
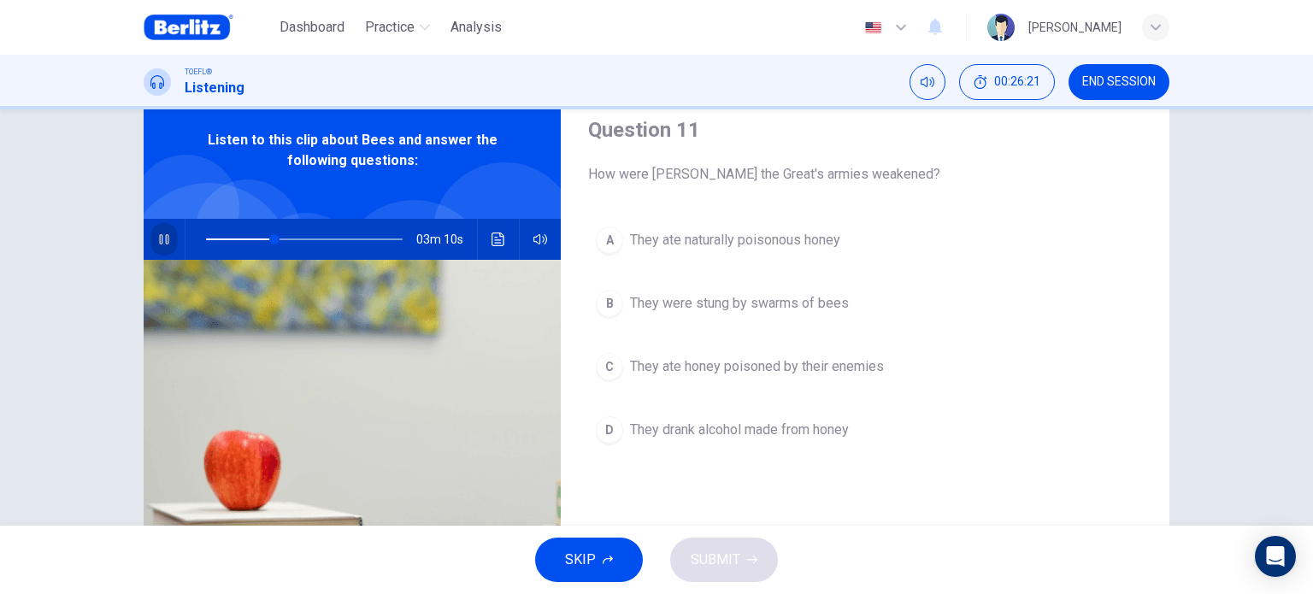
click at [157, 248] on button "button" at bounding box center [163, 239] width 27 height 41
drag, startPoint x: 279, startPoint y: 238, endPoint x: 69, endPoint y: 244, distance: 209.4
click at [69, 244] on div "Question 11 How were [PERSON_NAME] the Great's armies weakened? A They ate natu…" at bounding box center [656, 317] width 1313 height 416
click at [159, 234] on icon "button" at bounding box center [164, 239] width 14 height 14
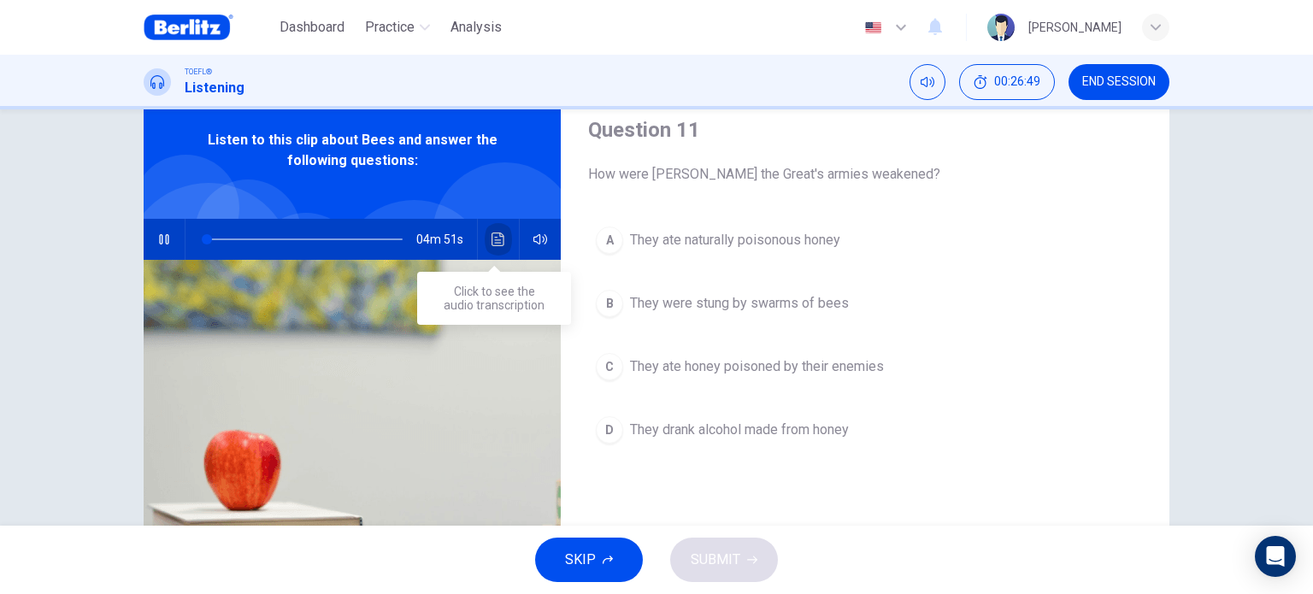
click at [501, 243] on button "Click to see the audio transcription" at bounding box center [498, 239] width 27 height 41
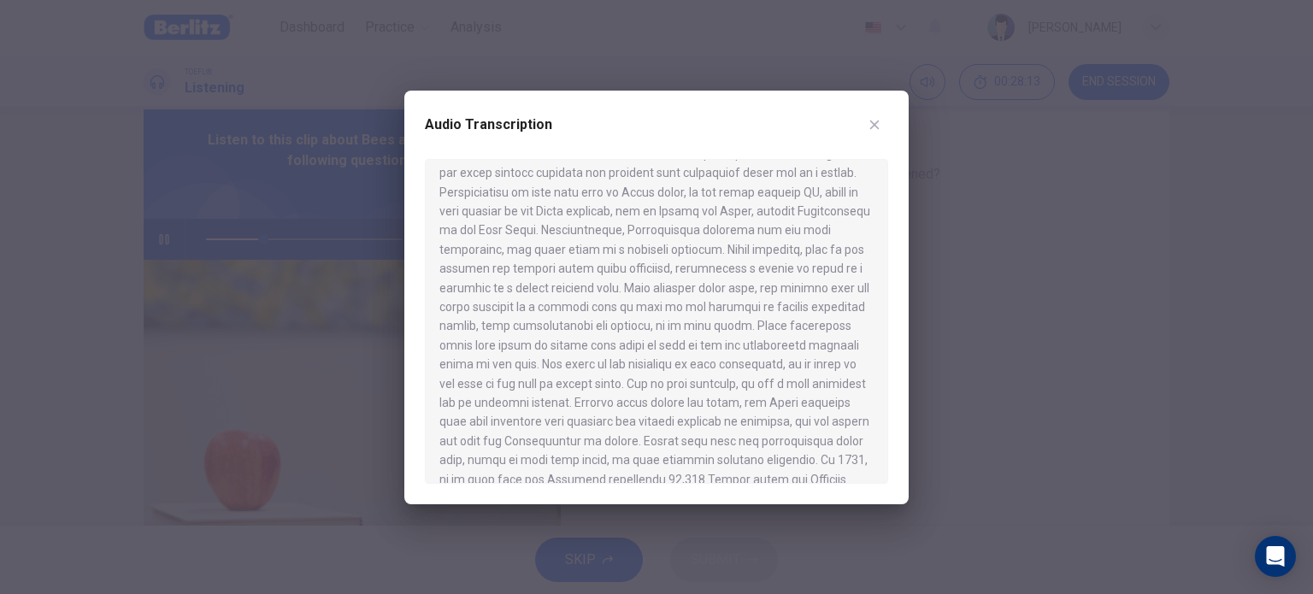
scroll to position [48, 0]
click at [876, 122] on icon "button" at bounding box center [874, 124] width 9 height 9
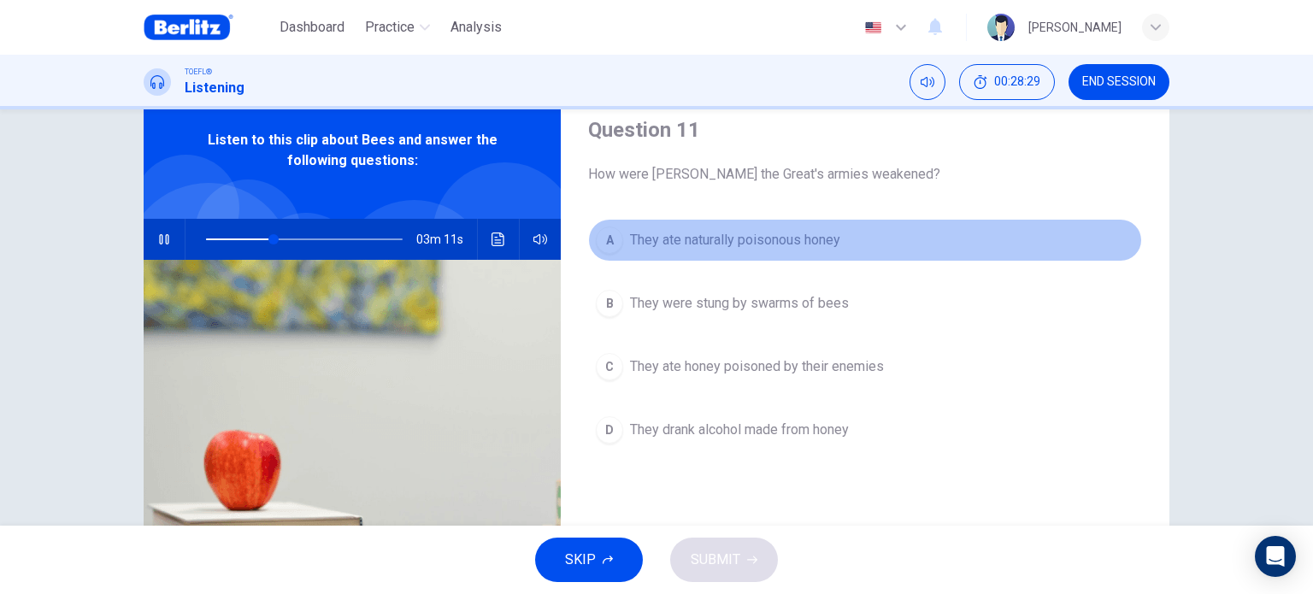
click at [780, 249] on span "They ate naturally poisonous honey" at bounding box center [735, 240] width 210 height 21
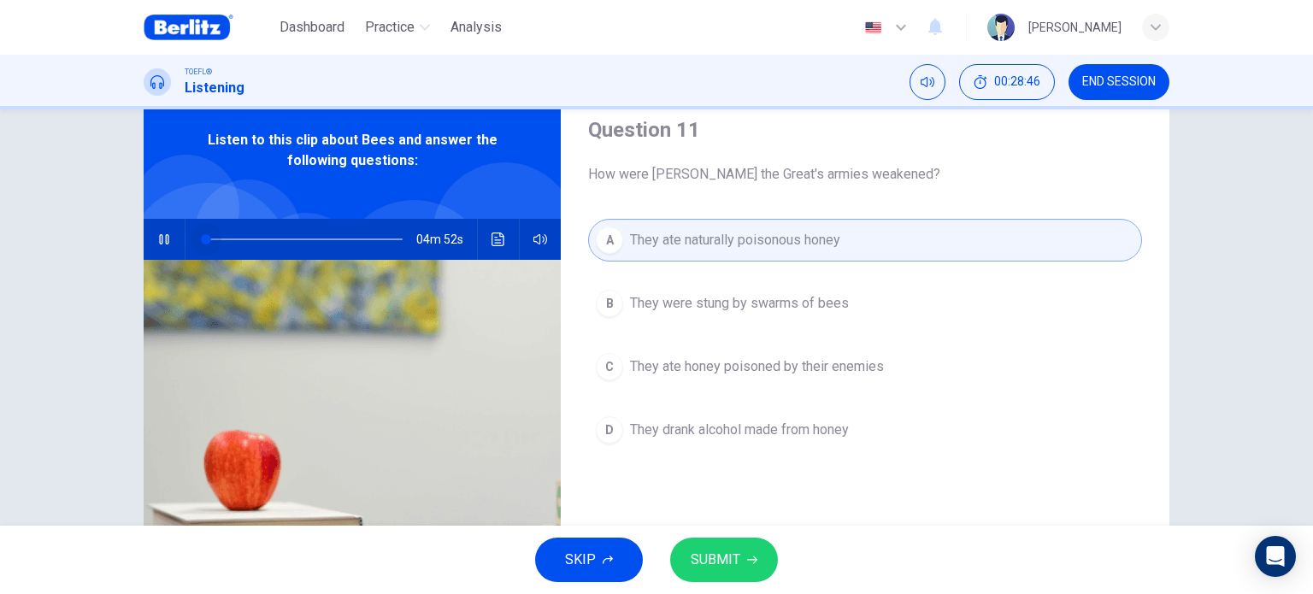
click at [206, 238] on span at bounding box center [304, 239] width 197 height 24
click at [491, 245] on icon "Click to see the audio transcription" at bounding box center [497, 239] width 13 height 14
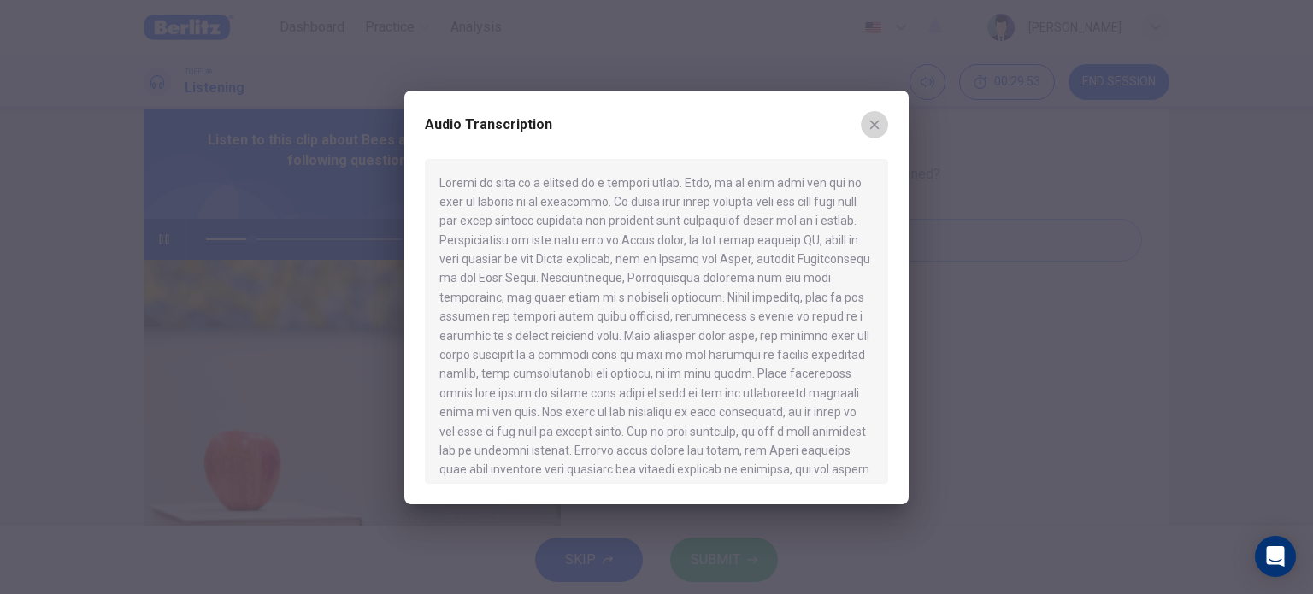
click at [877, 134] on button "button" at bounding box center [874, 124] width 27 height 27
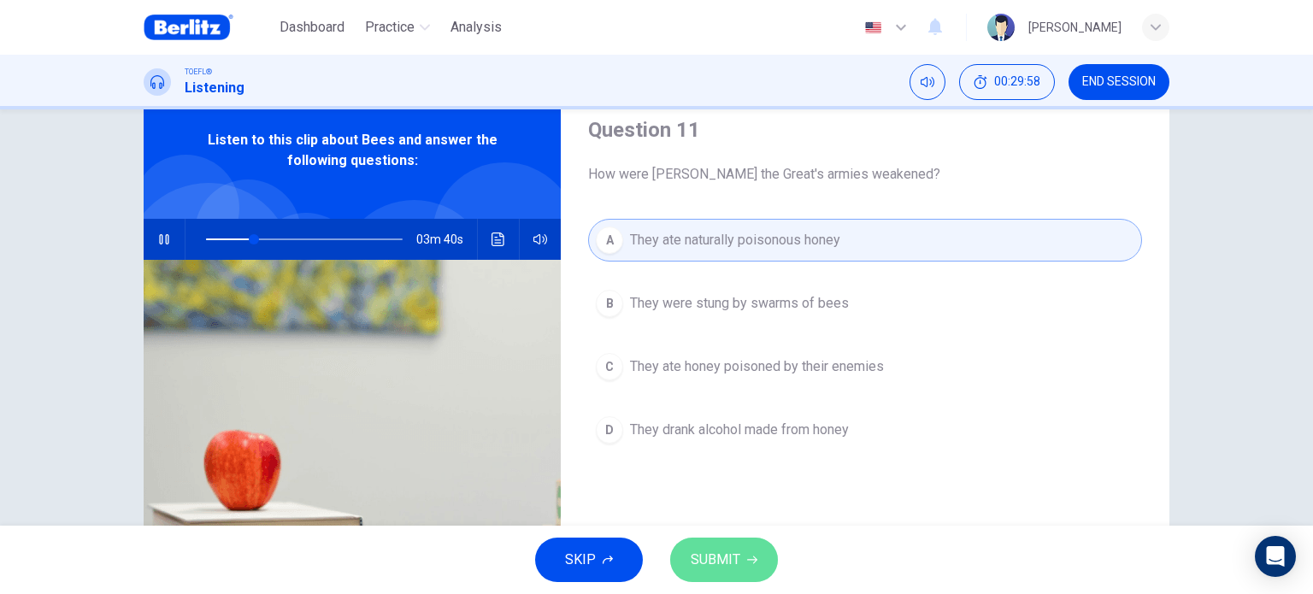
click at [738, 555] on button "SUBMIT" at bounding box center [724, 560] width 108 height 44
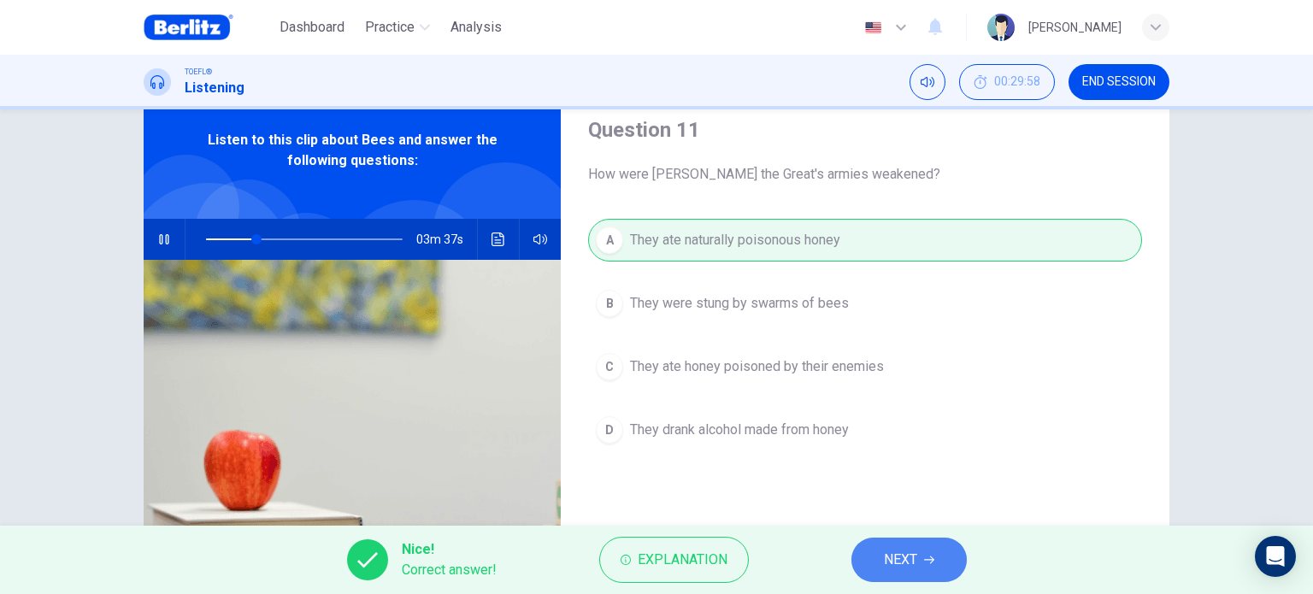
click at [919, 571] on button "NEXT" at bounding box center [908, 560] width 115 height 44
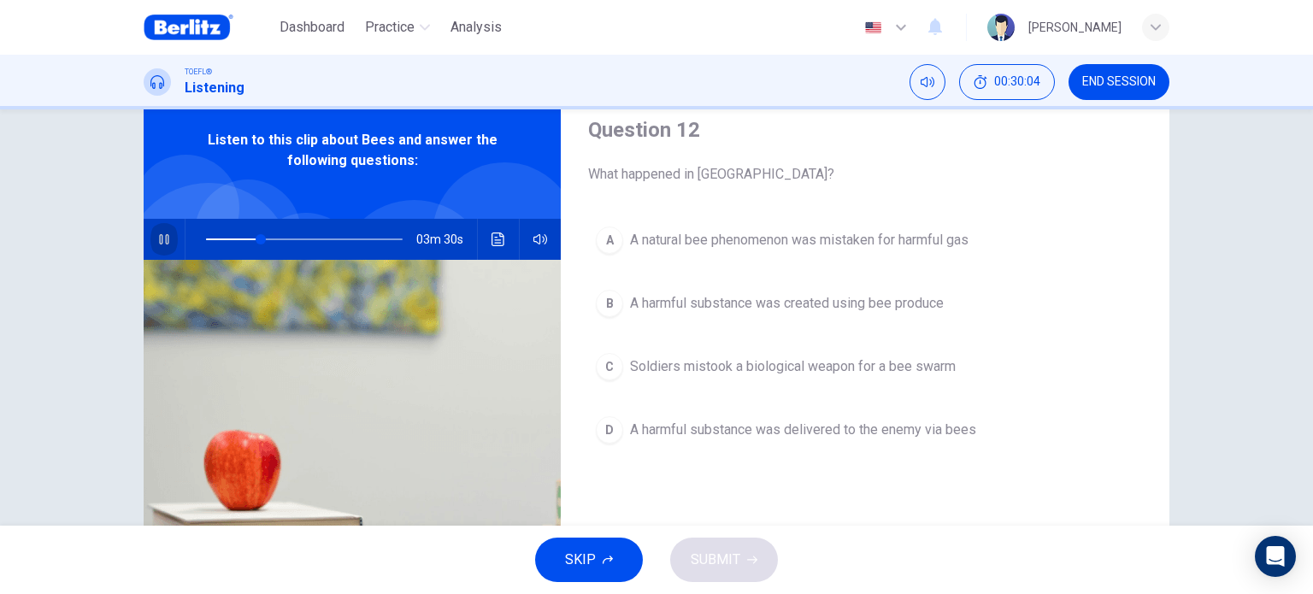
click at [159, 238] on icon "button" at bounding box center [163, 239] width 9 height 10
type input "**"
click at [1097, 71] on button "END SESSION" at bounding box center [1118, 82] width 101 height 36
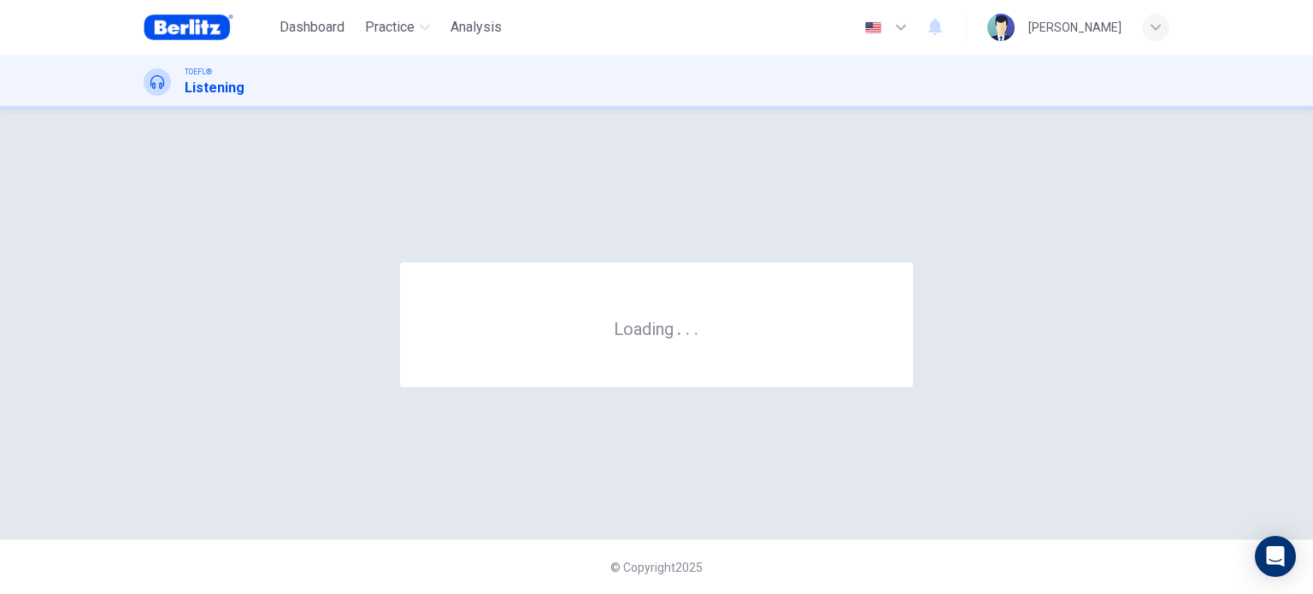
scroll to position [0, 0]
